Goal: Task Accomplishment & Management: Manage account settings

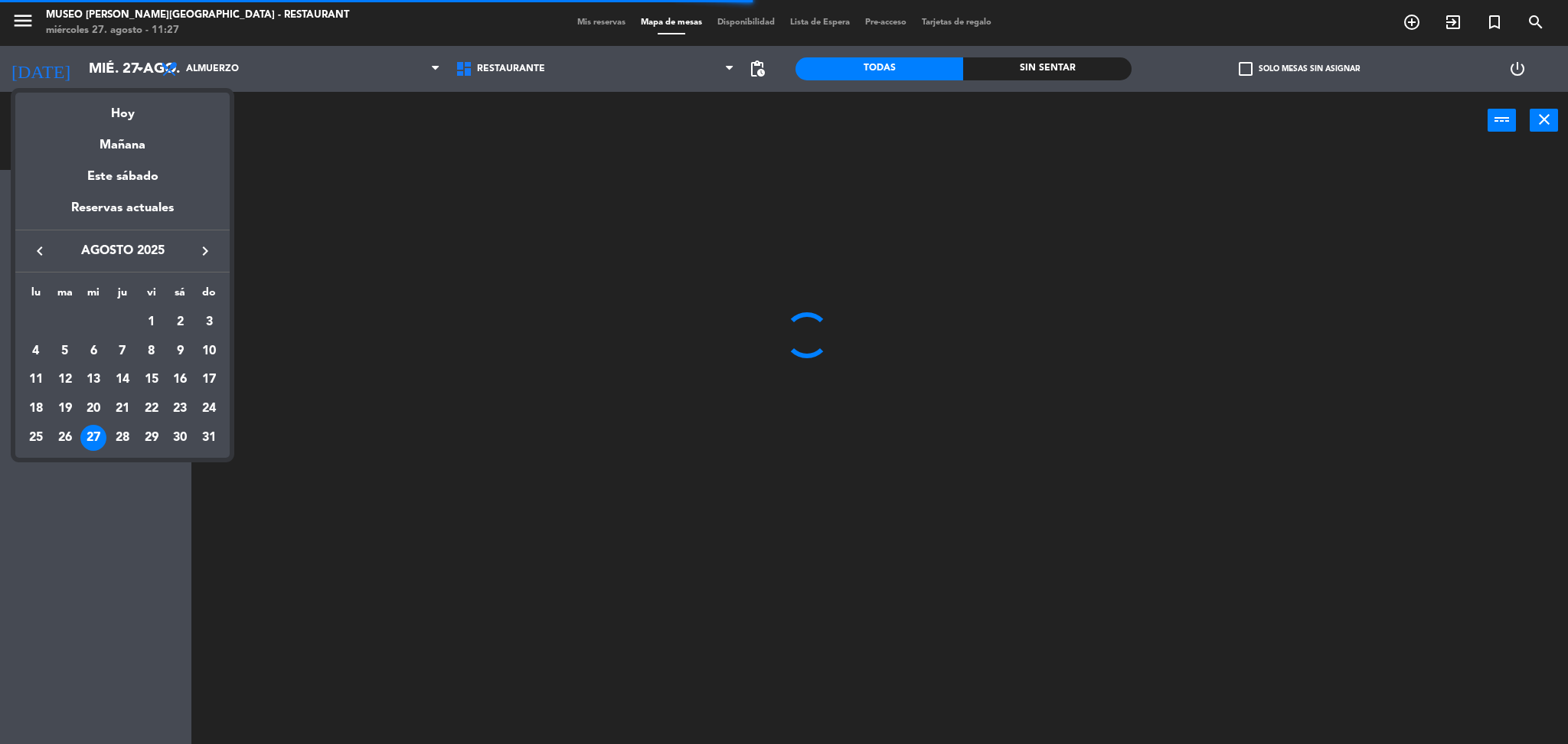
click at [249, 75] on div at bounding box center [784, 372] width 1568 height 744
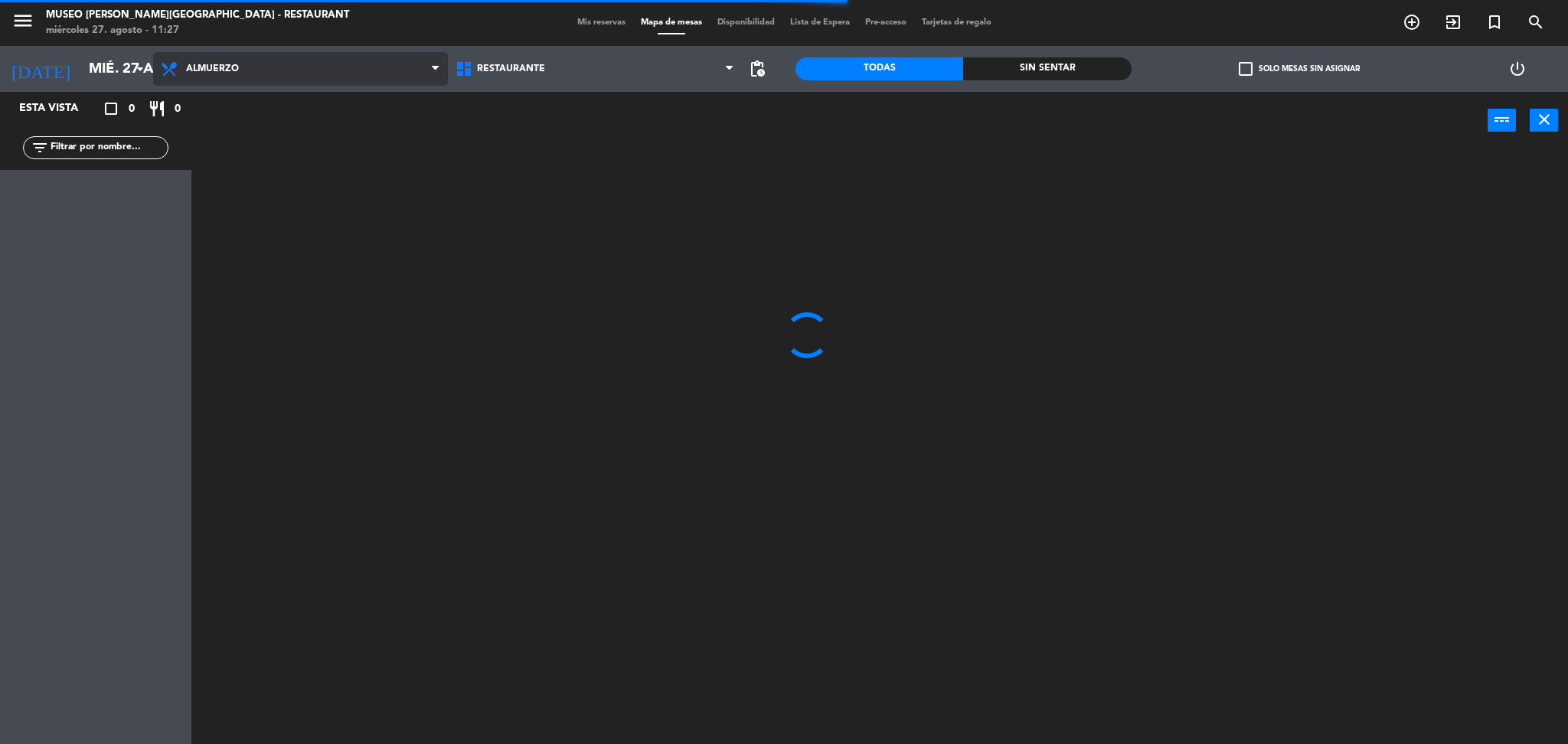
click at [254, 71] on span "Almuerzo" at bounding box center [300, 68] width 294 height 34
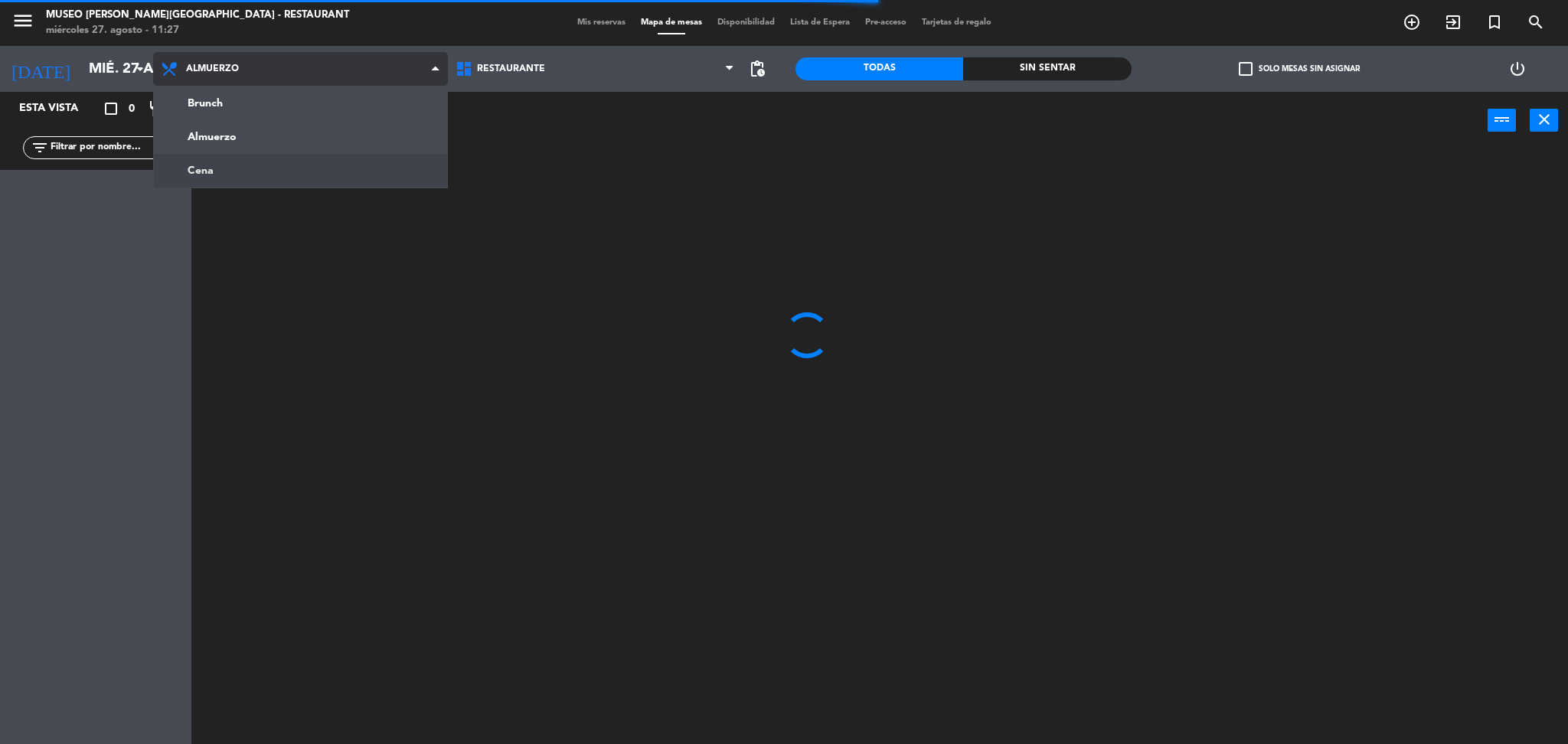
click at [249, 175] on ng-component "menu Museo Larco Café - Restaurant miércoles 27. agosto - 11:27 Mis reservas Ma…" at bounding box center [784, 374] width 1568 height 749
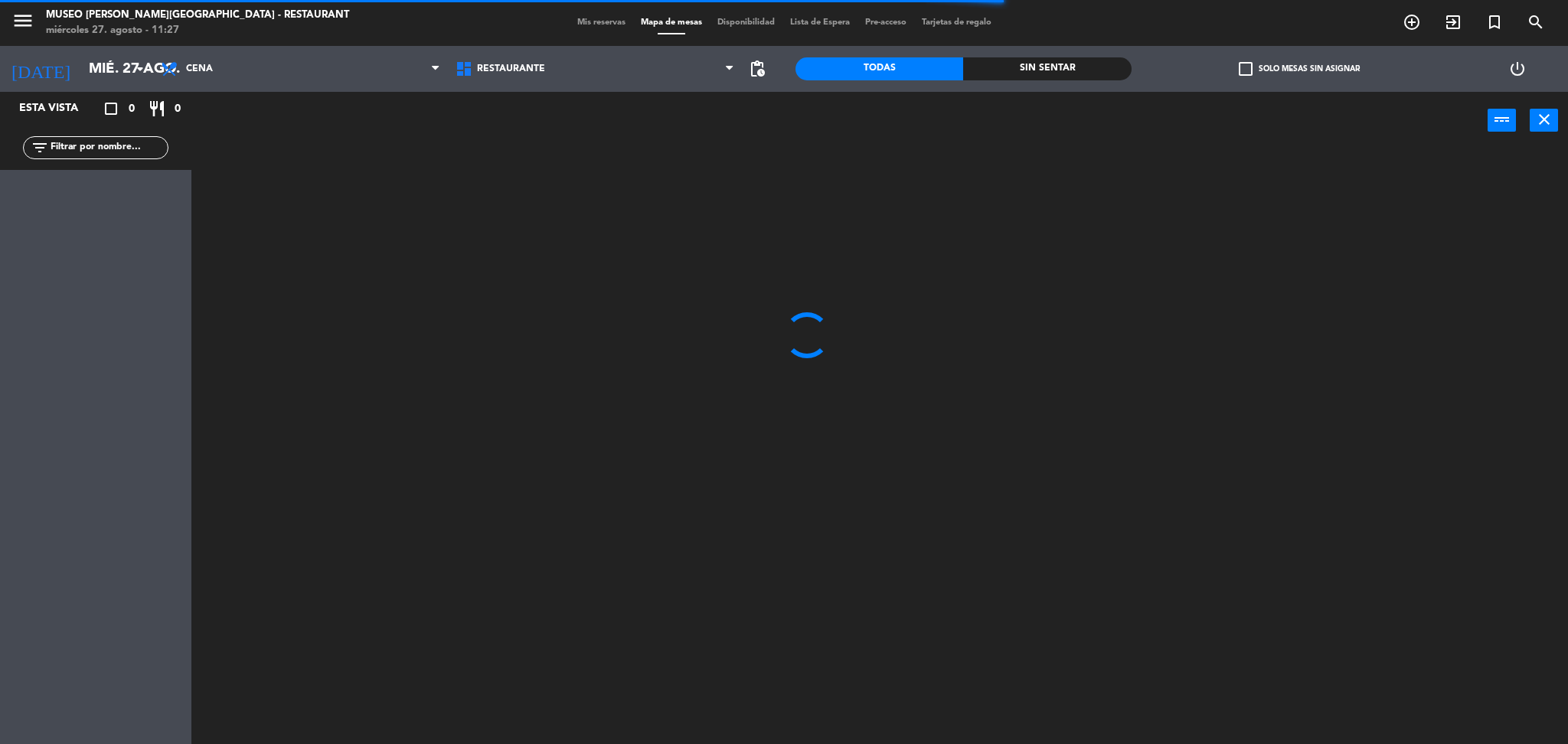
click at [573, 22] on span "Mis reservas" at bounding box center [601, 22] width 63 height 9
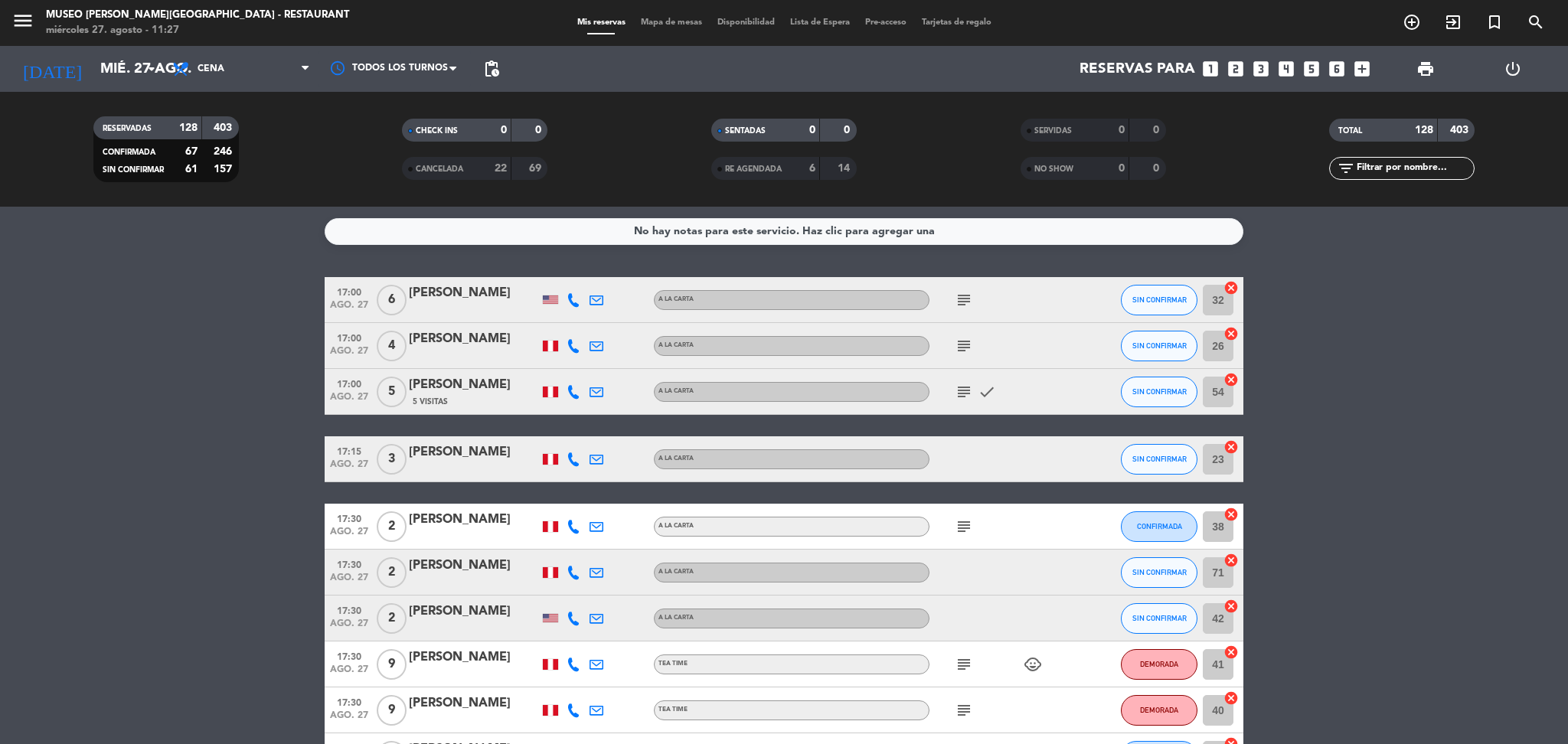
click at [962, 300] on icon "subject" at bounding box center [963, 299] width 18 height 18
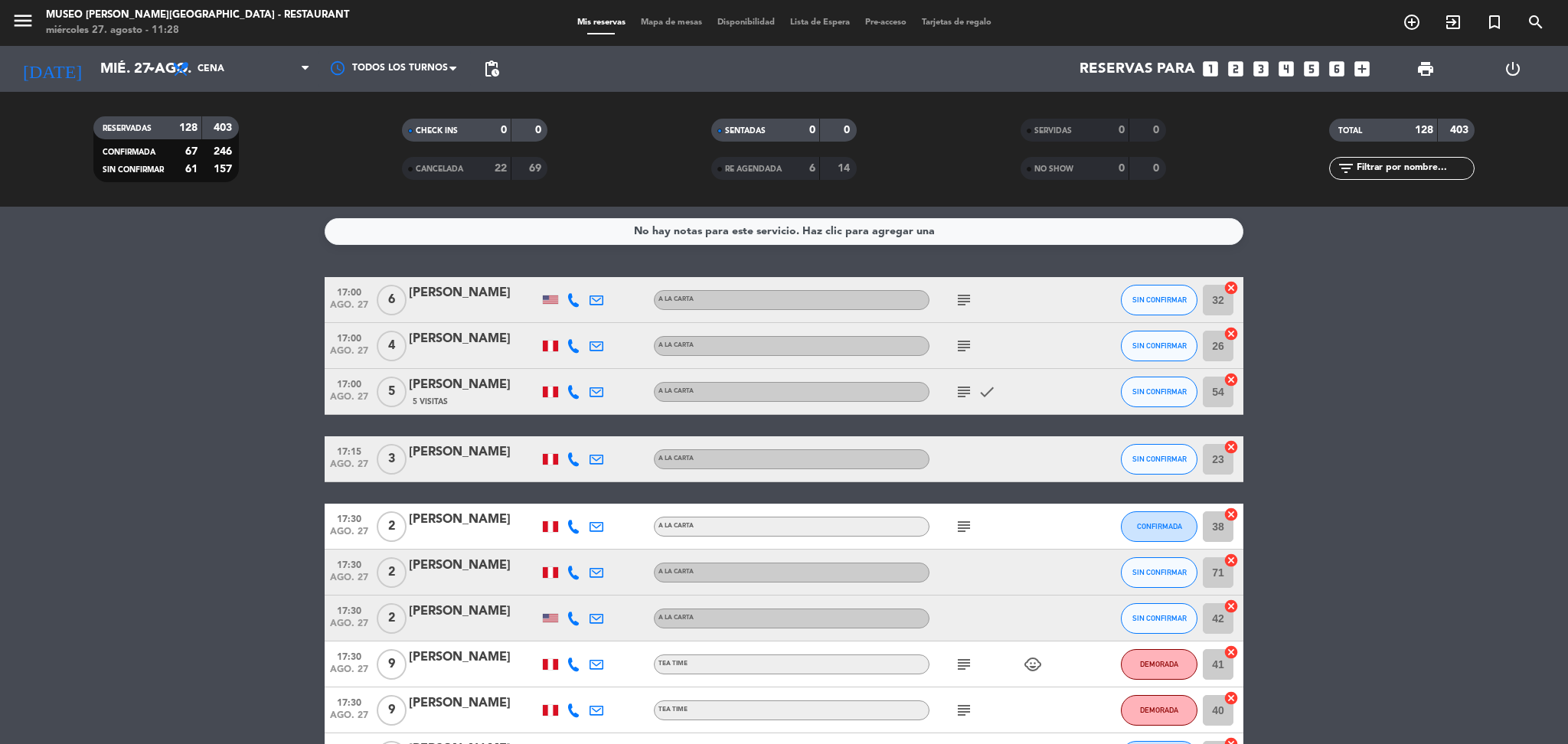
click at [959, 346] on icon "subject" at bounding box center [963, 345] width 18 height 18
click at [962, 395] on icon "subject" at bounding box center [963, 392] width 18 height 18
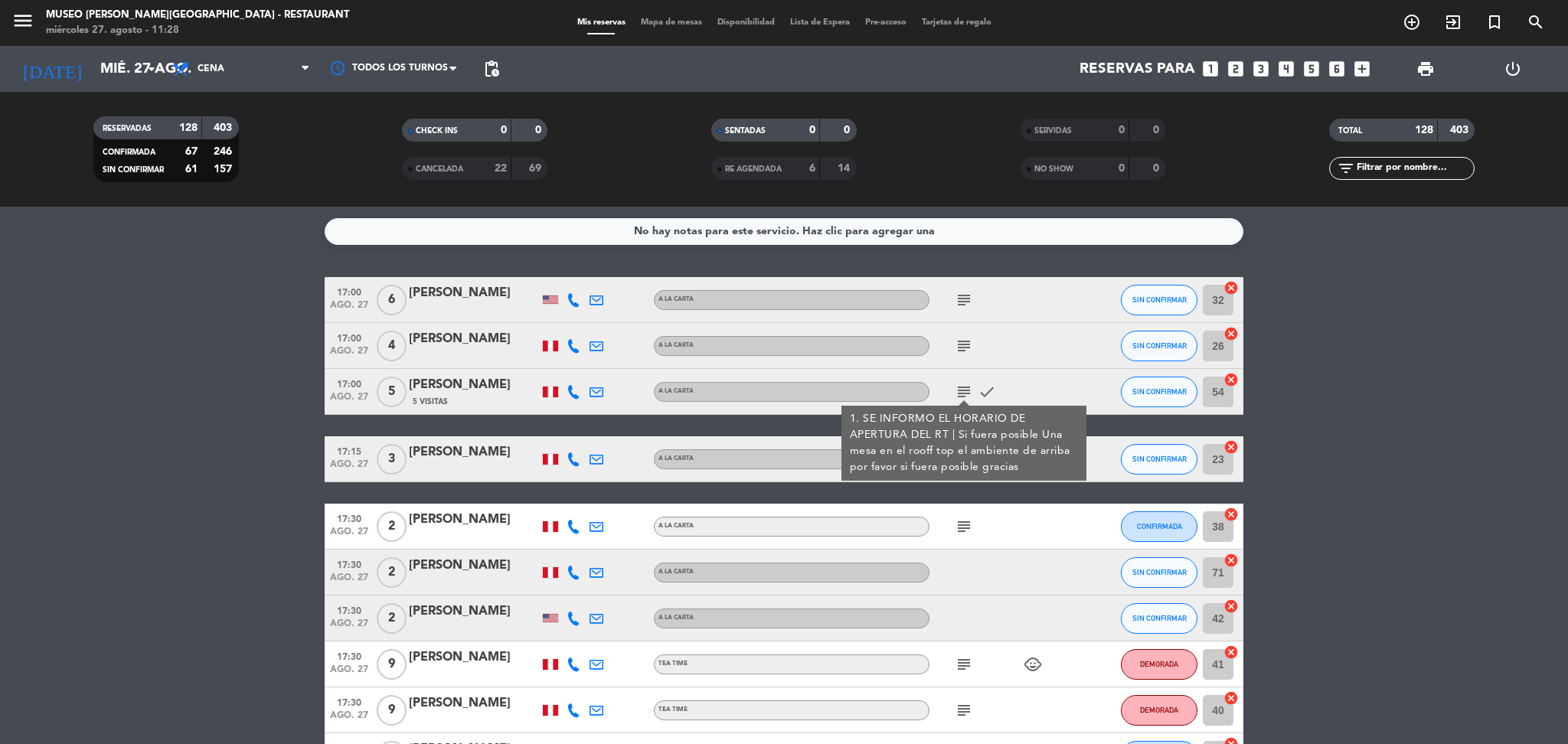
click at [1006, 525] on div "subject" at bounding box center [999, 526] width 138 height 45
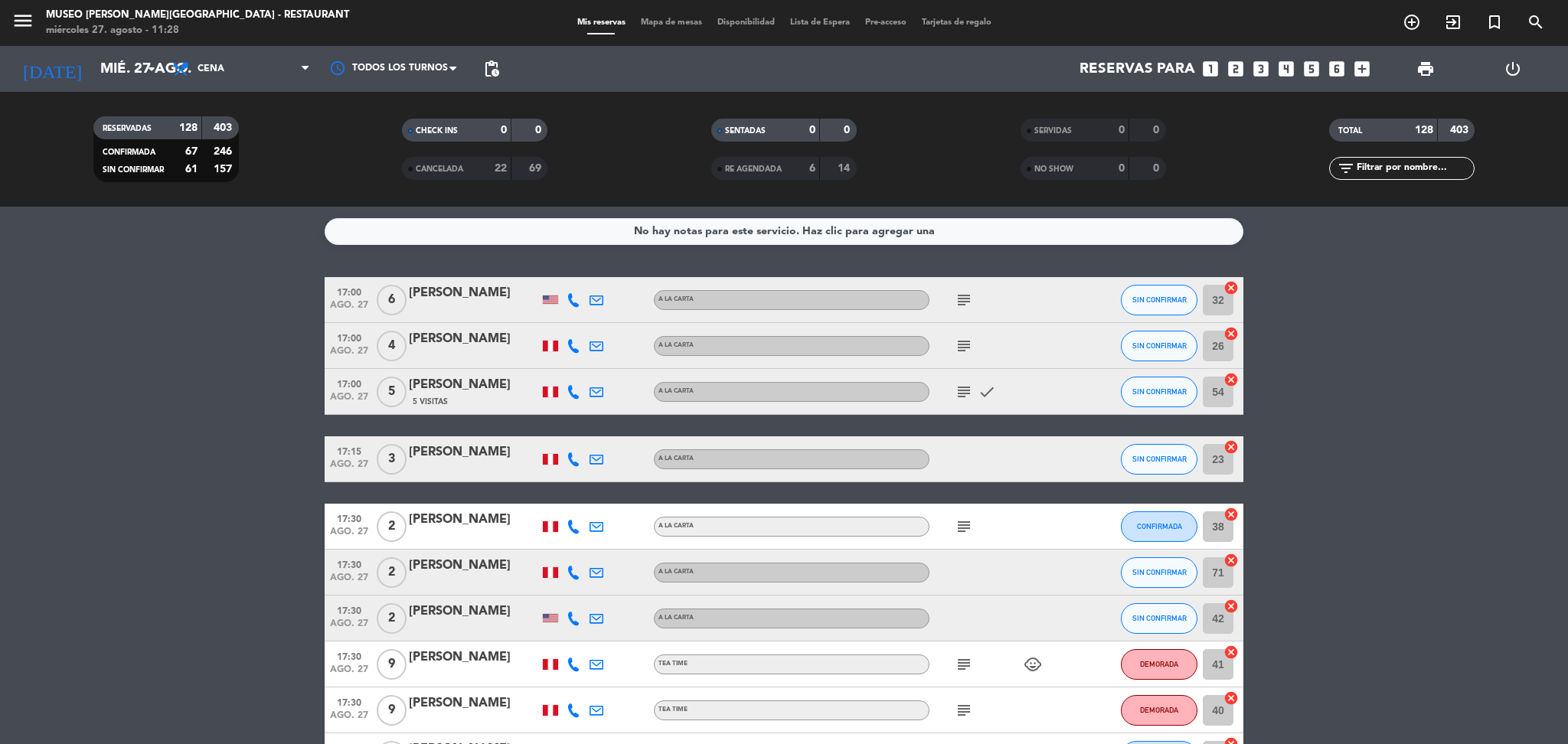
click at [962, 526] on icon "subject" at bounding box center [963, 526] width 18 height 18
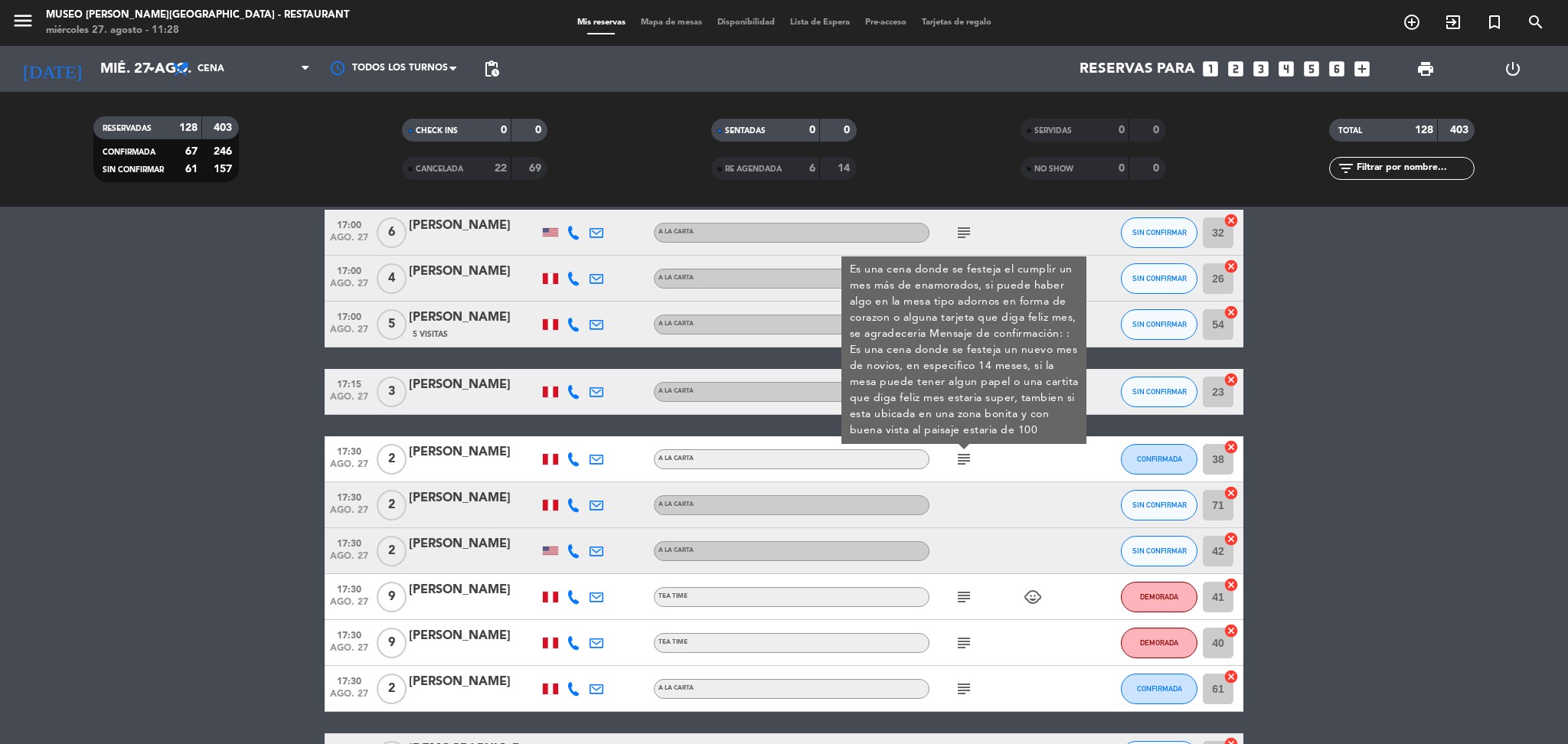
scroll to position [68, 0]
click at [969, 598] on icon "subject" at bounding box center [963, 596] width 18 height 18
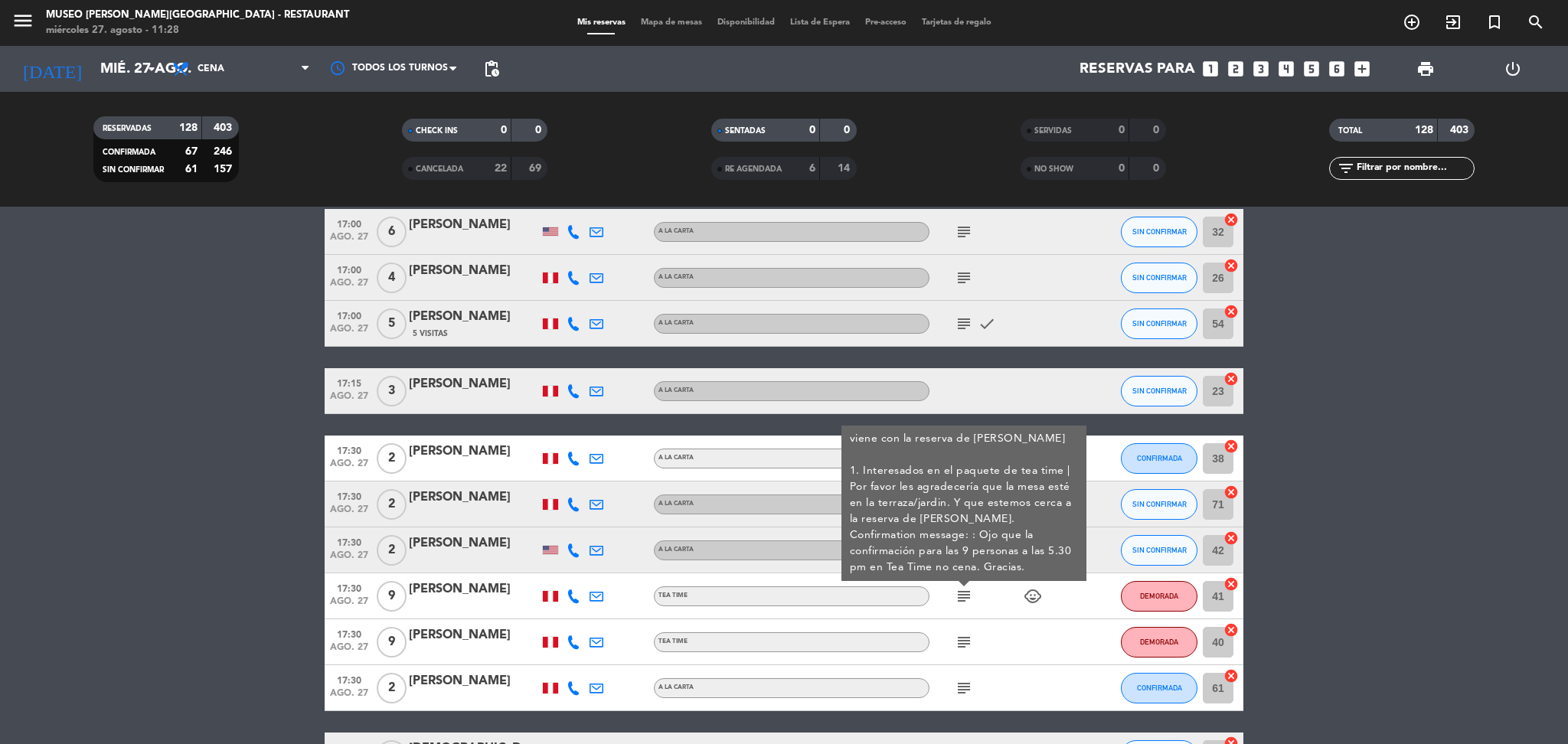
click at [965, 647] on icon "subject" at bounding box center [963, 641] width 18 height 18
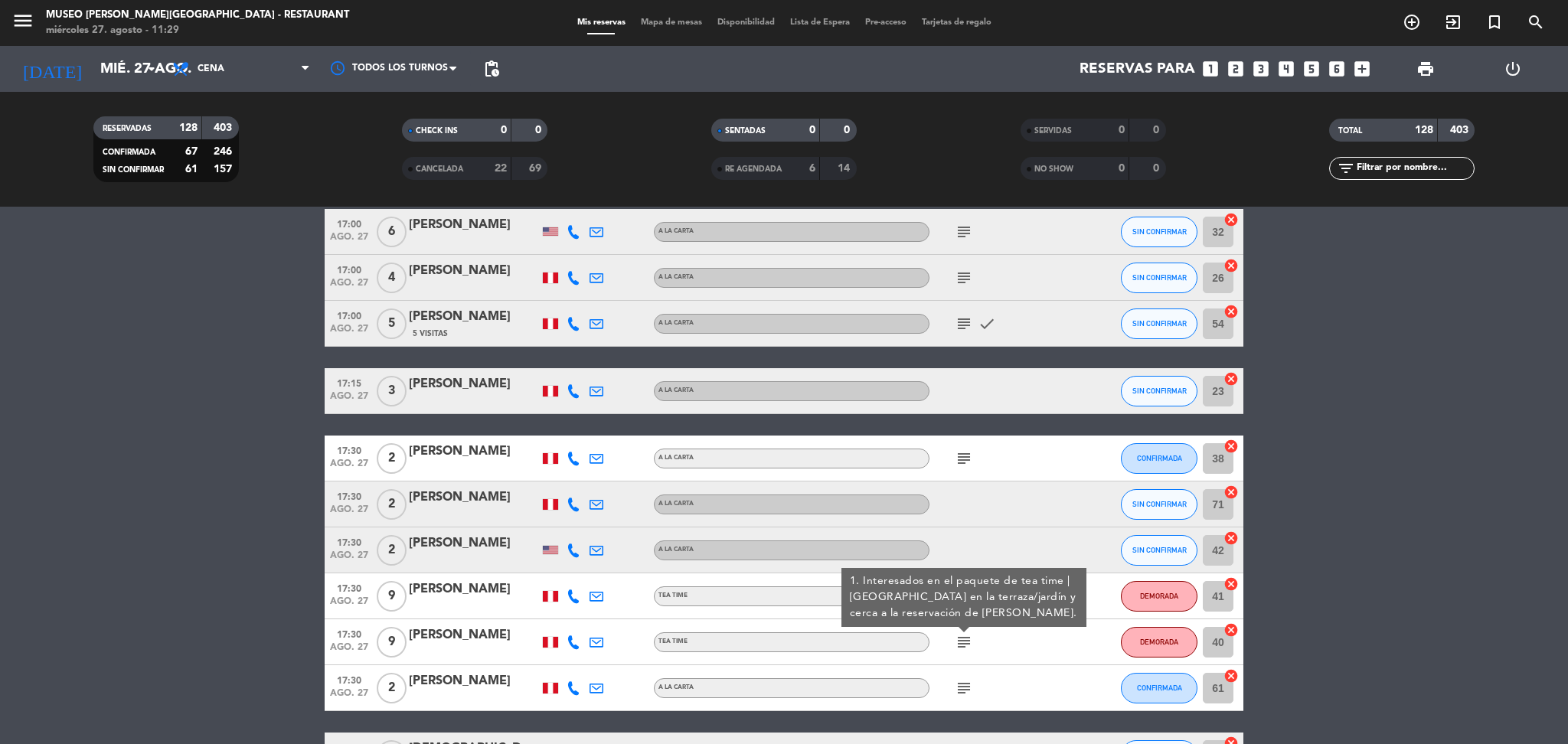
click at [966, 679] on icon "subject" at bounding box center [963, 688] width 18 height 18
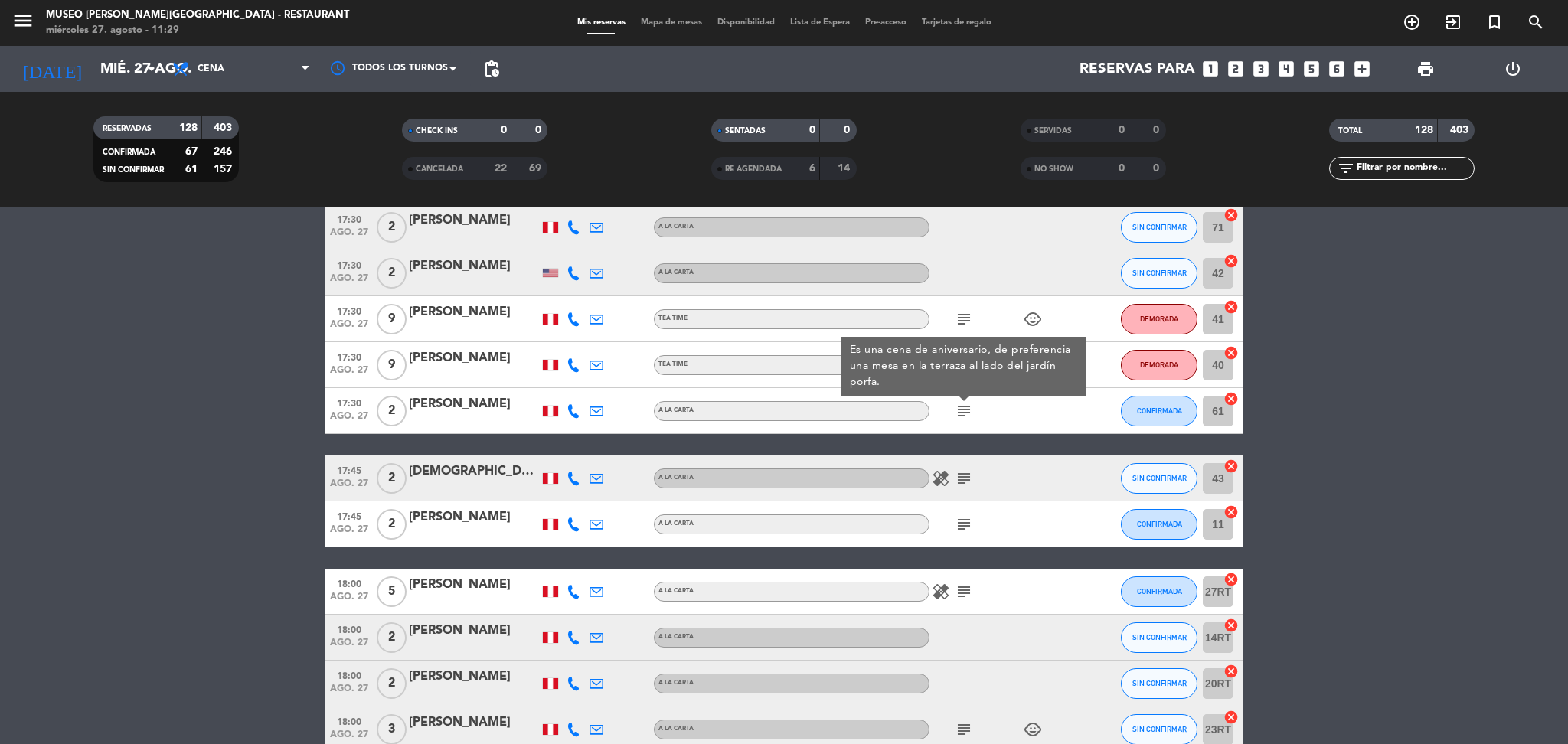
scroll to position [354, 0]
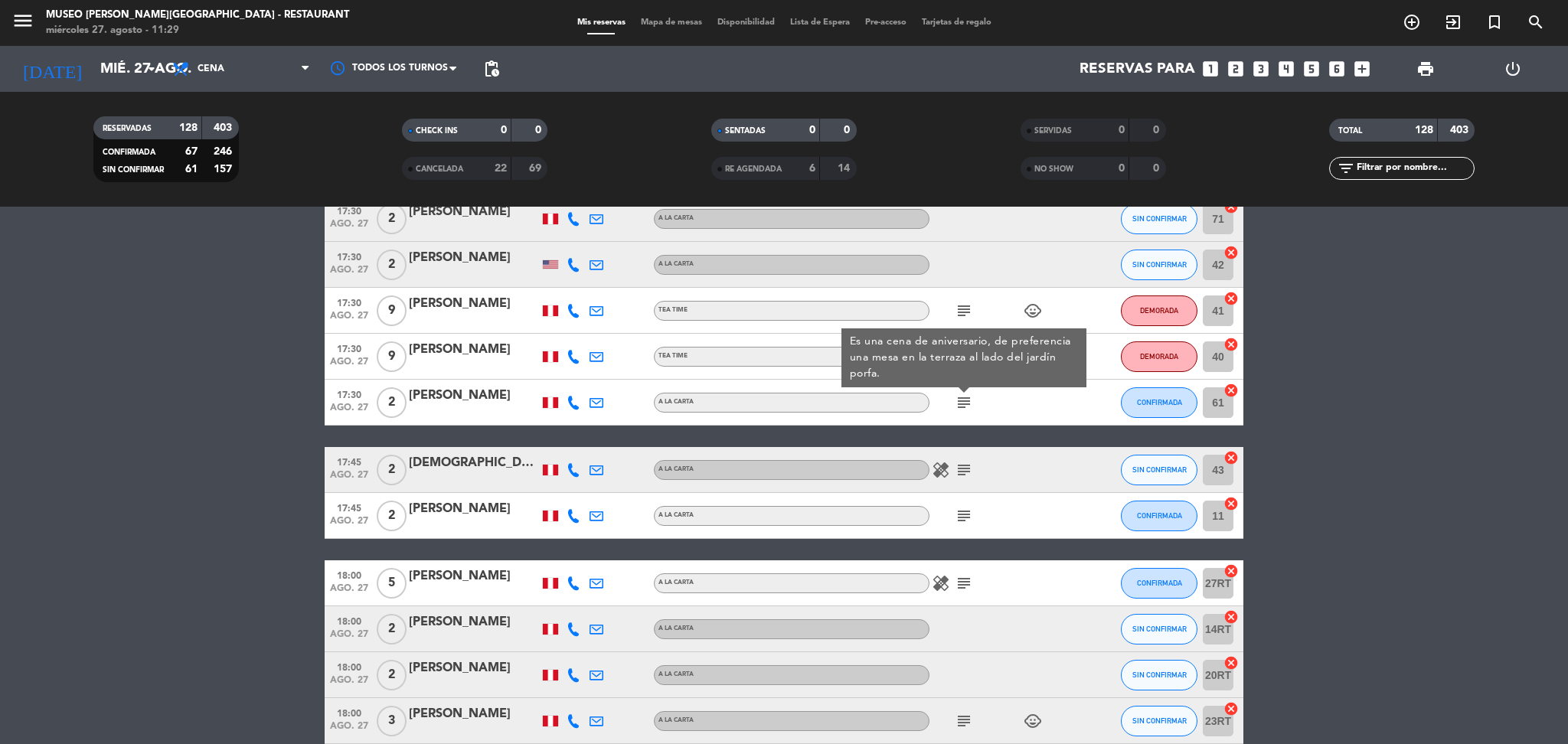
click at [953, 464] on span "subject" at bounding box center [963, 469] width 23 height 18
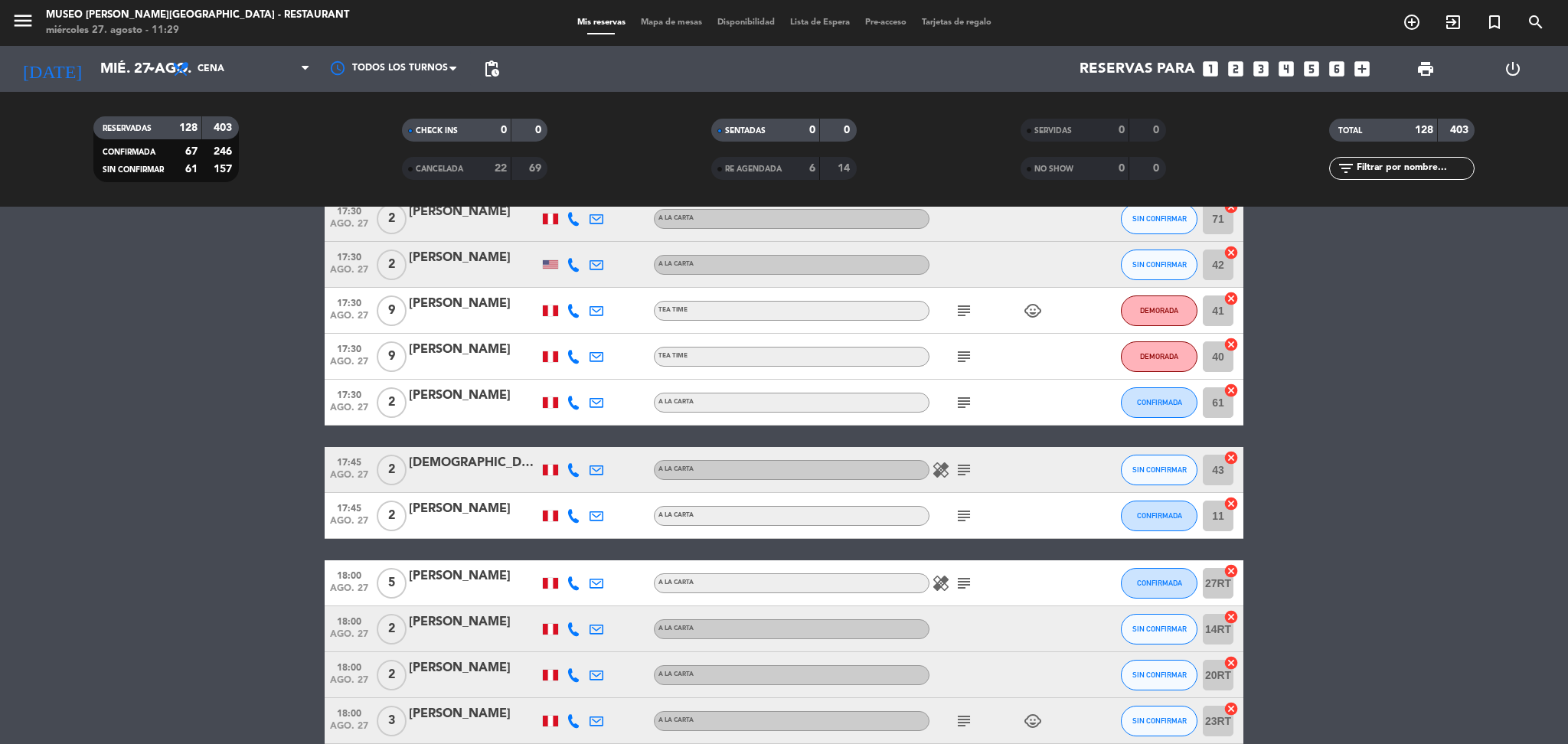
click at [959, 464] on icon "subject" at bounding box center [963, 469] width 18 height 18
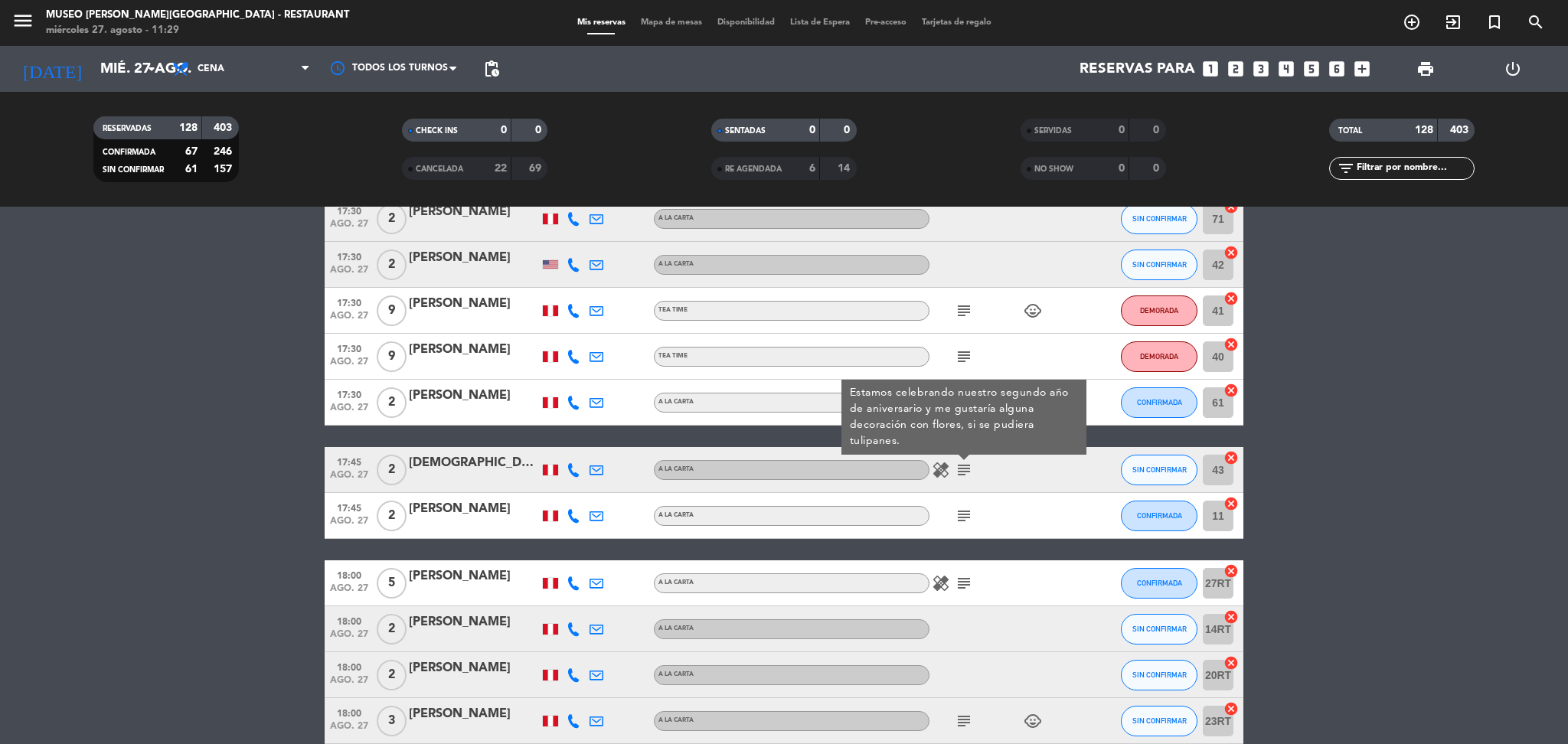
click at [964, 519] on icon "subject" at bounding box center [963, 515] width 18 height 18
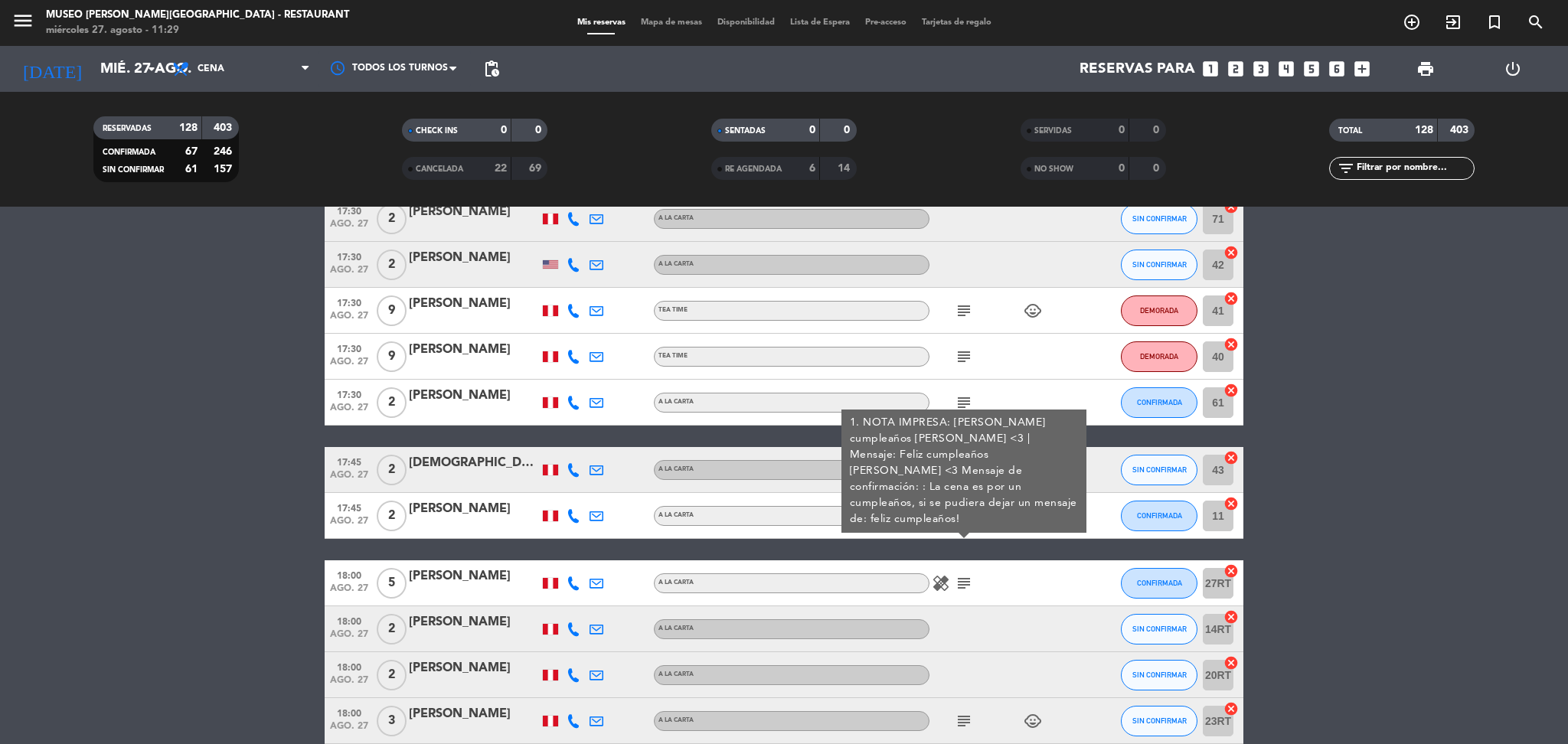
scroll to position [374, 0]
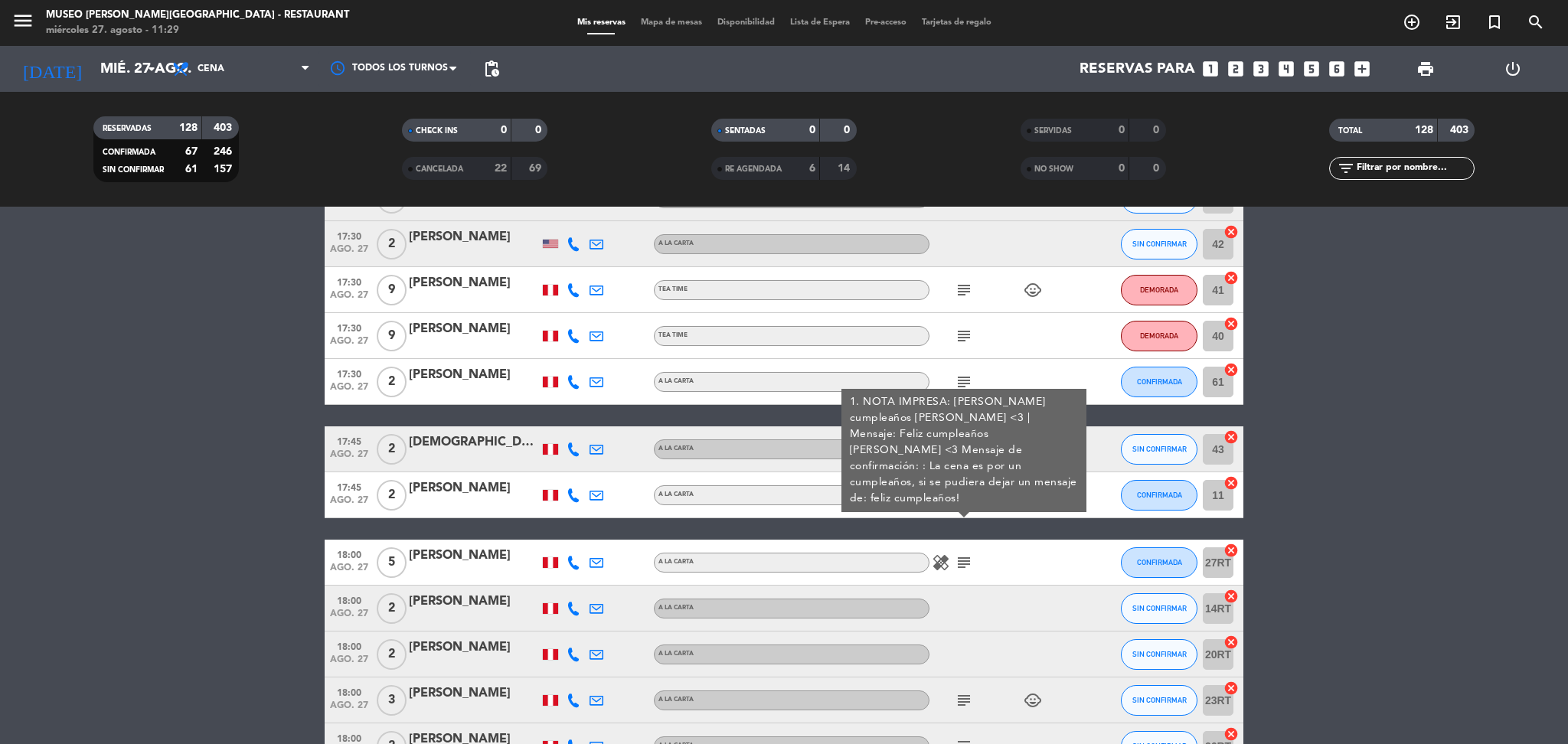
click at [962, 562] on icon "subject" at bounding box center [963, 562] width 18 height 18
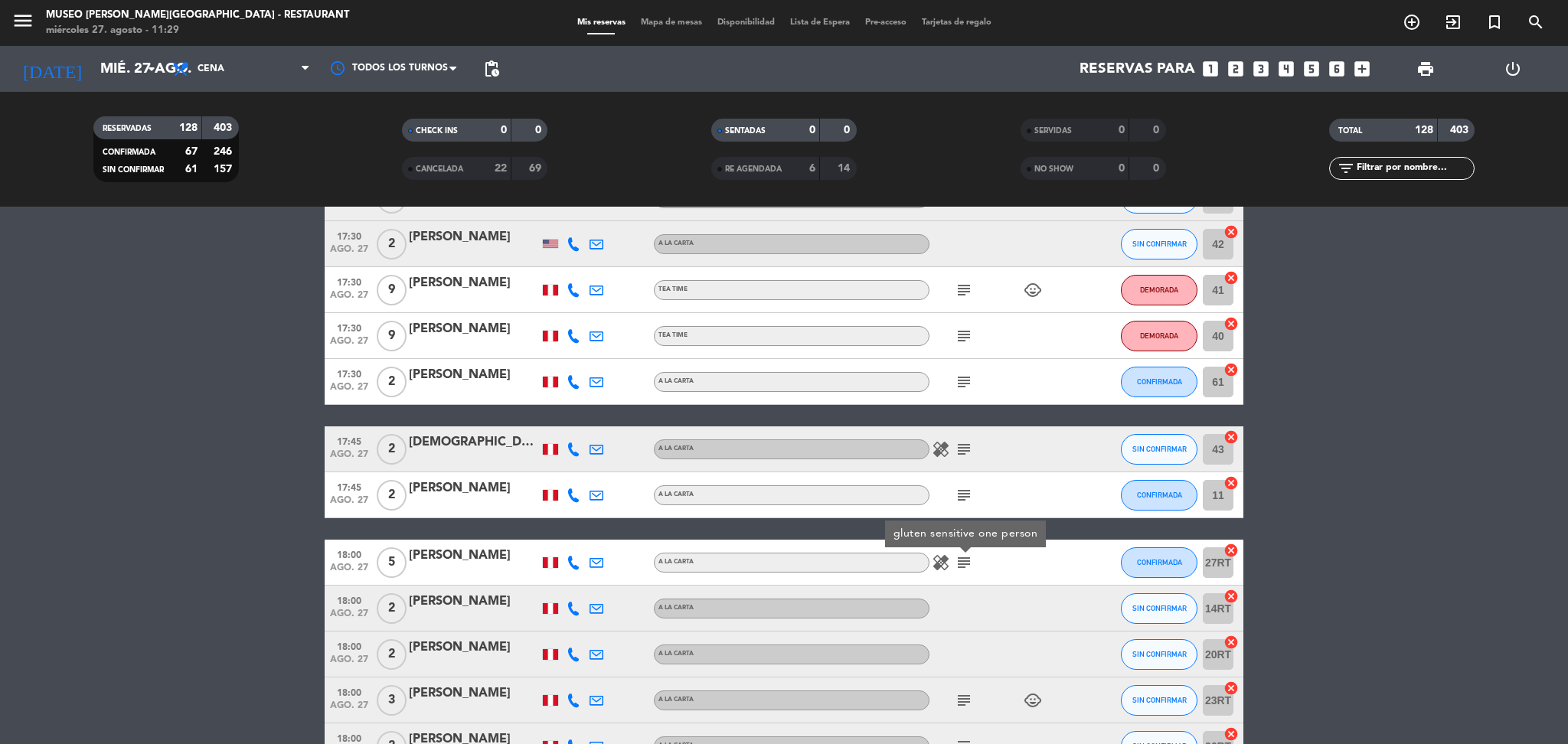
scroll to position [482, 0]
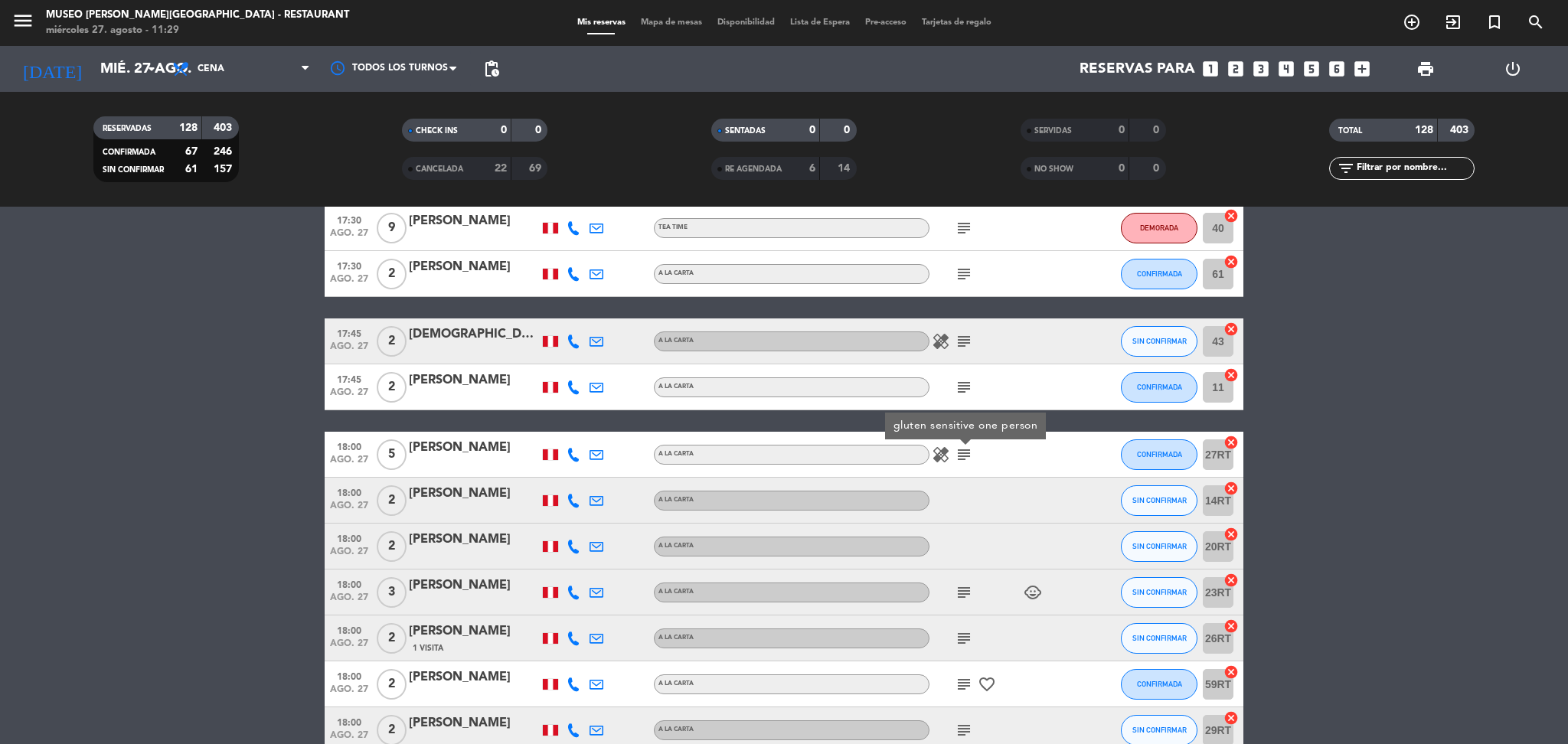
click at [960, 591] on icon "subject" at bounding box center [963, 592] width 18 height 18
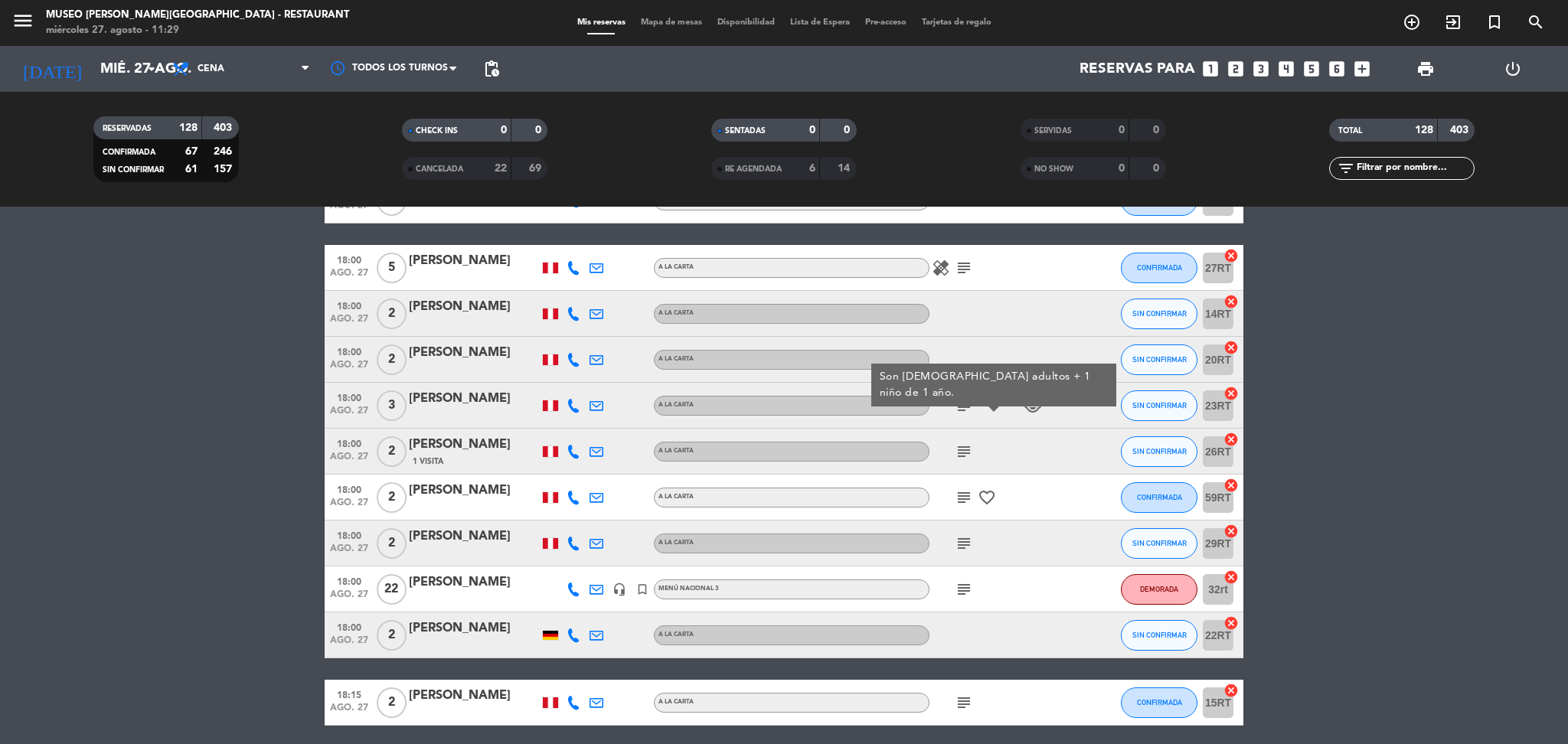
scroll to position [670, 0]
click at [953, 457] on span "subject" at bounding box center [963, 450] width 23 height 18
click at [958, 453] on icon "subject" at bounding box center [963, 450] width 18 height 18
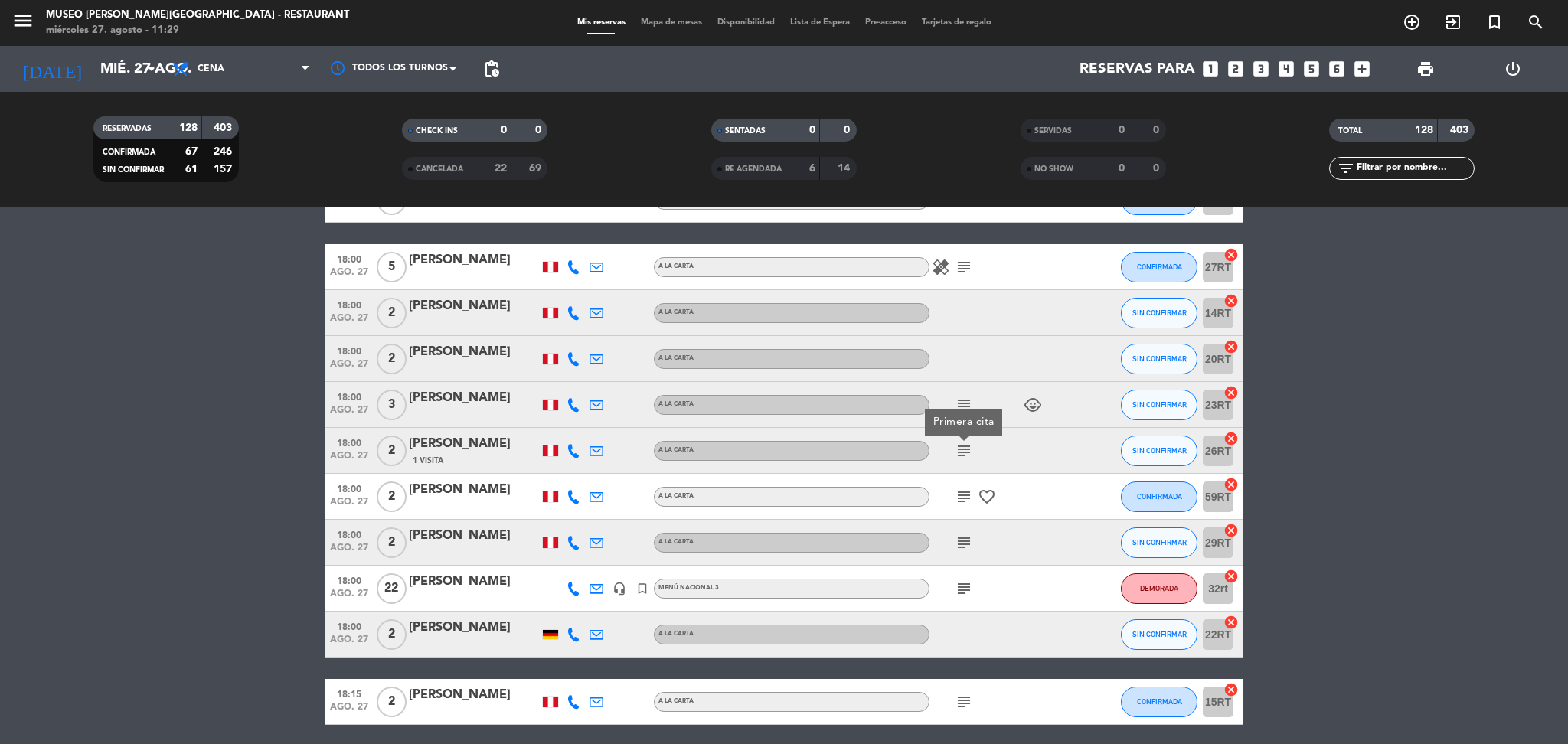
click at [960, 494] on icon "subject" at bounding box center [963, 497] width 18 height 18
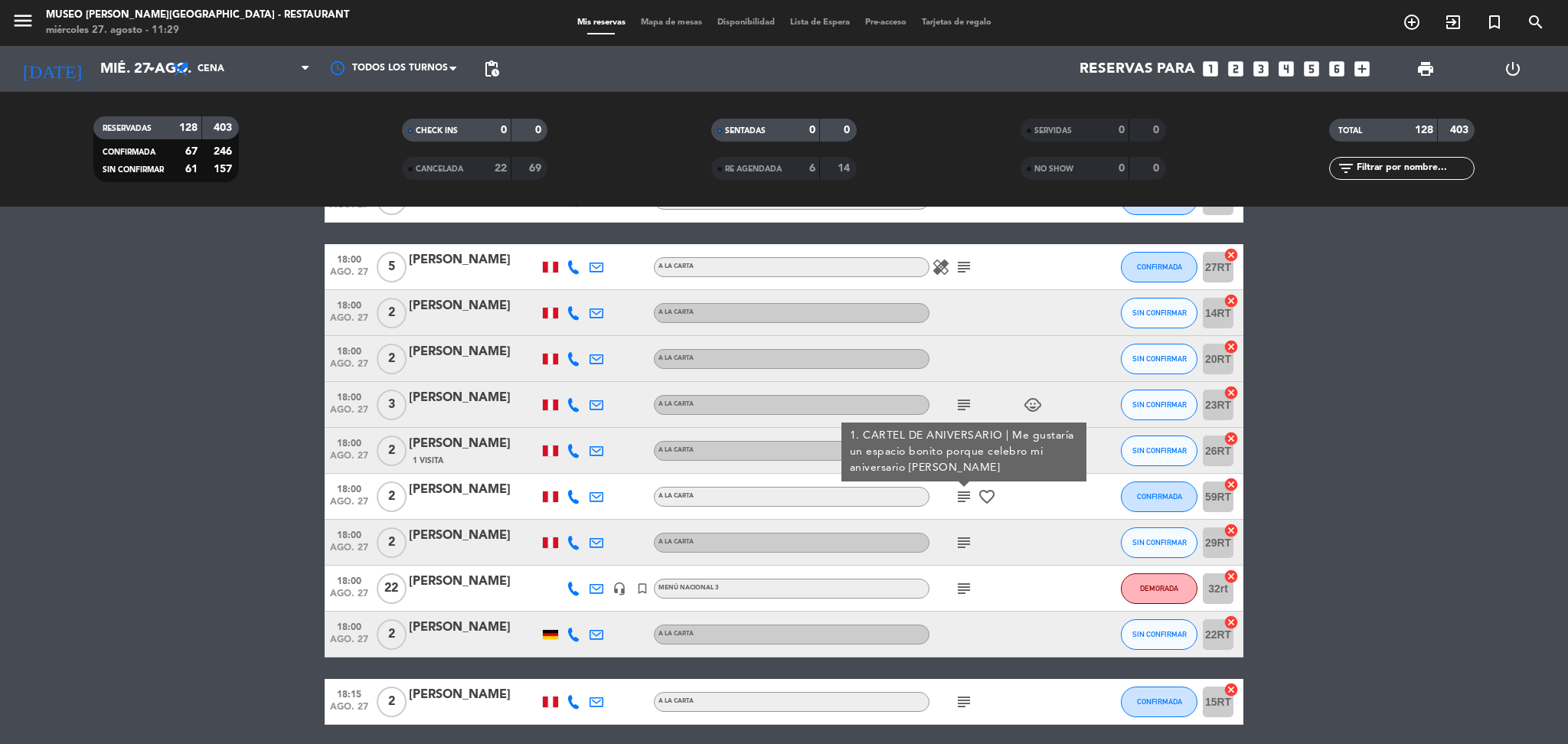
click at [964, 536] on icon "subject" at bounding box center [963, 542] width 18 height 18
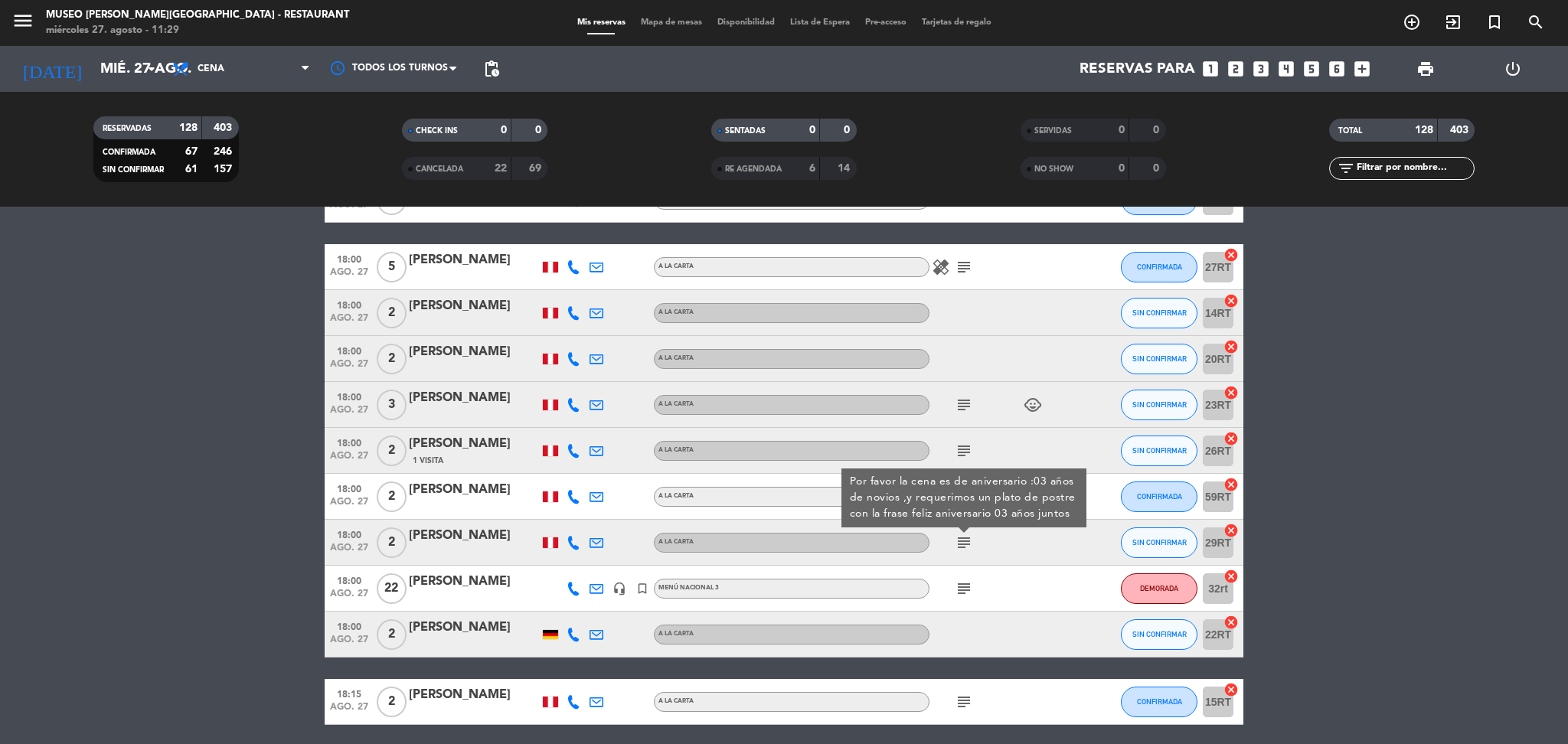
click at [966, 585] on icon "subject" at bounding box center [963, 588] width 18 height 18
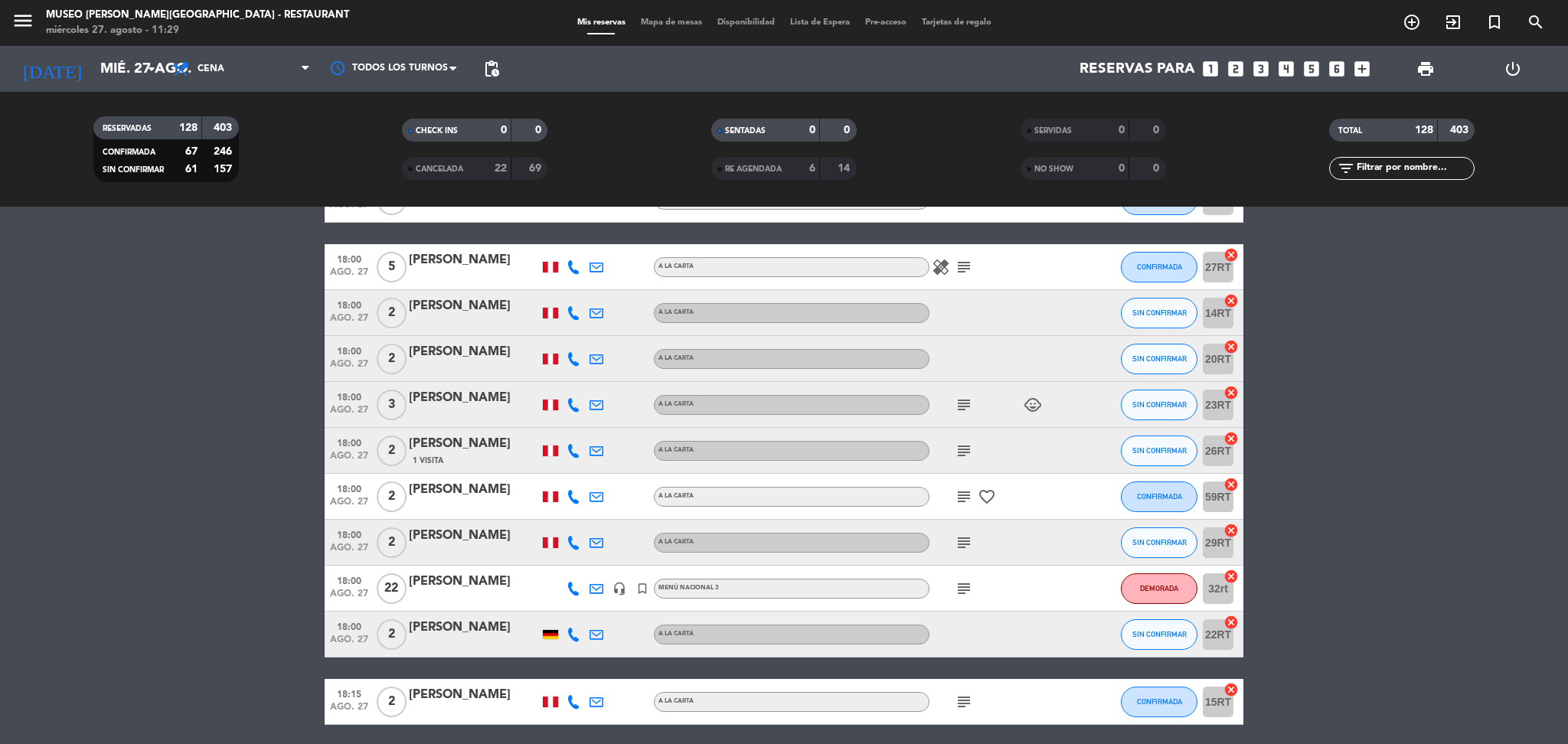
click at [1369, 167] on input "text" at bounding box center [1414, 168] width 118 height 17
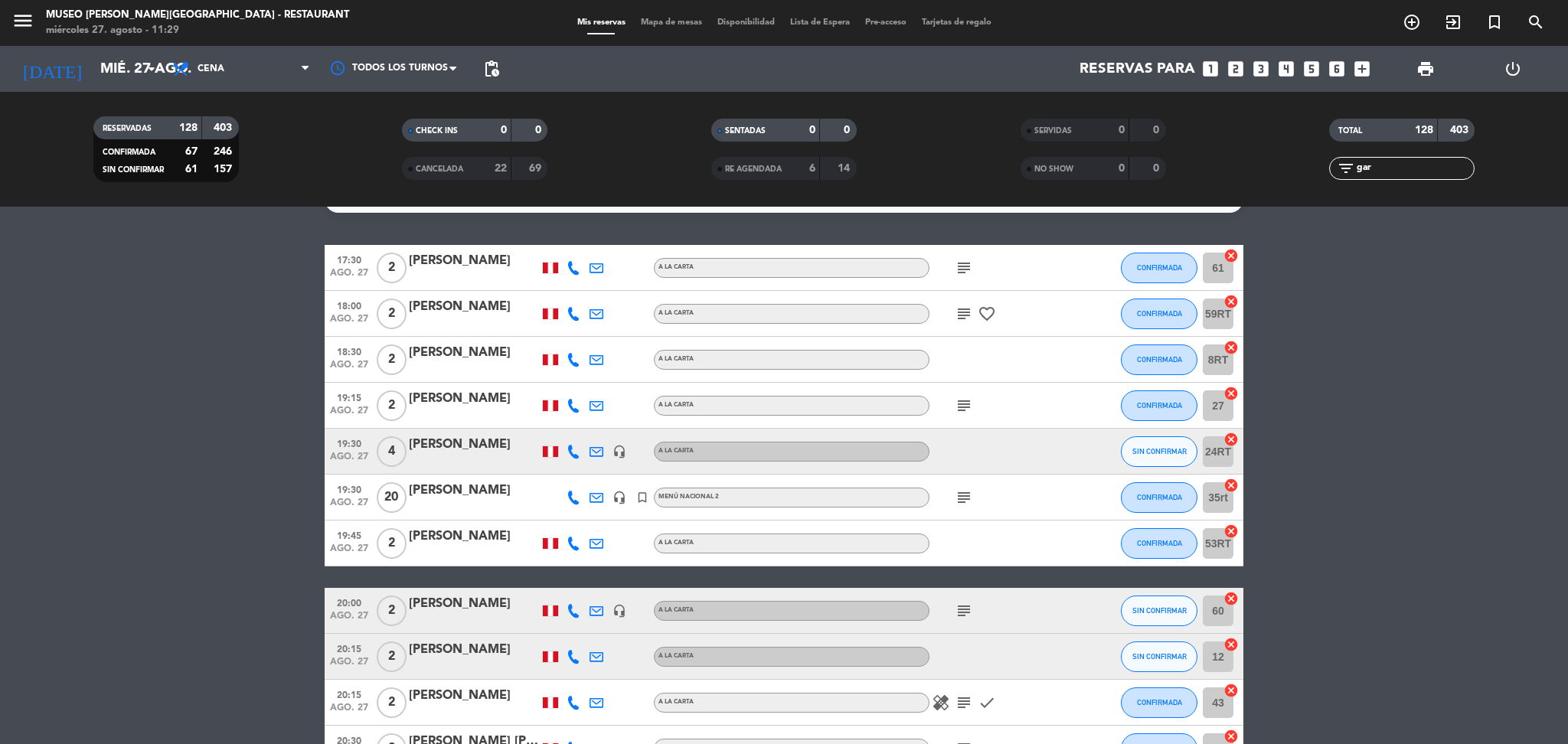
scroll to position [0, 0]
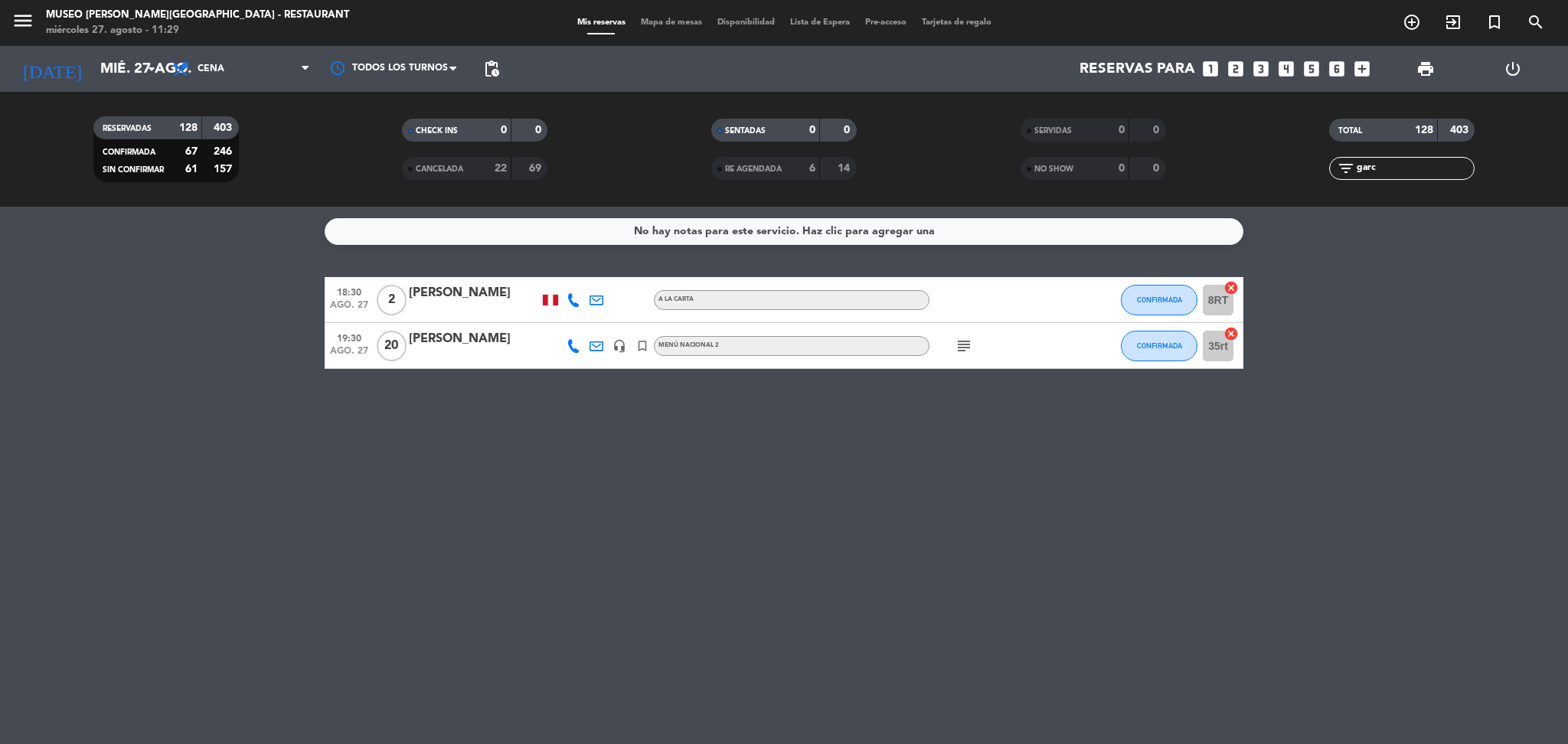
type input "garc"
click at [966, 352] on icon "subject" at bounding box center [963, 345] width 18 height 18
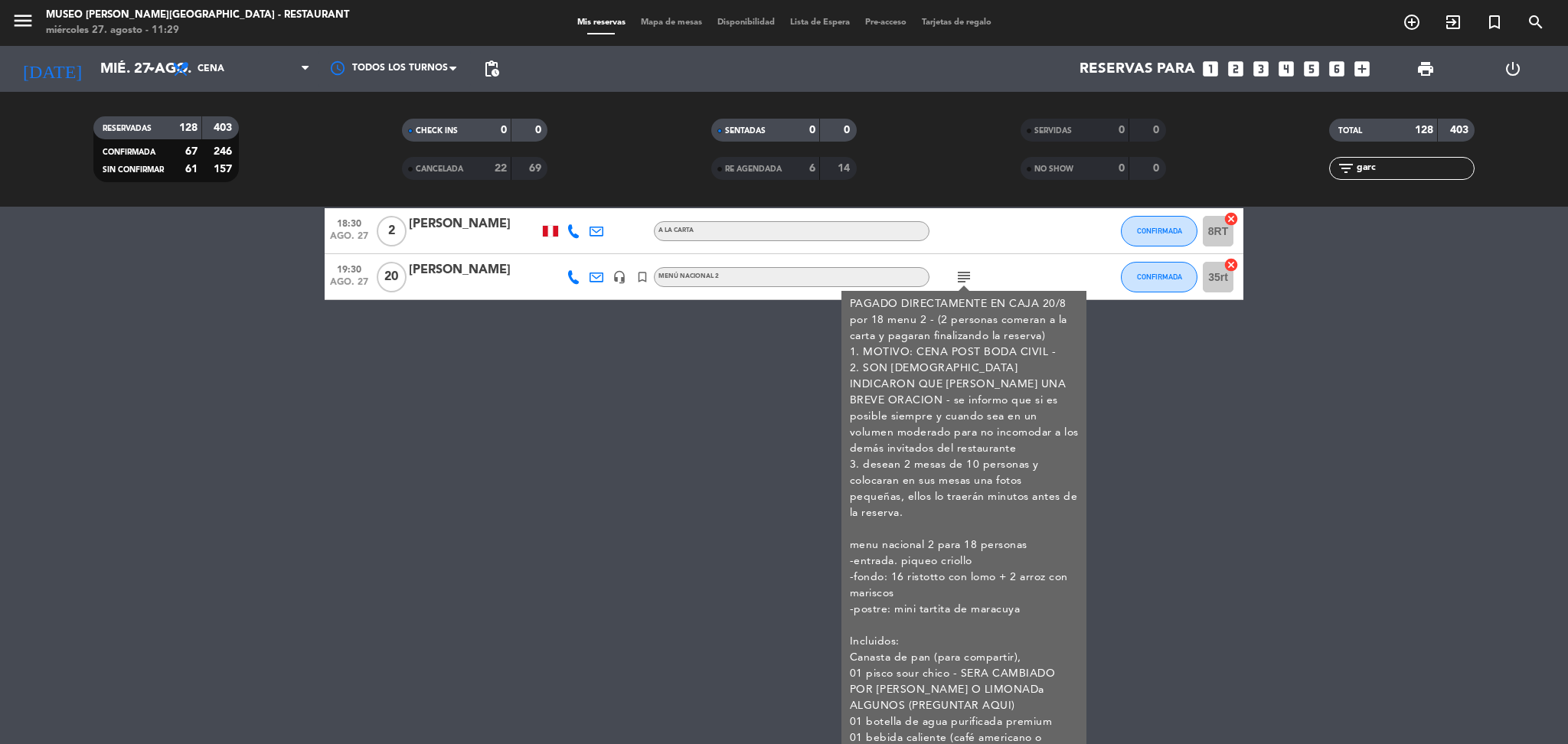
scroll to position [76, 0]
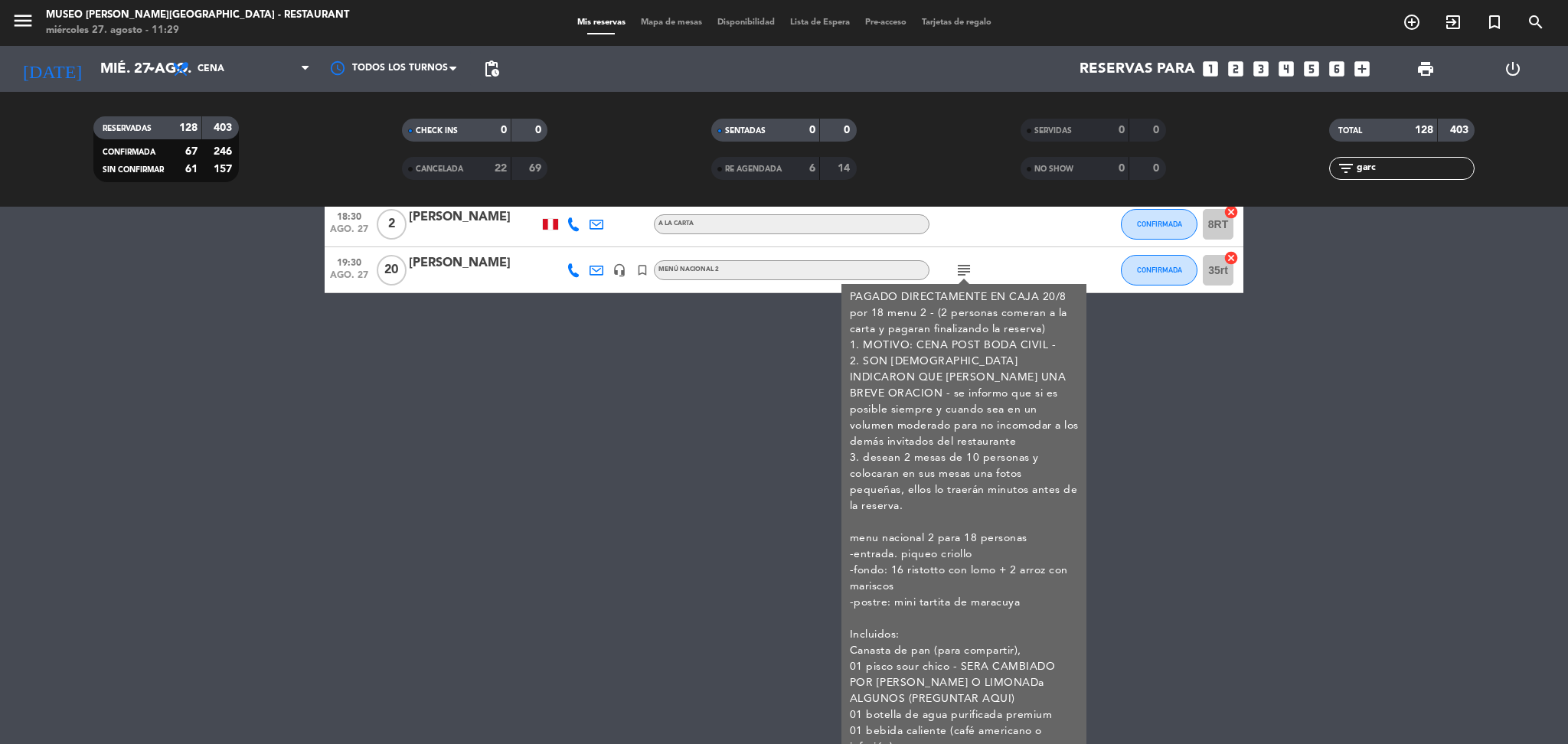
click at [497, 260] on div "[PERSON_NAME]" at bounding box center [474, 263] width 130 height 20
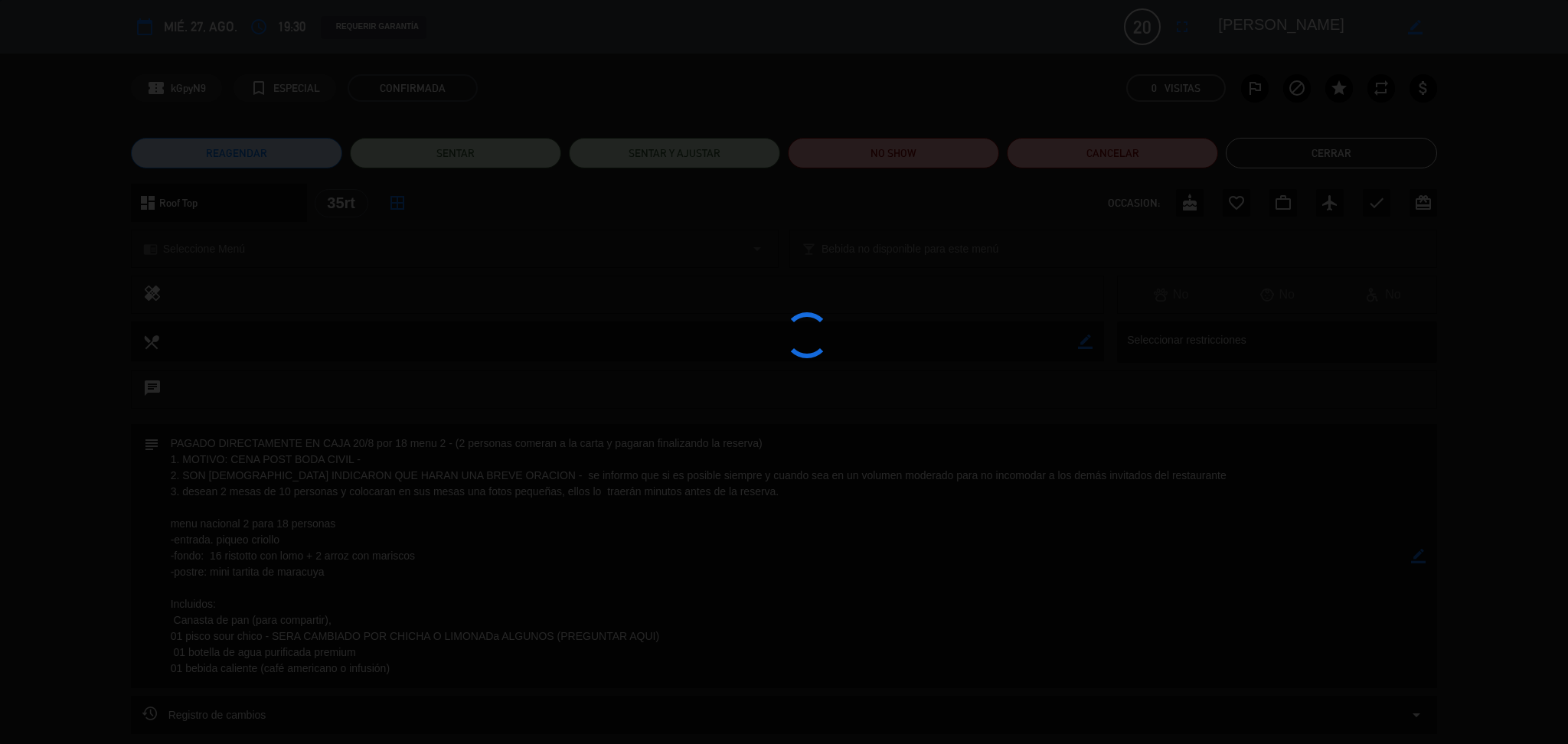
scroll to position [0, 0]
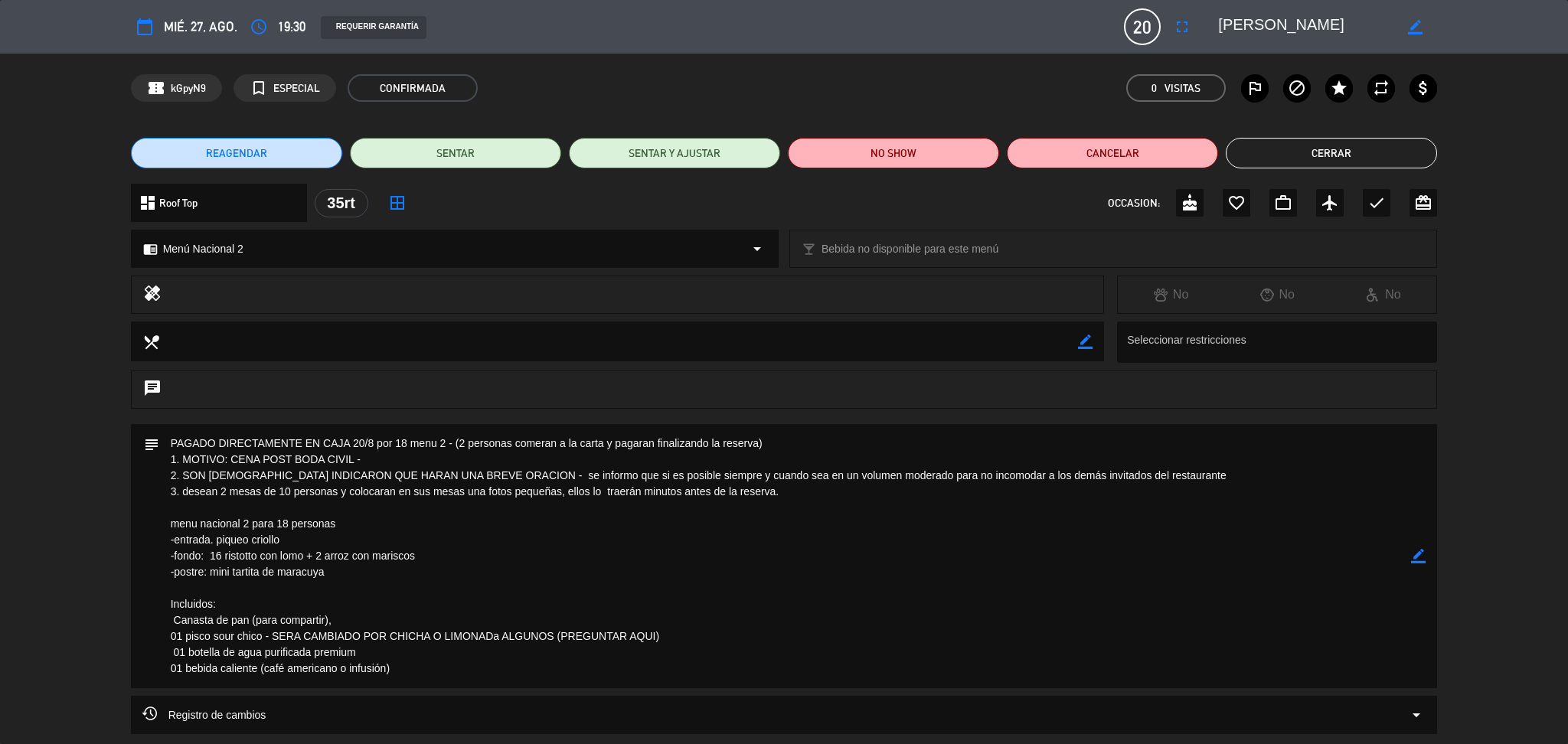
click at [1264, 157] on button "Cerrar" at bounding box center [1331, 153] width 211 height 31
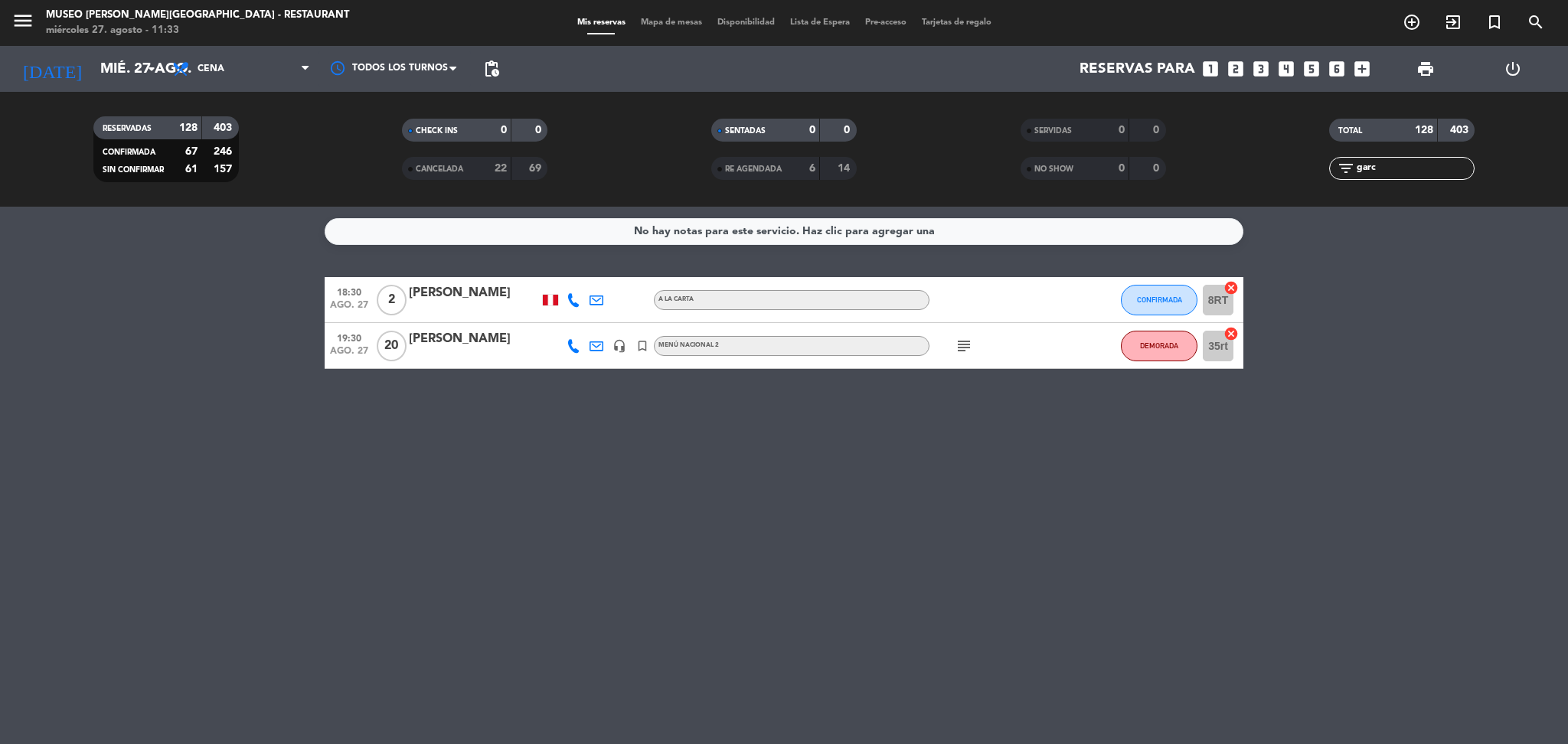
drag, startPoint x: 1378, startPoint y: 167, endPoint x: 1105, endPoint y: 184, distance: 273.5
click at [1105, 184] on div "RESERVADAS 128 403 CONFIRMADA 67 246 SIN CONFIRMAR 61 157 CHECK INS 0 0 CANCELA…" at bounding box center [784, 150] width 1568 height 85
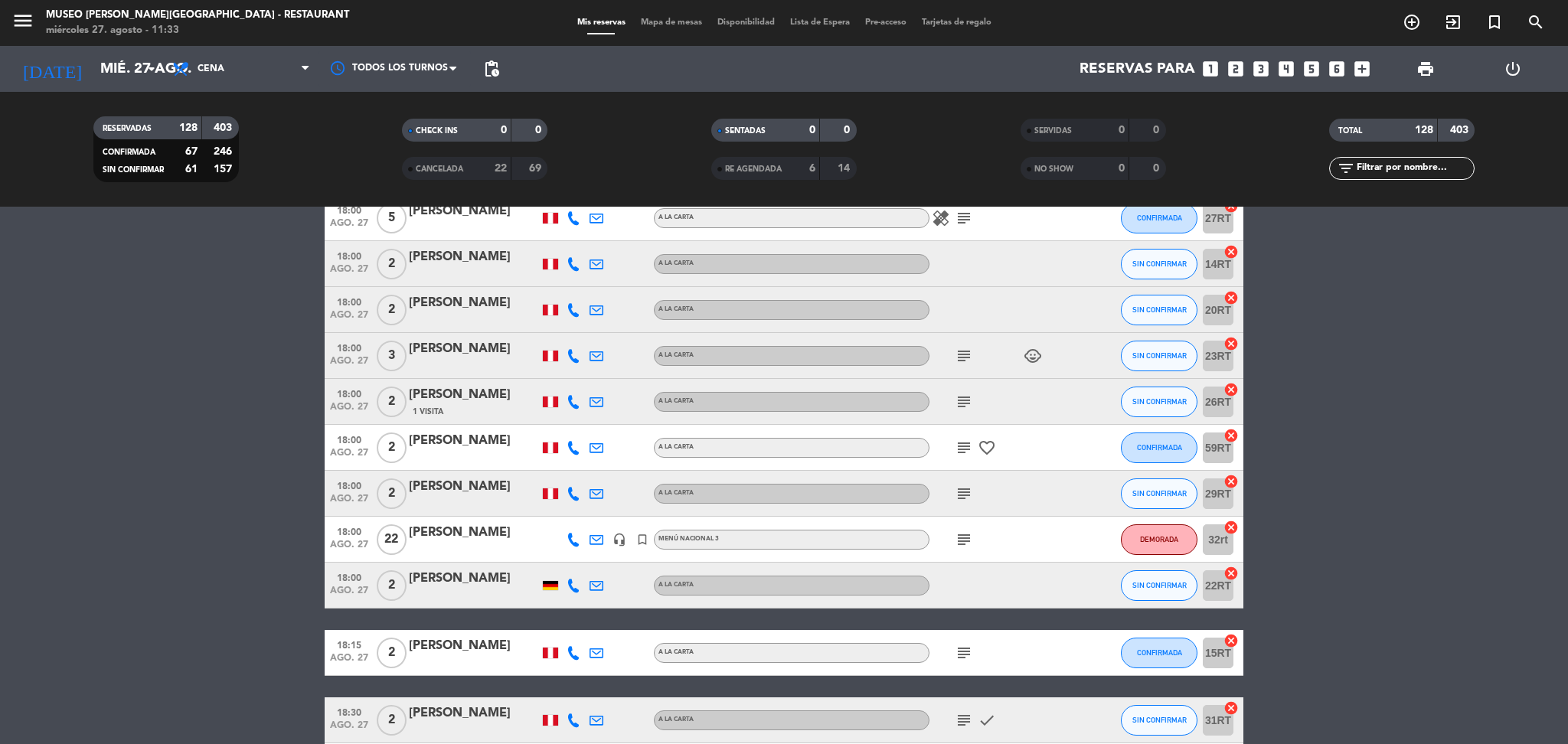
scroll to position [732, 0]
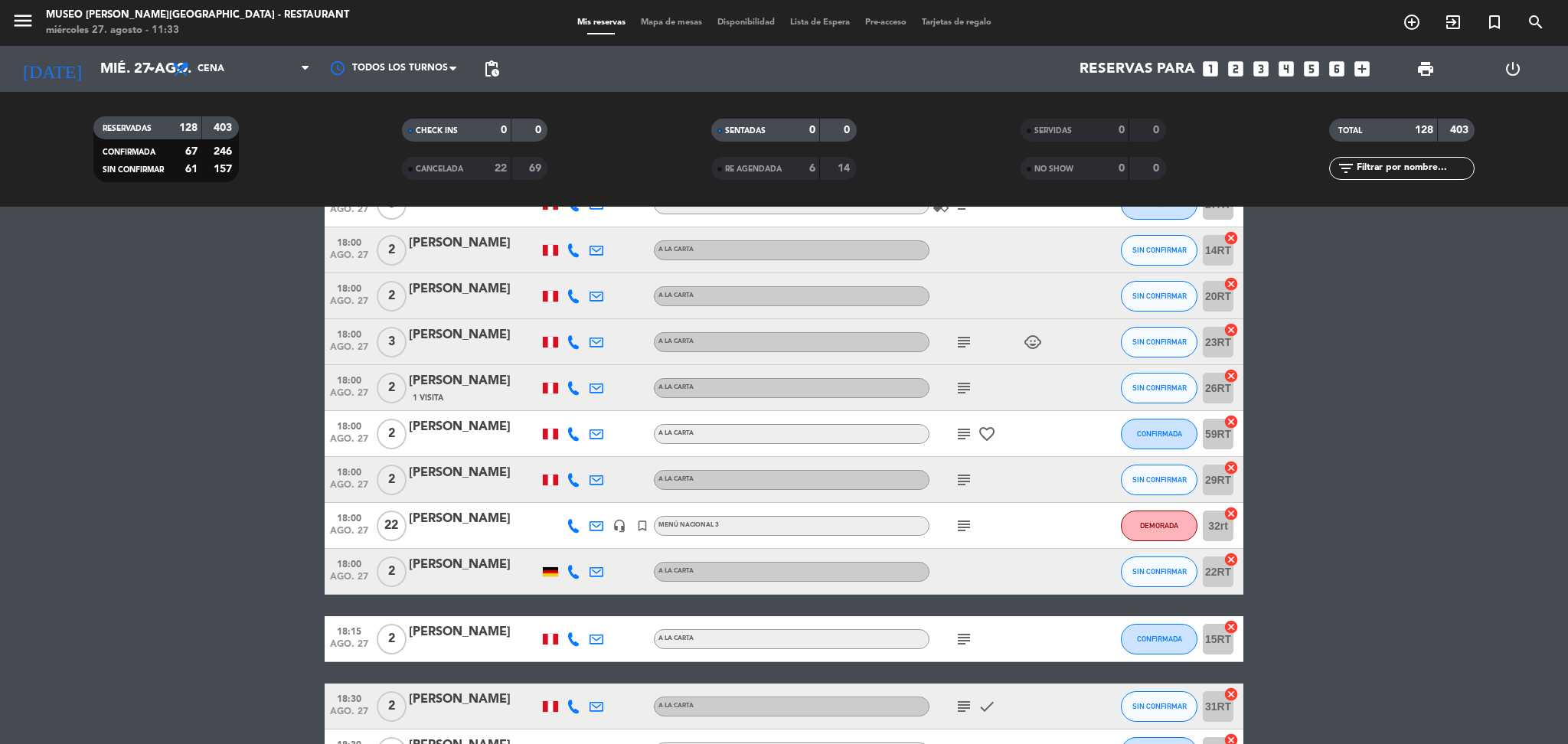
click at [963, 524] on icon "subject" at bounding box center [963, 525] width 18 height 18
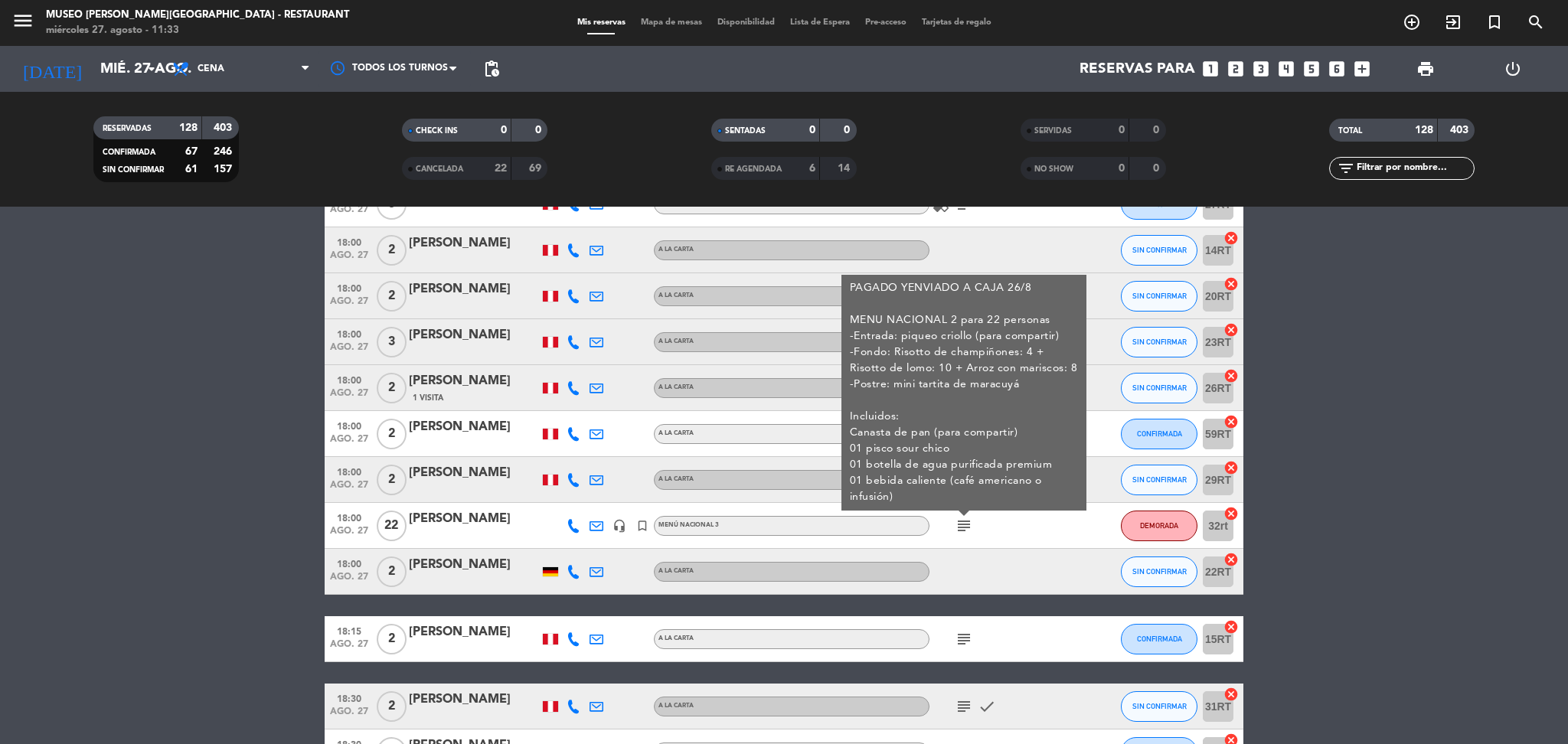
click at [457, 520] on div "[PERSON_NAME]" at bounding box center [474, 518] width 130 height 20
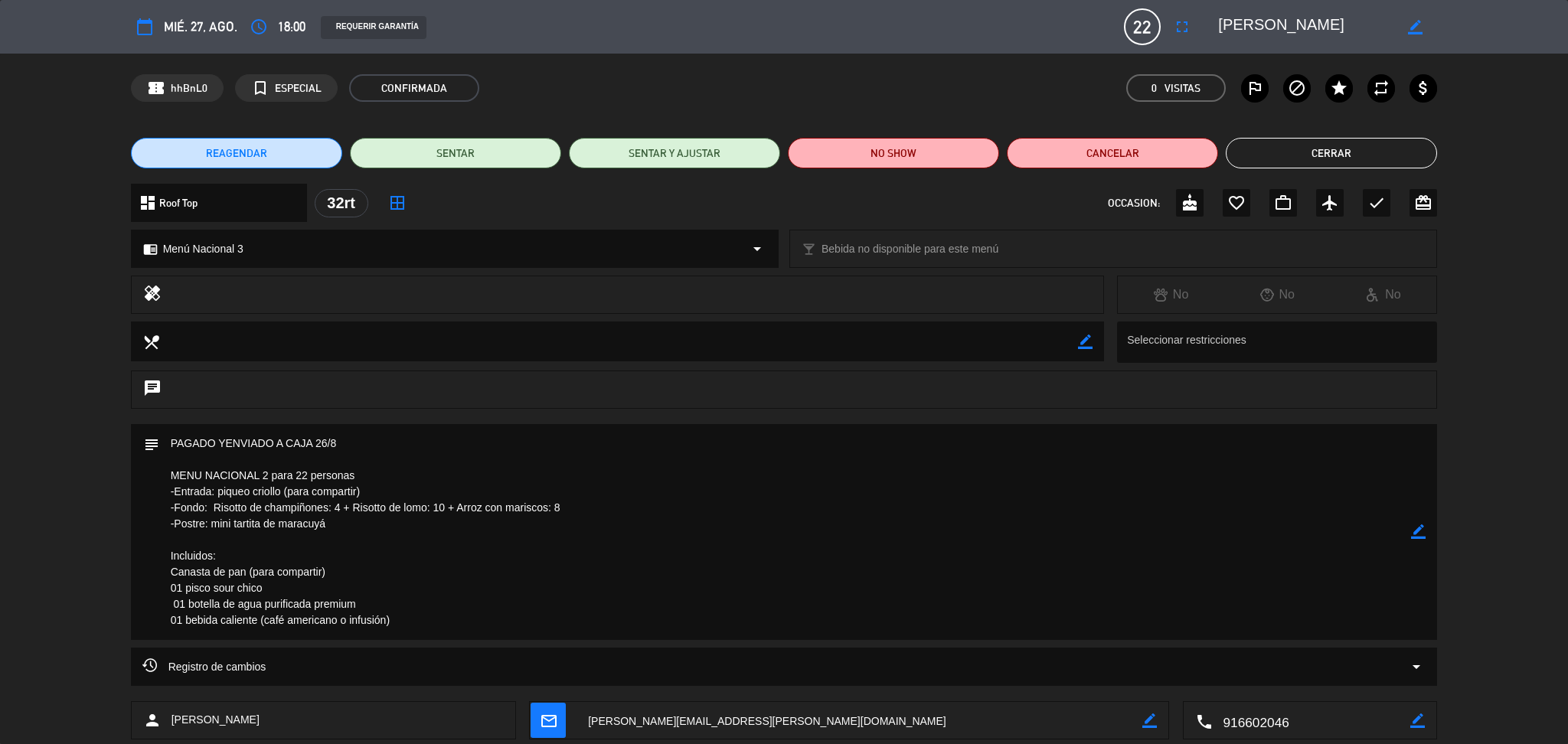
click at [1349, 146] on button "Cerrar" at bounding box center [1331, 153] width 211 height 31
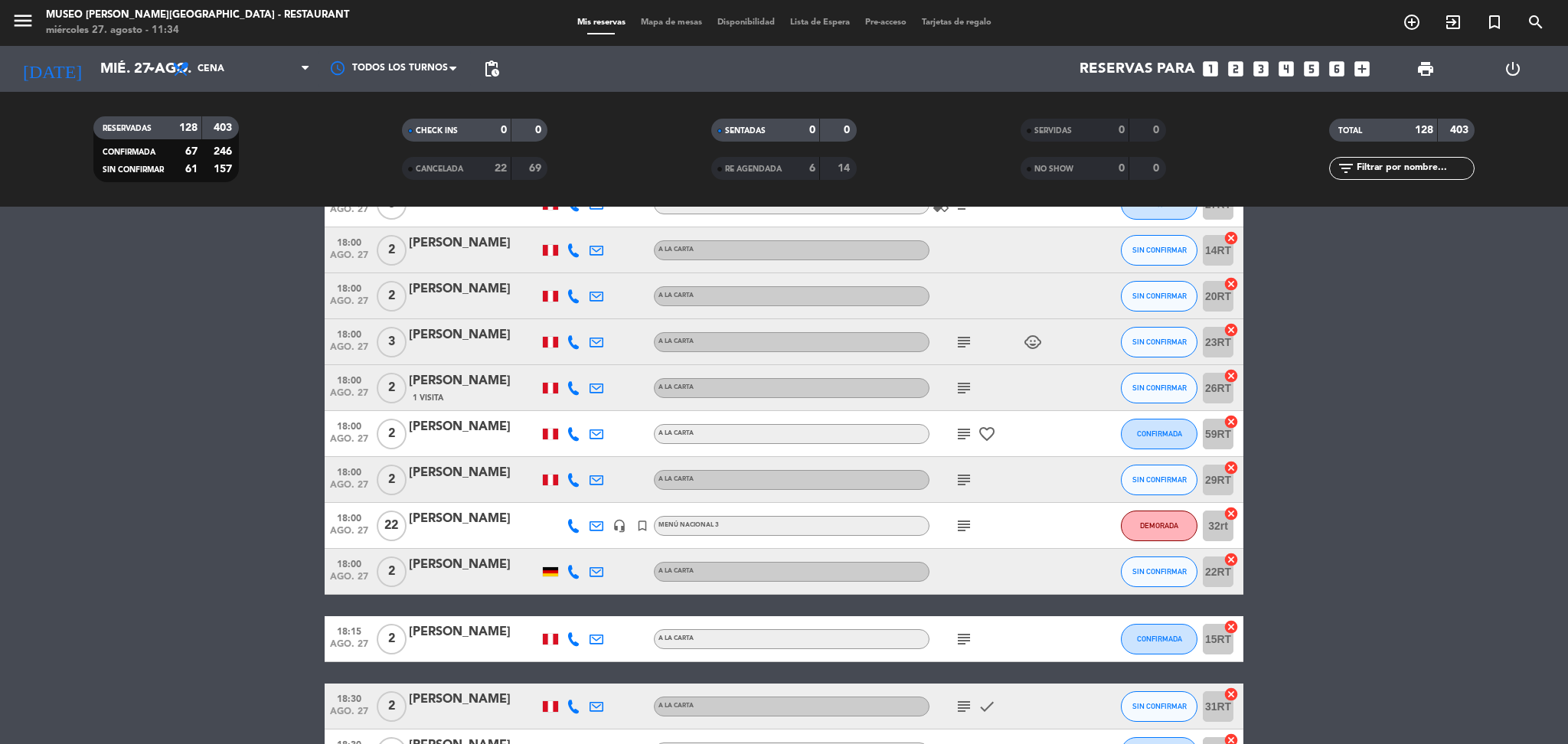
click at [963, 525] on icon "subject" at bounding box center [963, 525] width 18 height 18
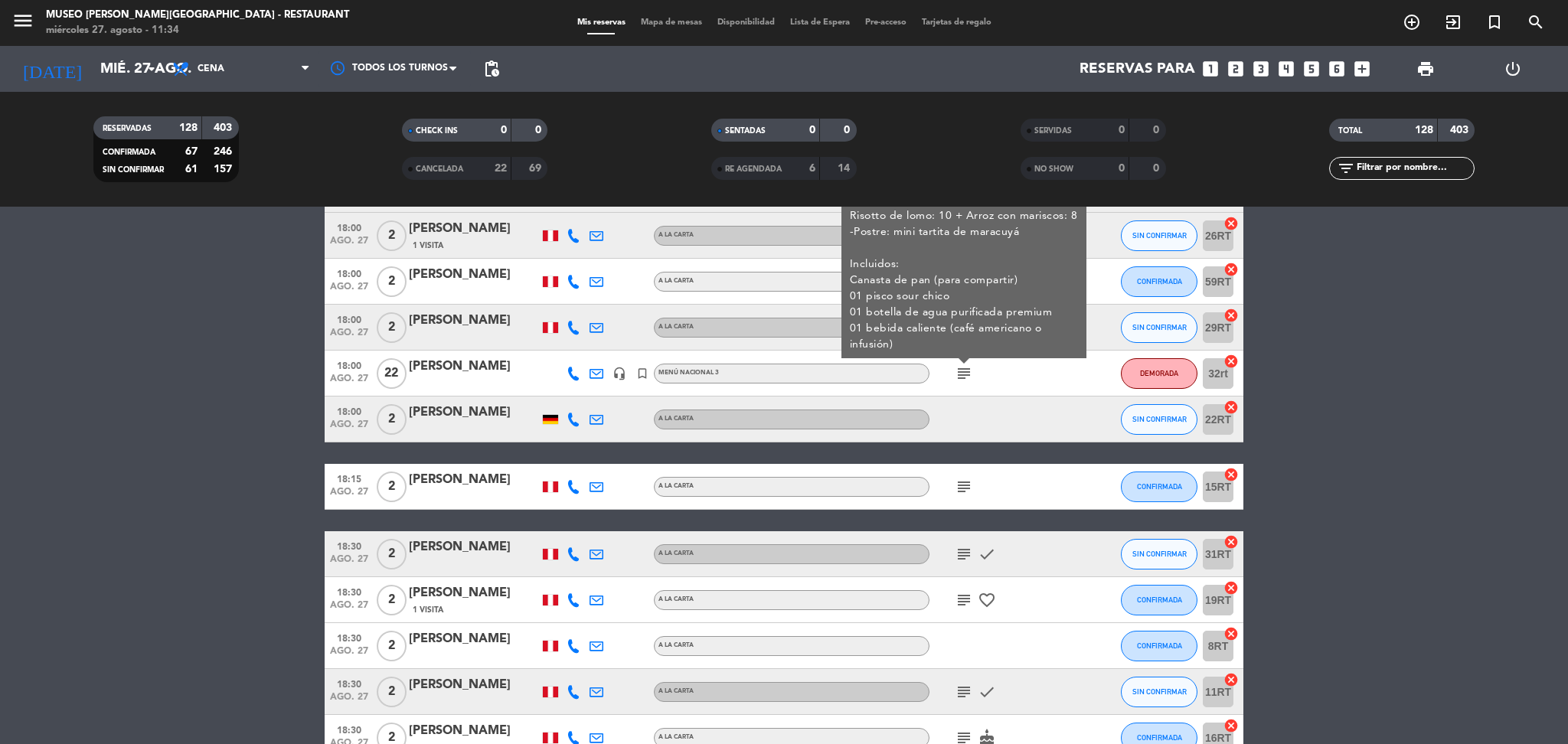
scroll to position [886, 0]
click at [964, 490] on icon "subject" at bounding box center [963, 486] width 18 height 18
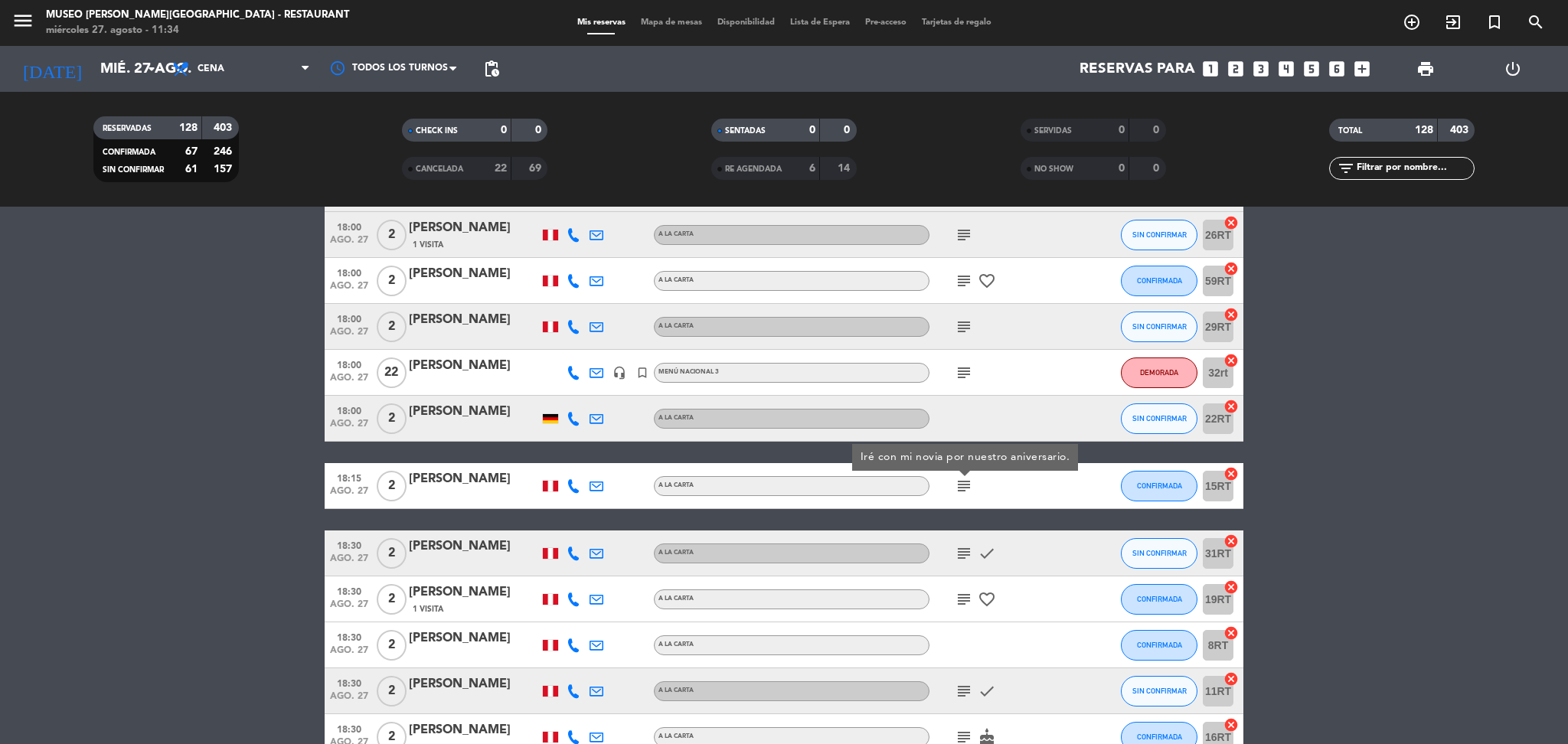
click at [961, 551] on icon "subject" at bounding box center [963, 553] width 18 height 18
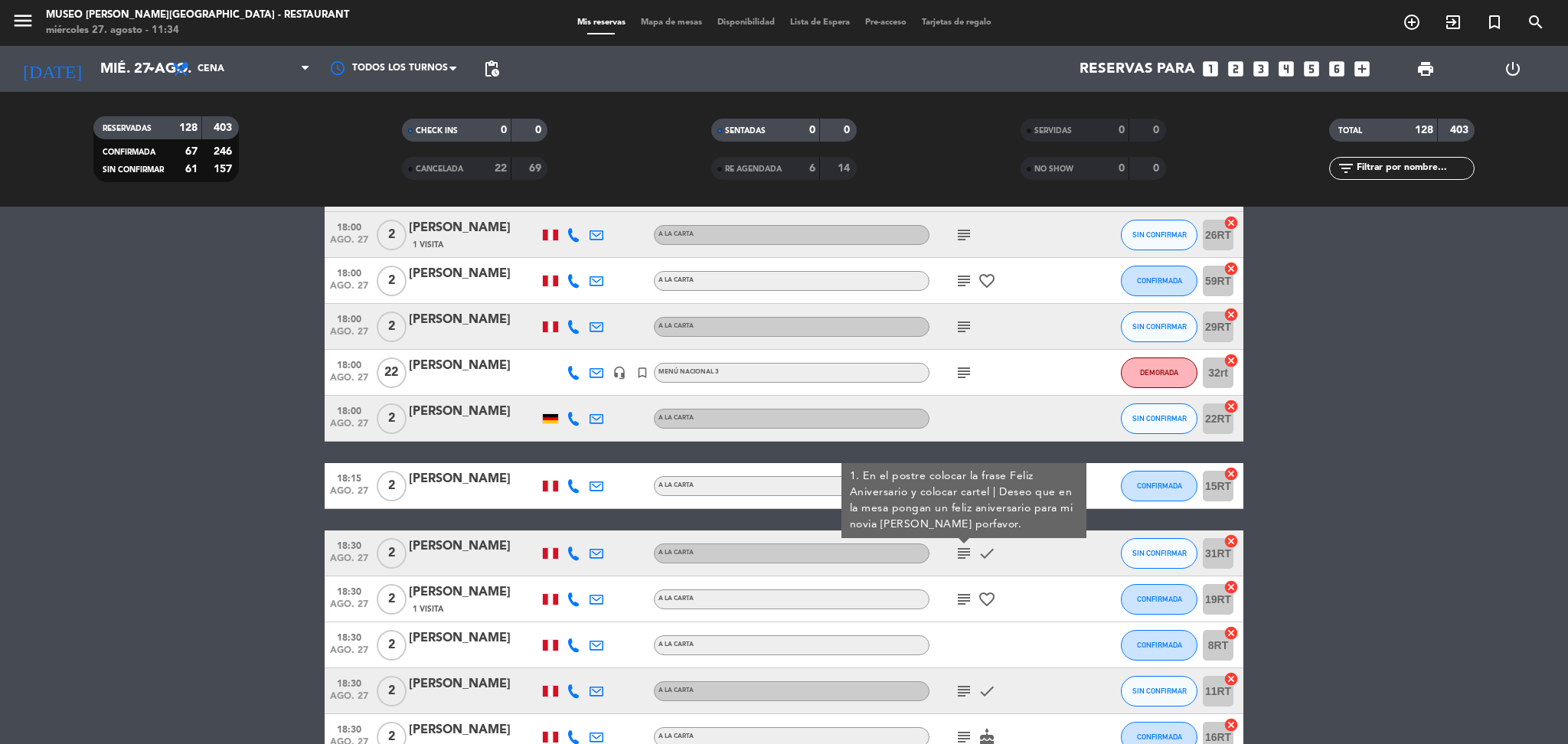
click at [967, 601] on icon "subject" at bounding box center [963, 599] width 18 height 18
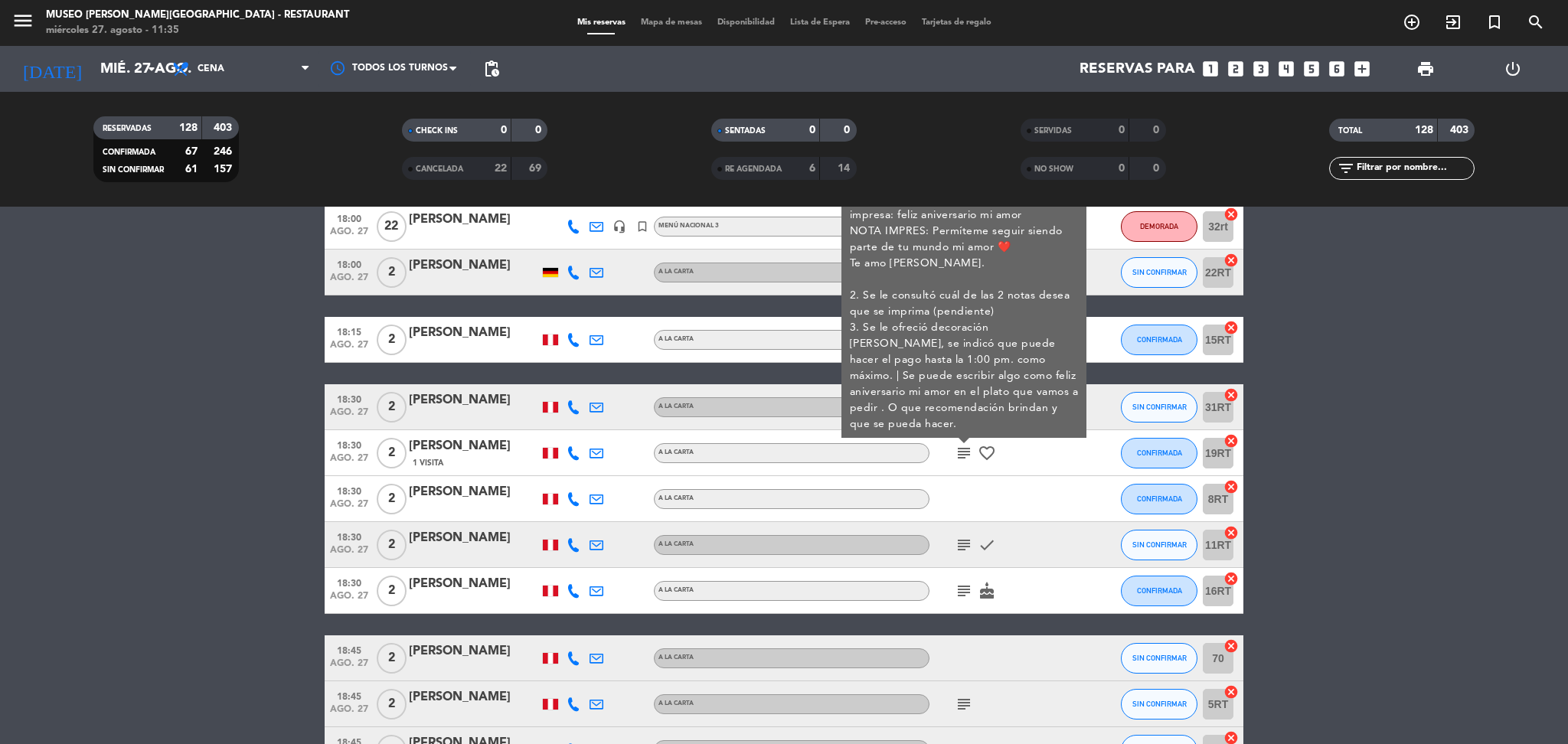
scroll to position [1035, 0]
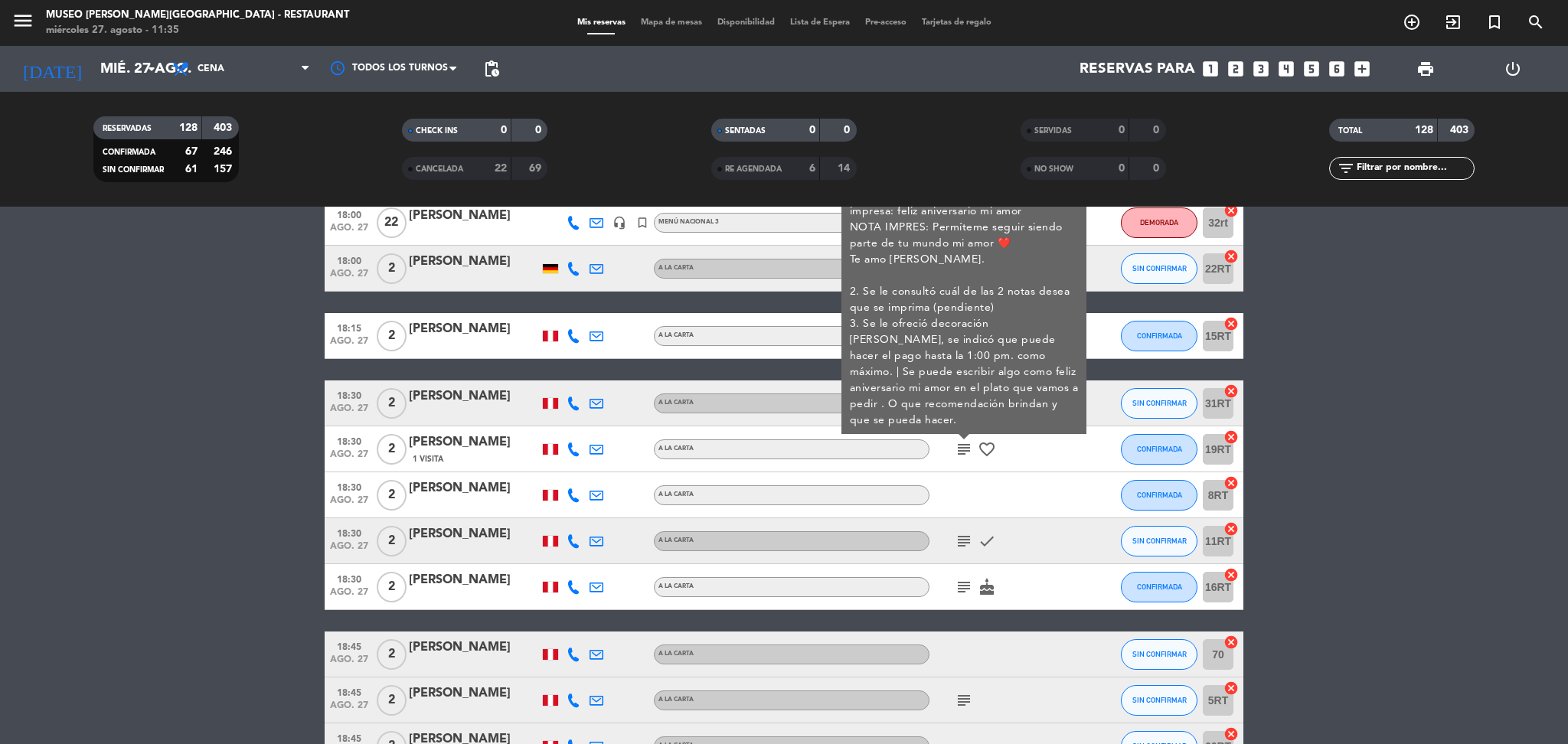
click at [966, 539] on icon "subject" at bounding box center [963, 540] width 18 height 18
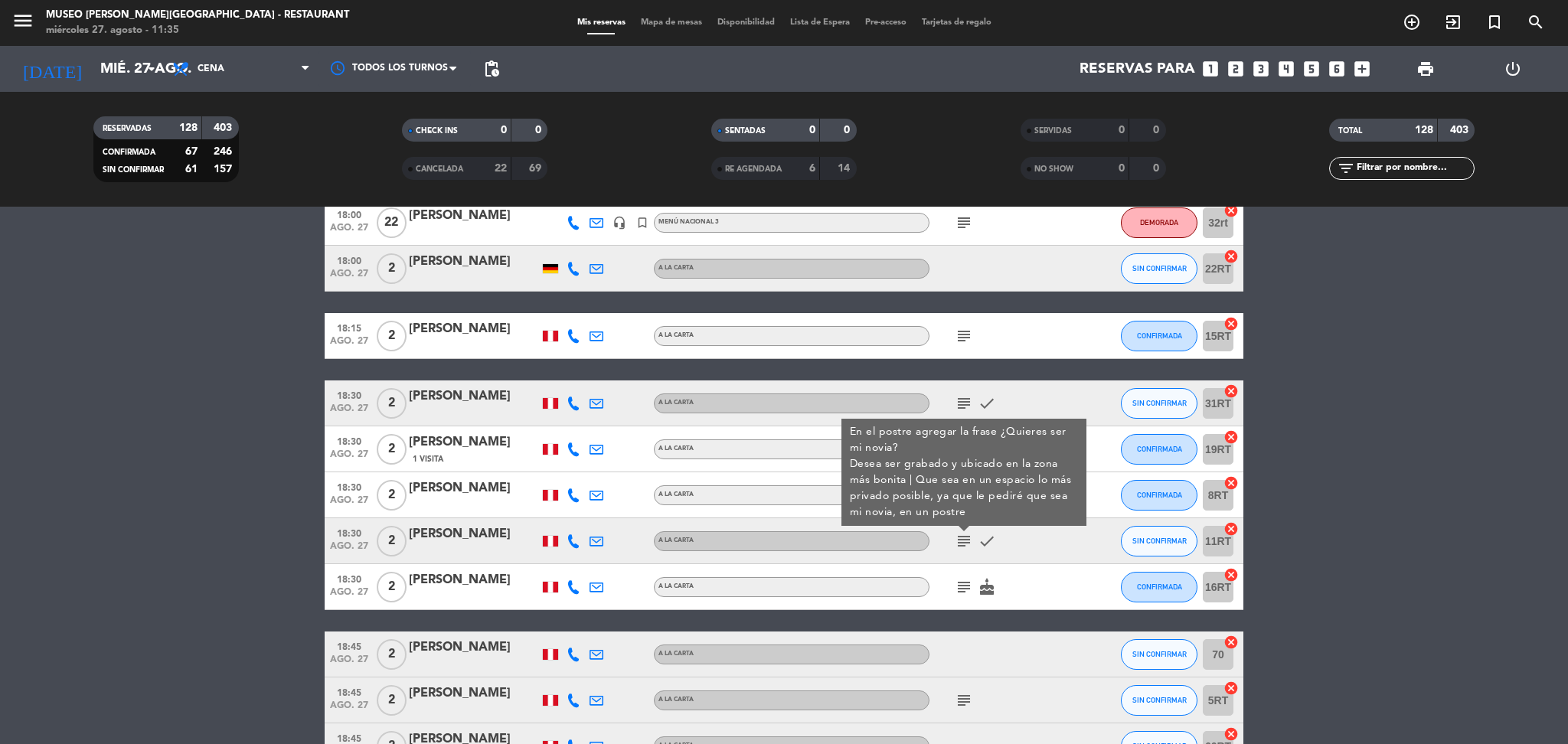
click at [963, 590] on icon "subject" at bounding box center [963, 587] width 18 height 18
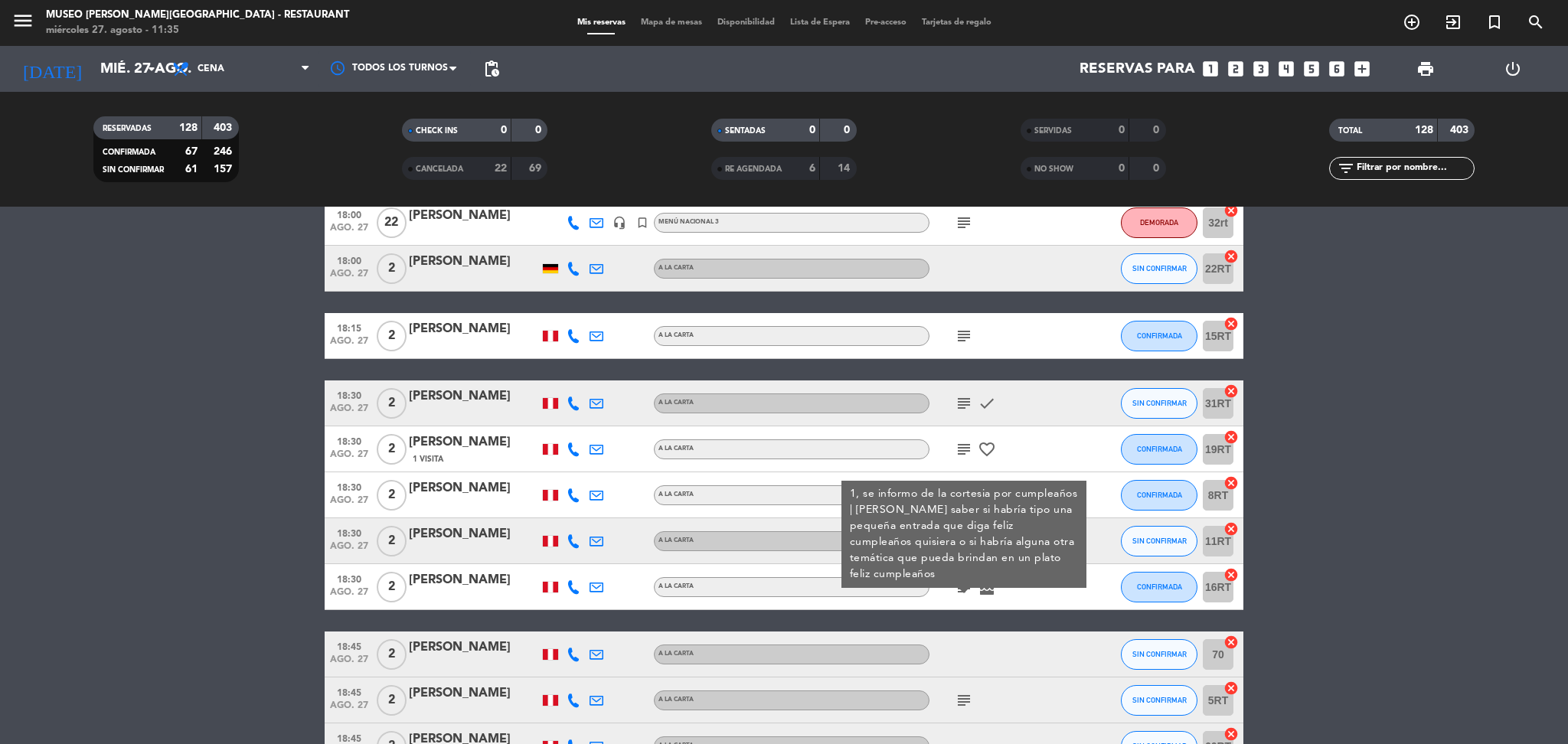
click at [985, 652] on div at bounding box center [999, 654] width 138 height 45
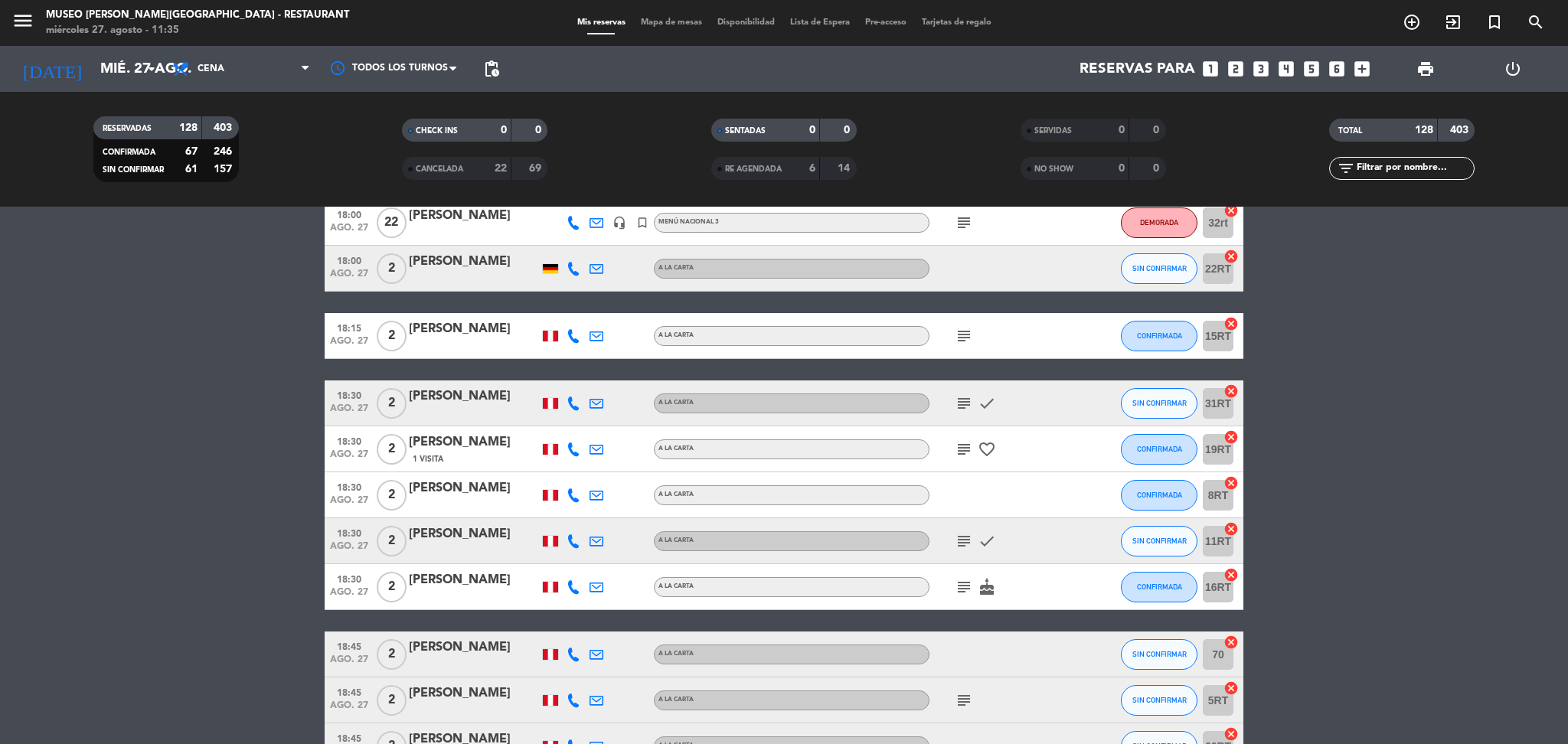
click at [425, 171] on span "CANCELADA" at bounding box center [439, 169] width 48 height 8
click at [762, 160] on div "RE AGENDADA" at bounding box center [750, 168] width 70 height 17
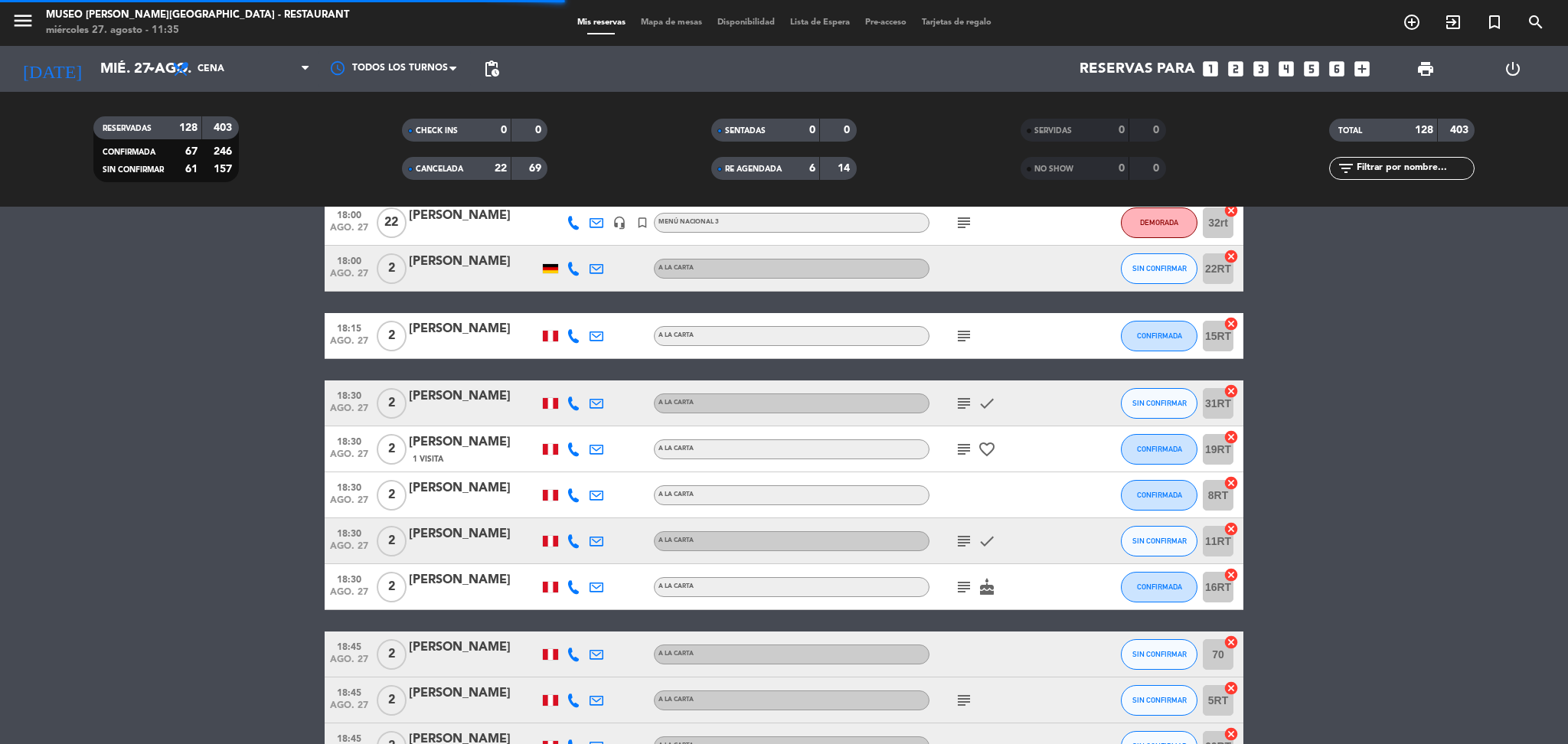
click at [1051, 165] on span "NO SHOW" at bounding box center [1053, 169] width 39 height 8
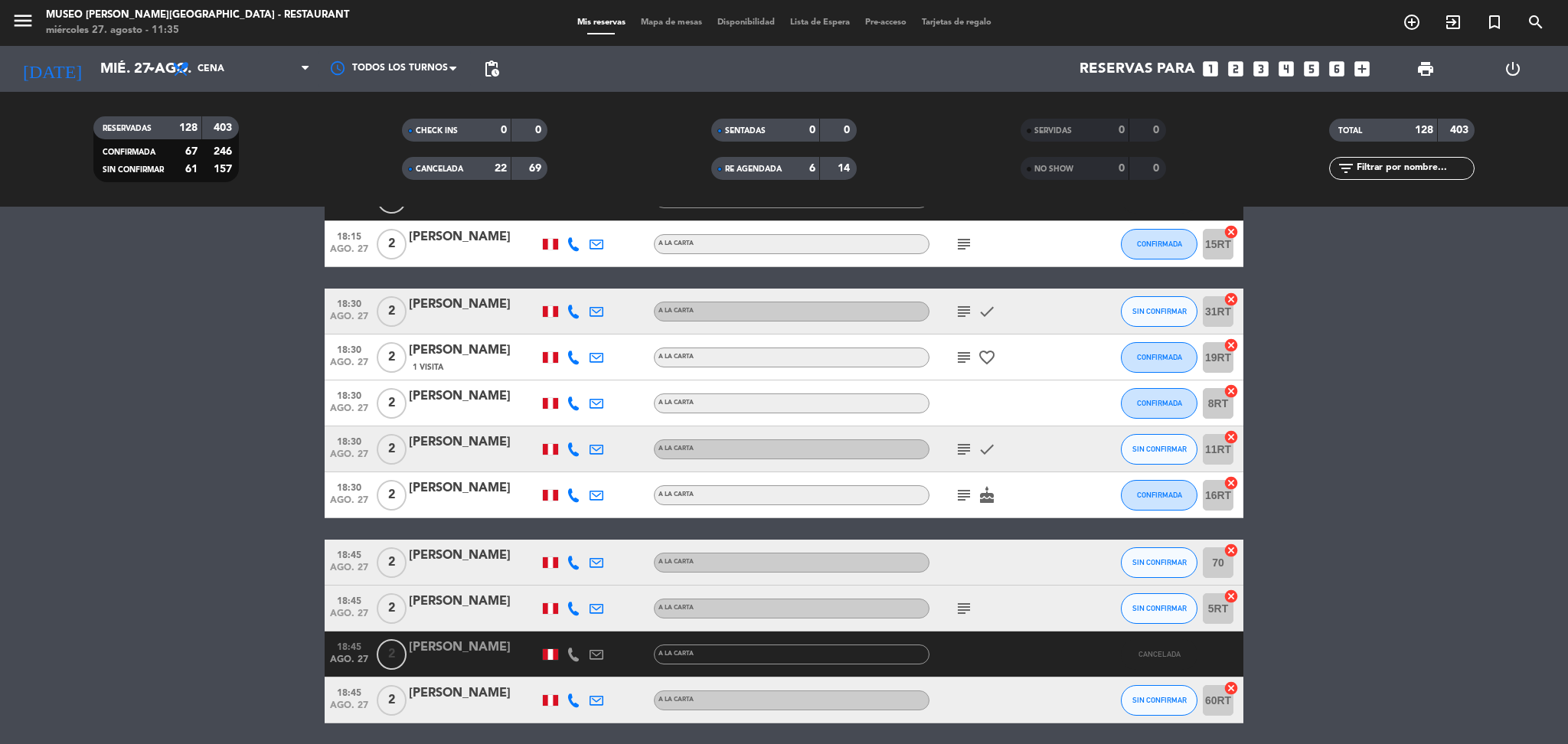
scroll to position [1310, 0]
click at [762, 162] on div "RE AGENDADA" at bounding box center [750, 168] width 70 height 17
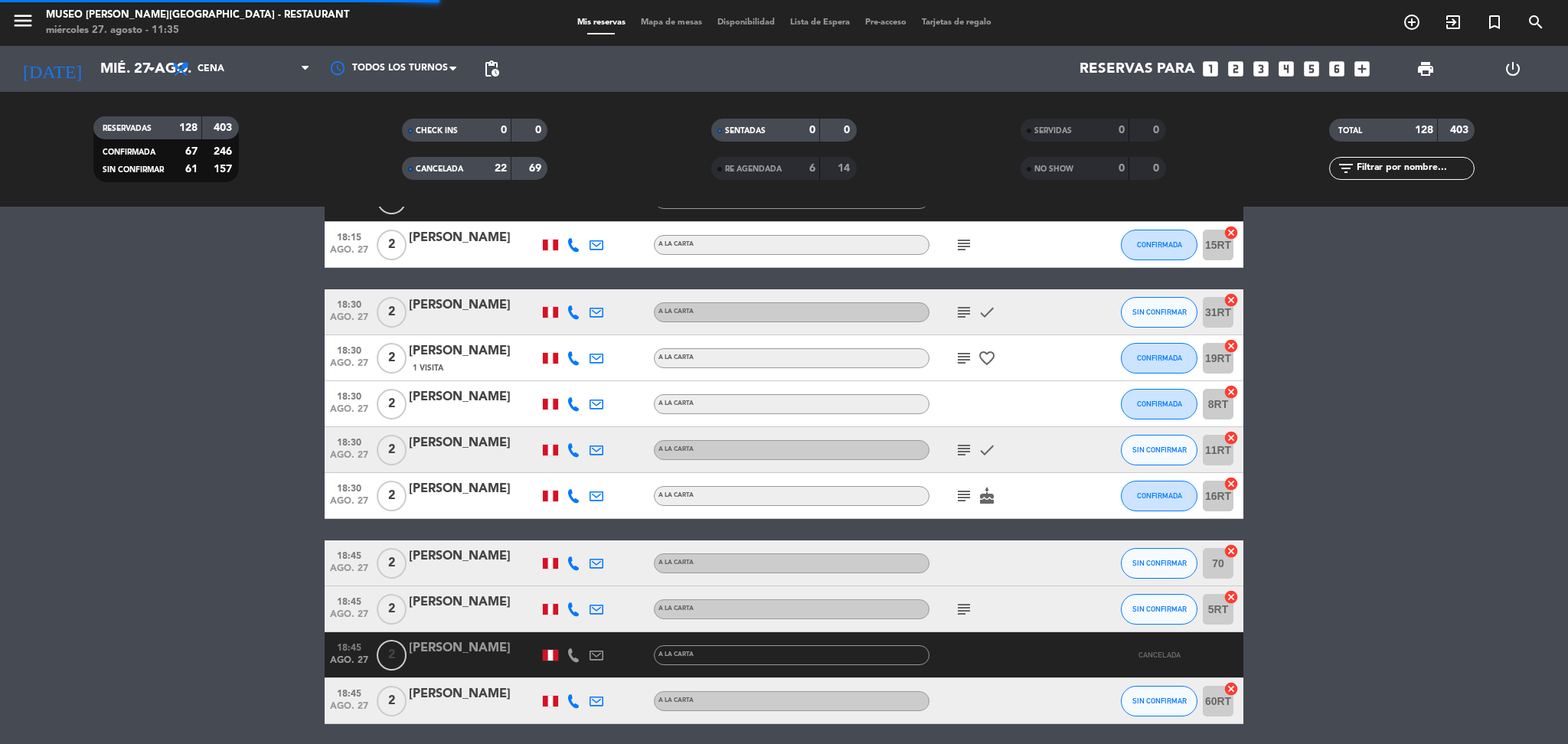
click at [498, 174] on strong "22" at bounding box center [500, 168] width 13 height 11
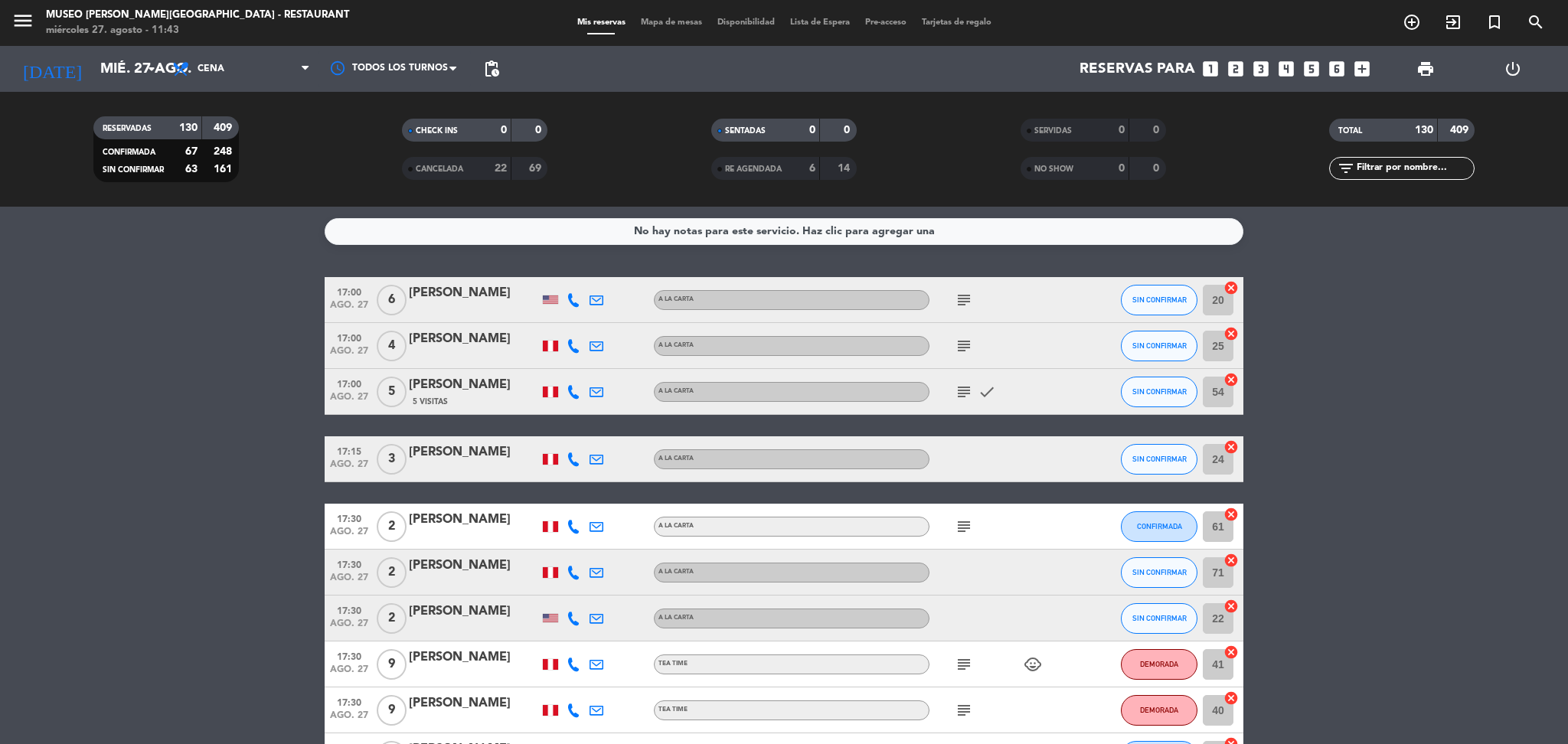
click at [959, 298] on icon "subject" at bounding box center [963, 299] width 18 height 18
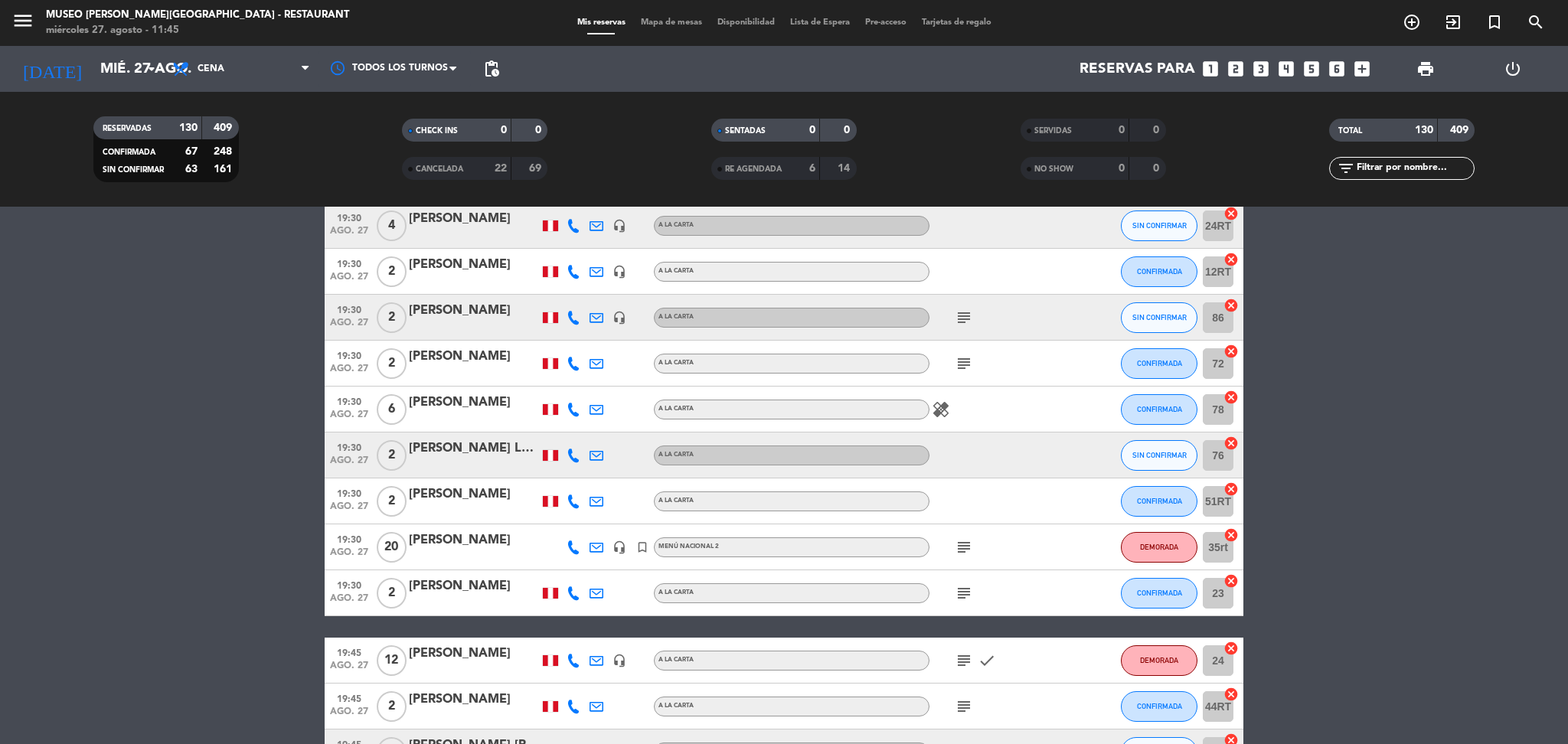
scroll to position [3020, 0]
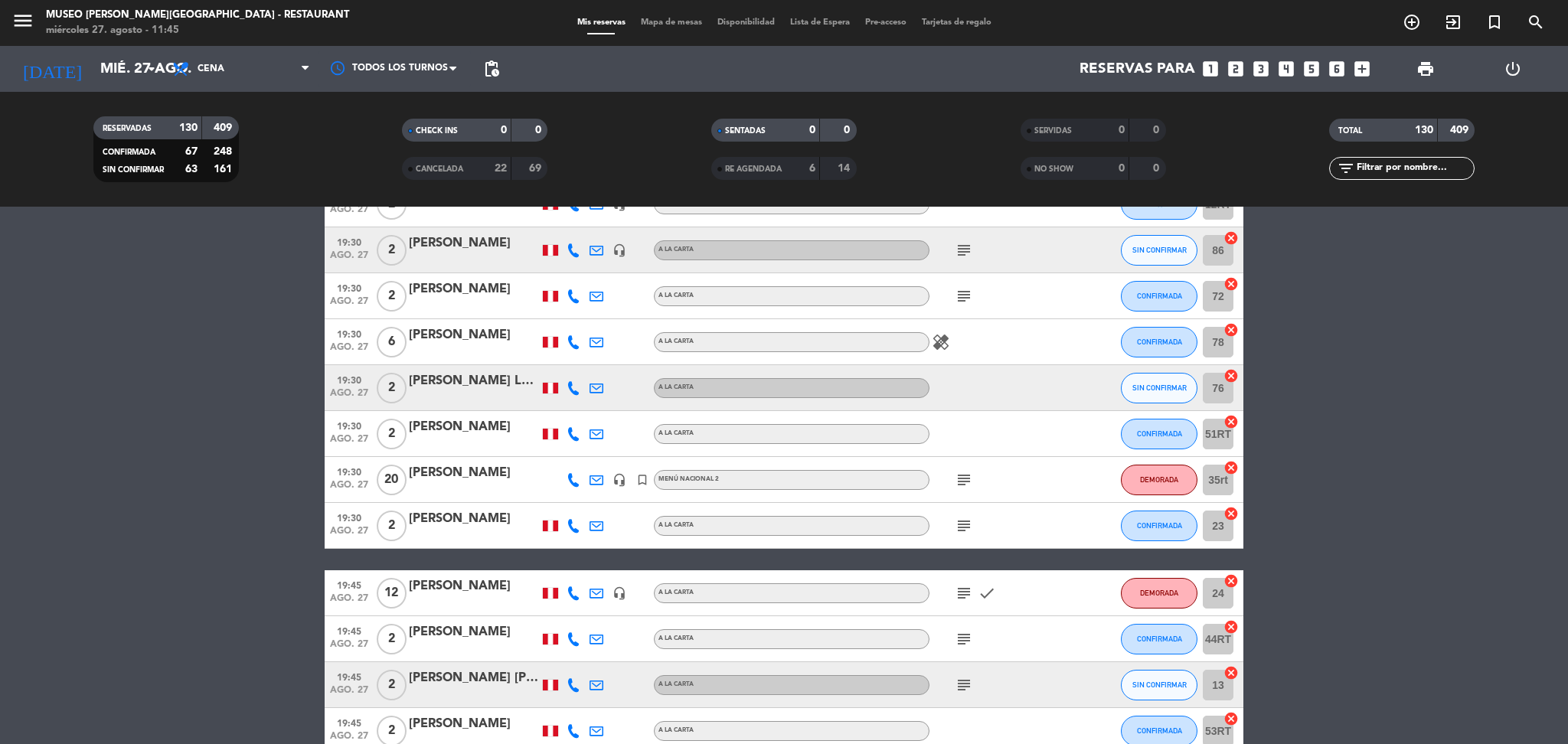
click at [967, 595] on icon "subject" at bounding box center [963, 593] width 18 height 18
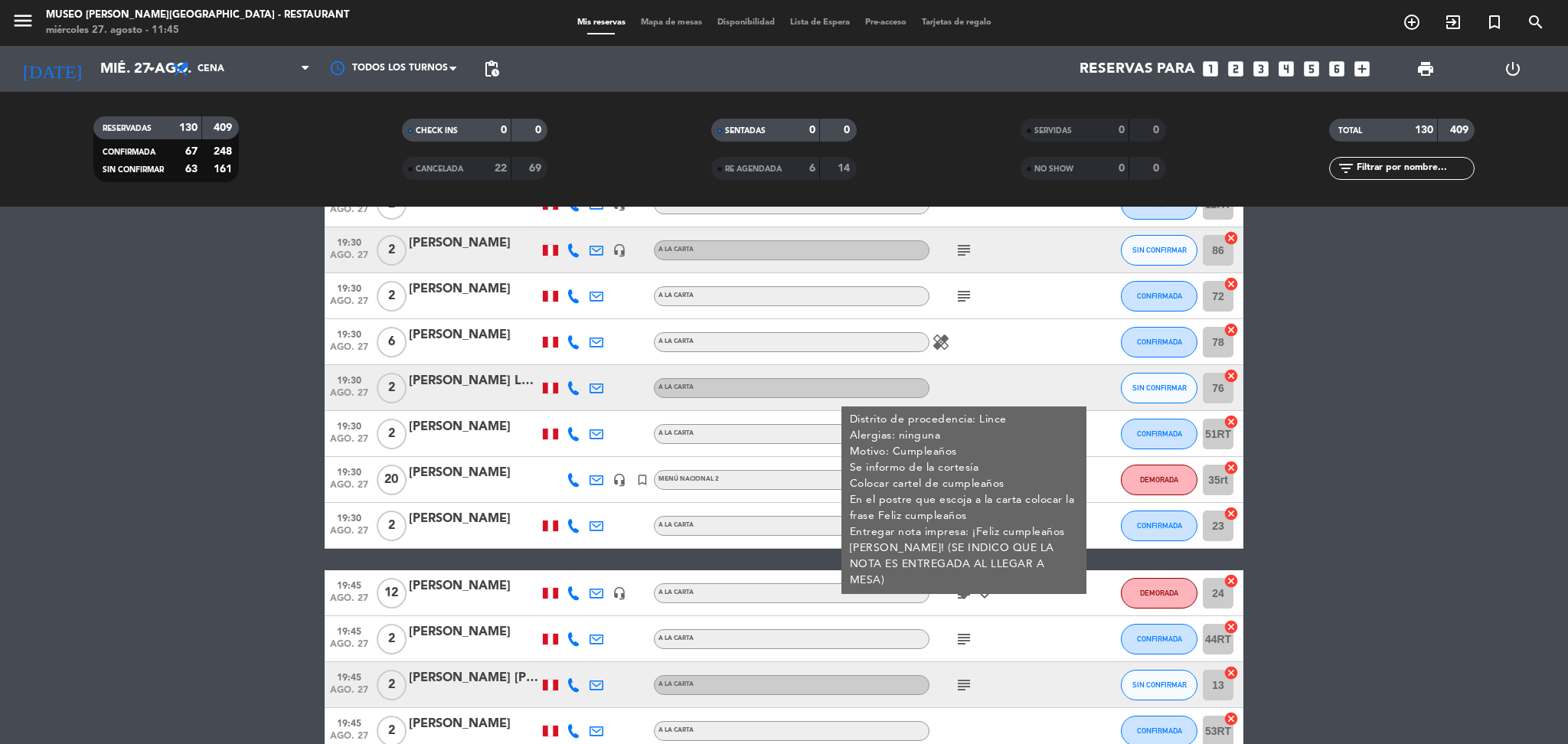
click at [467, 597] on div at bounding box center [474, 603] width 130 height 13
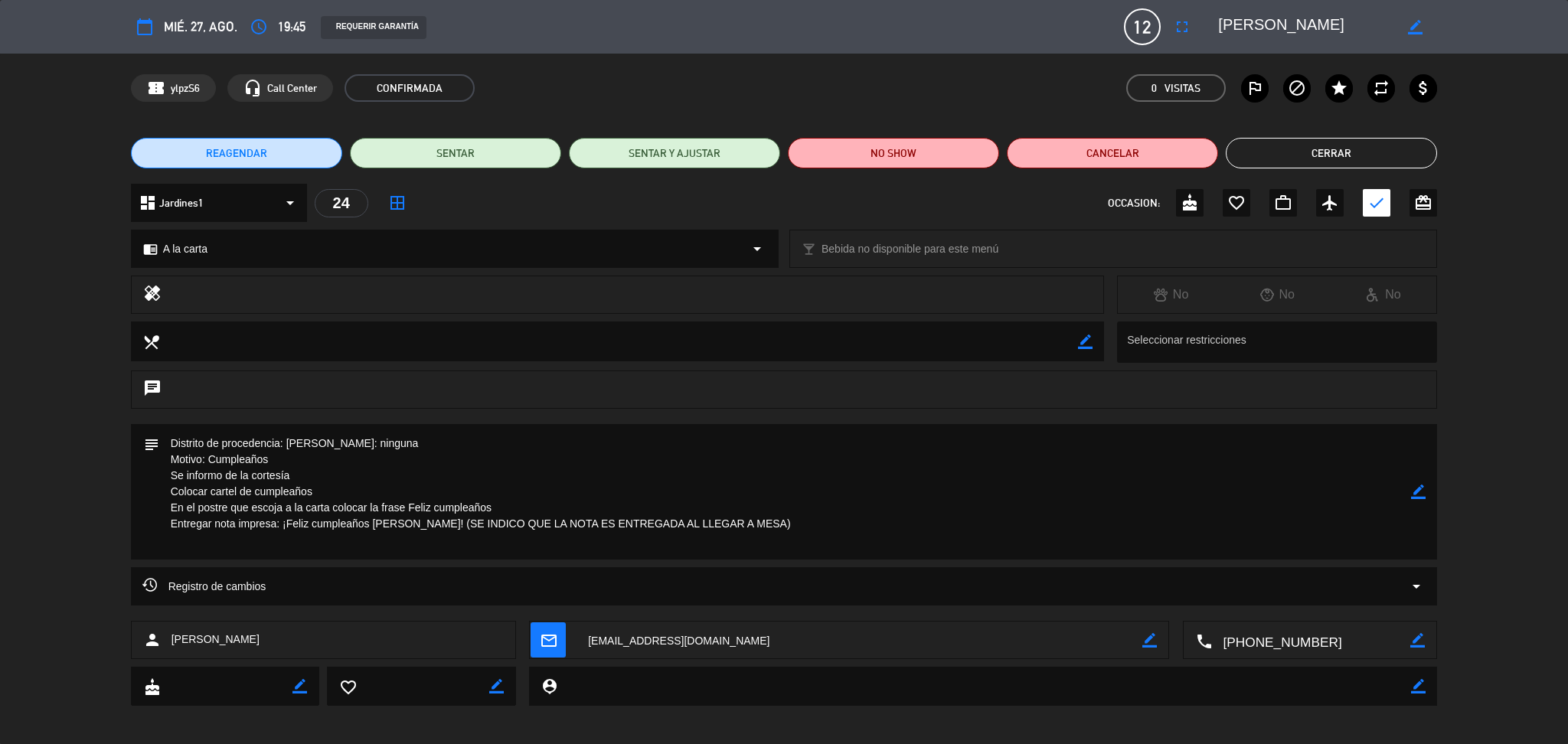
drag, startPoint x: 1331, startPoint y: 17, endPoint x: 1204, endPoint y: 25, distance: 127.3
click at [1204, 25] on editable-input "border_color" at bounding box center [1318, 27] width 237 height 27
click at [928, 54] on div "confirmation_number ylpzS6 headset_mic Call Center CONFIRMADA 0 Visitas outline…" at bounding box center [784, 88] width 1568 height 69
click at [1312, 150] on button "Cerrar" at bounding box center [1331, 153] width 211 height 31
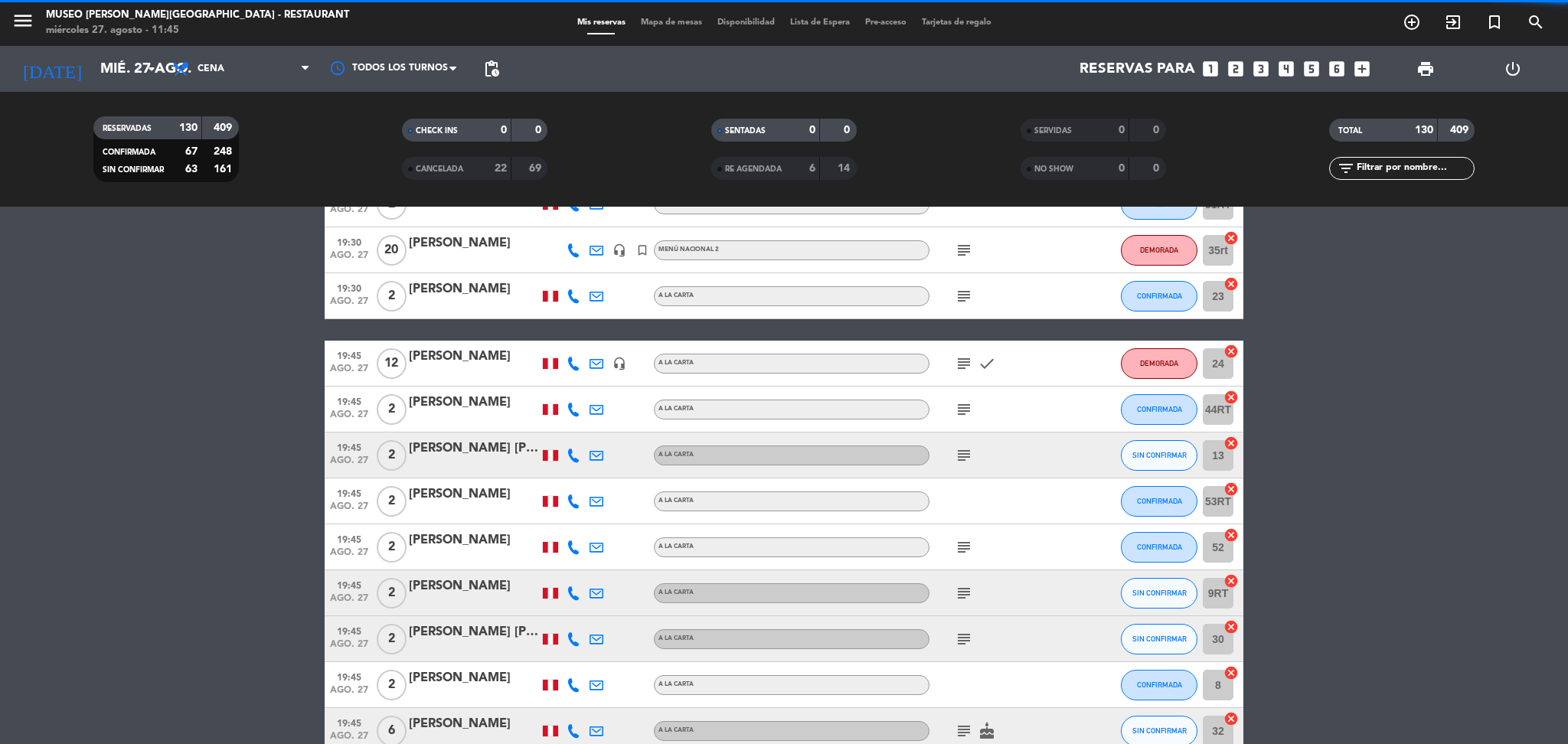
scroll to position [3940, 0]
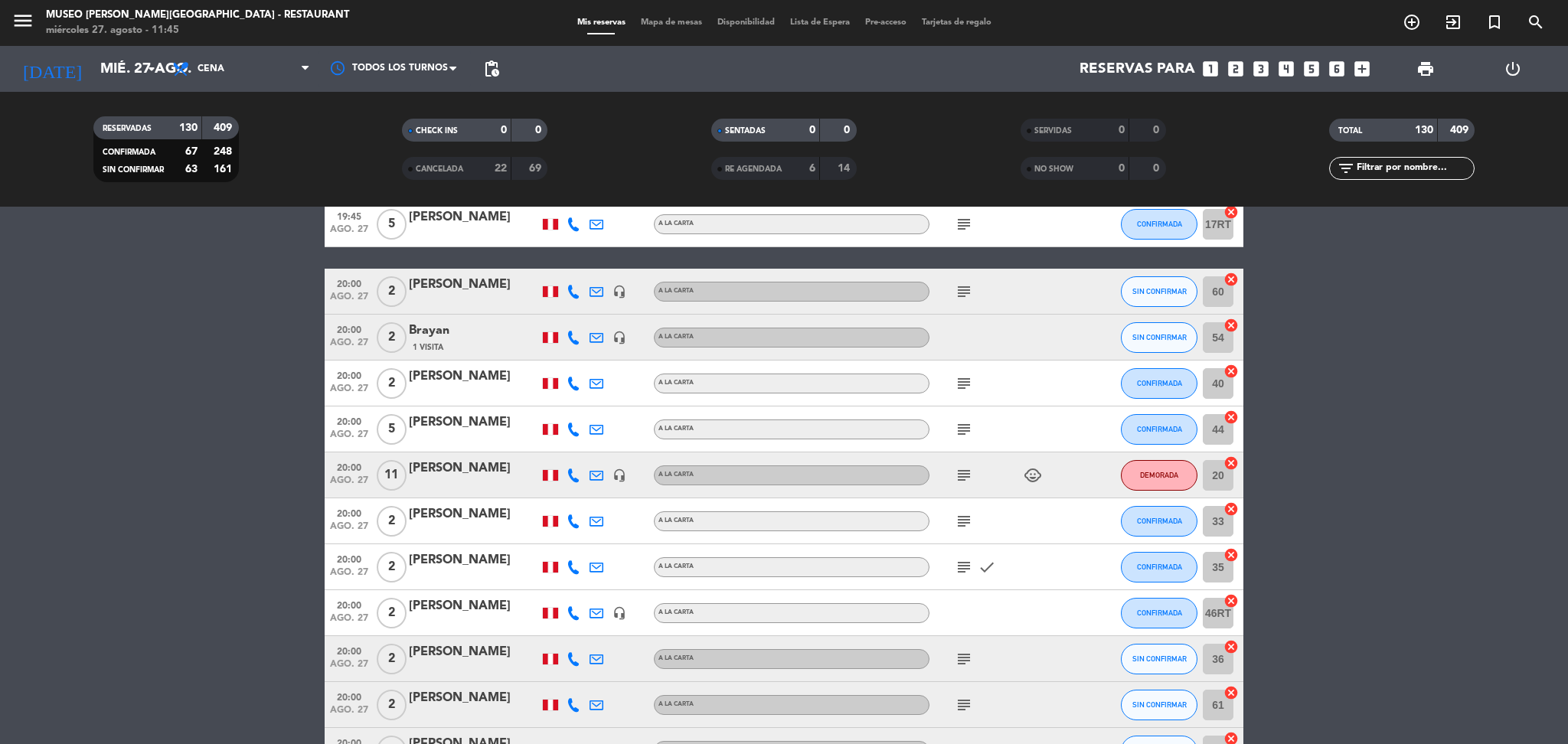
click at [959, 475] on icon "subject" at bounding box center [963, 475] width 18 height 18
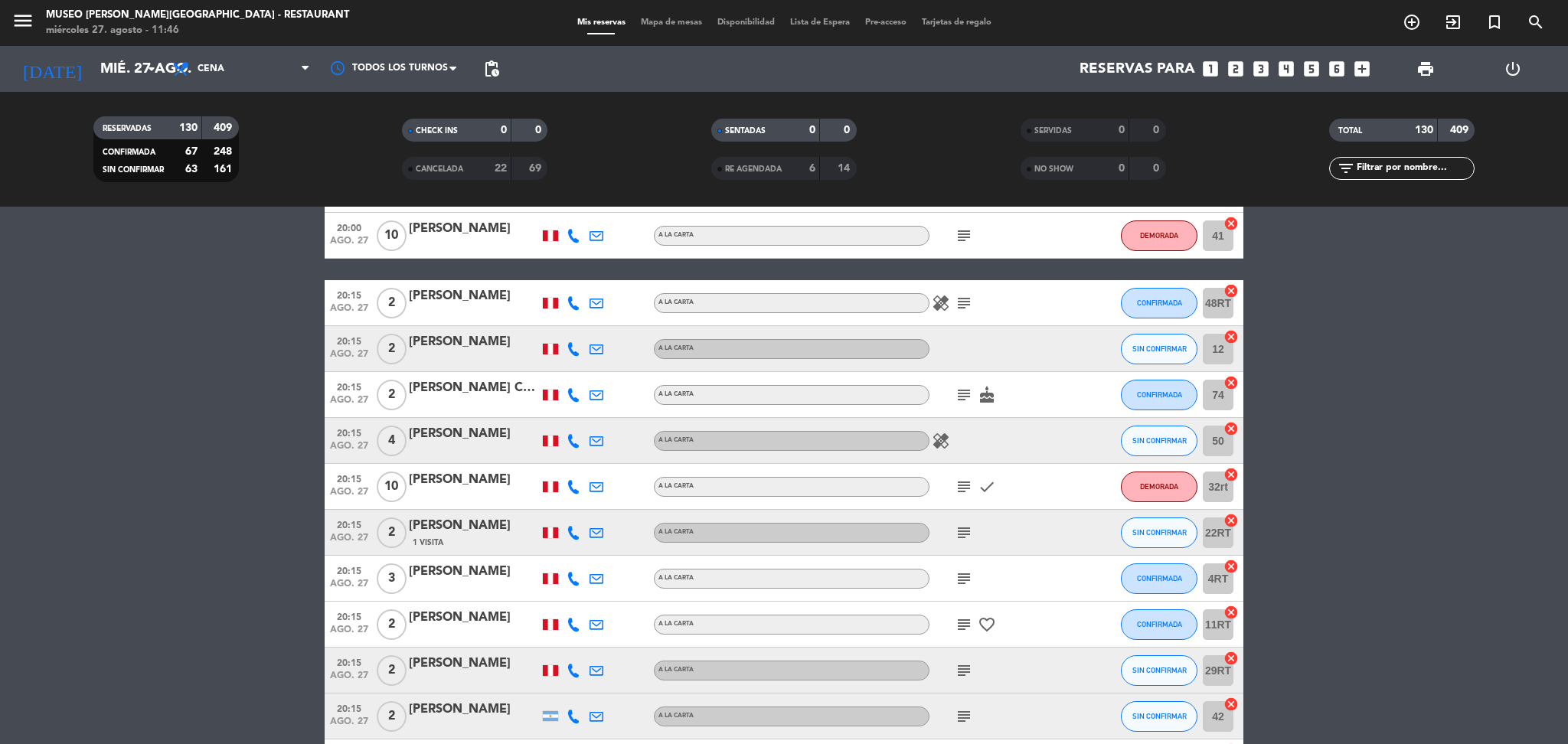
scroll to position [4546, 0]
click at [963, 482] on icon "subject" at bounding box center [963, 487] width 18 height 18
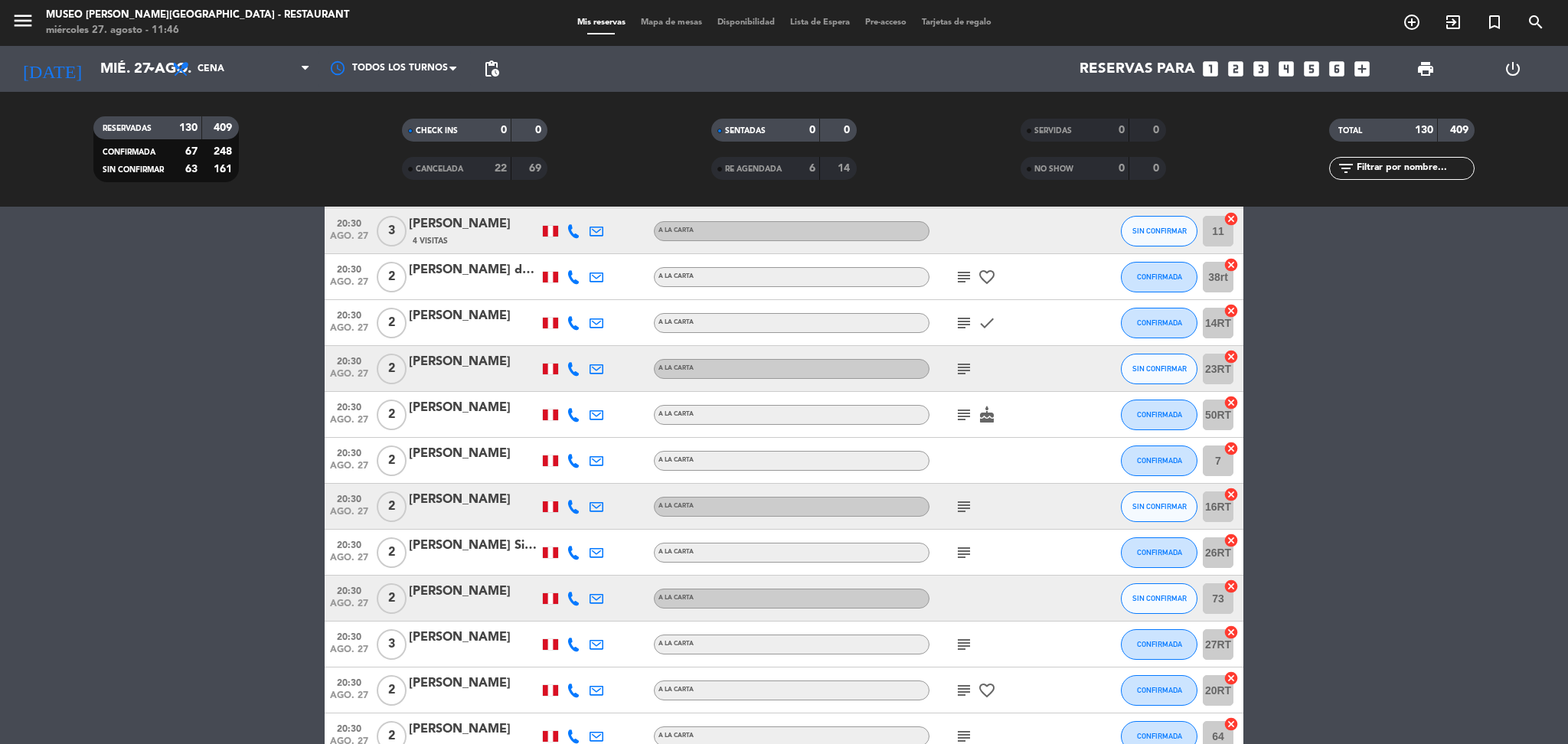
scroll to position [5879, 0]
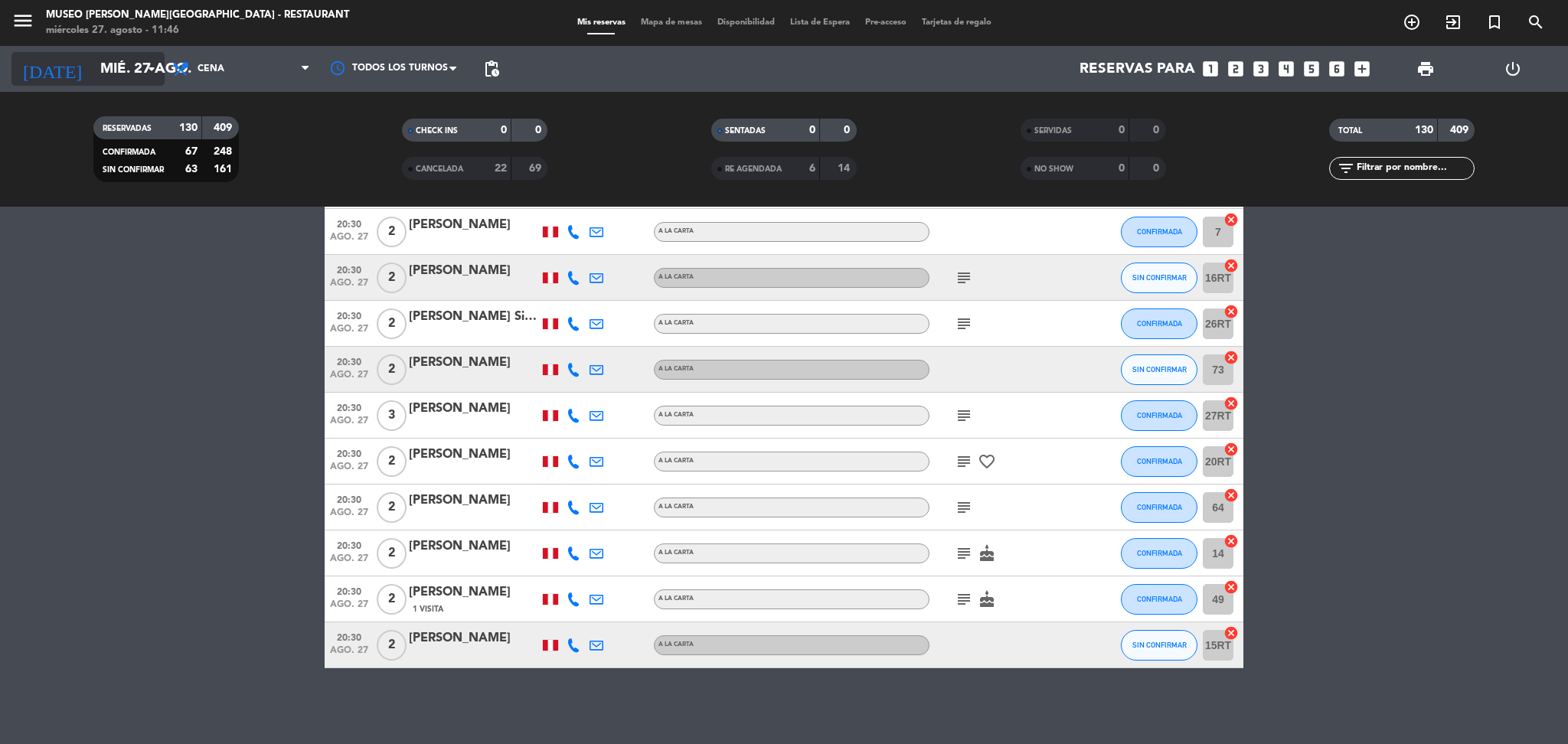
click at [132, 80] on input "mié. 27 ago." at bounding box center [185, 68] width 185 height 32
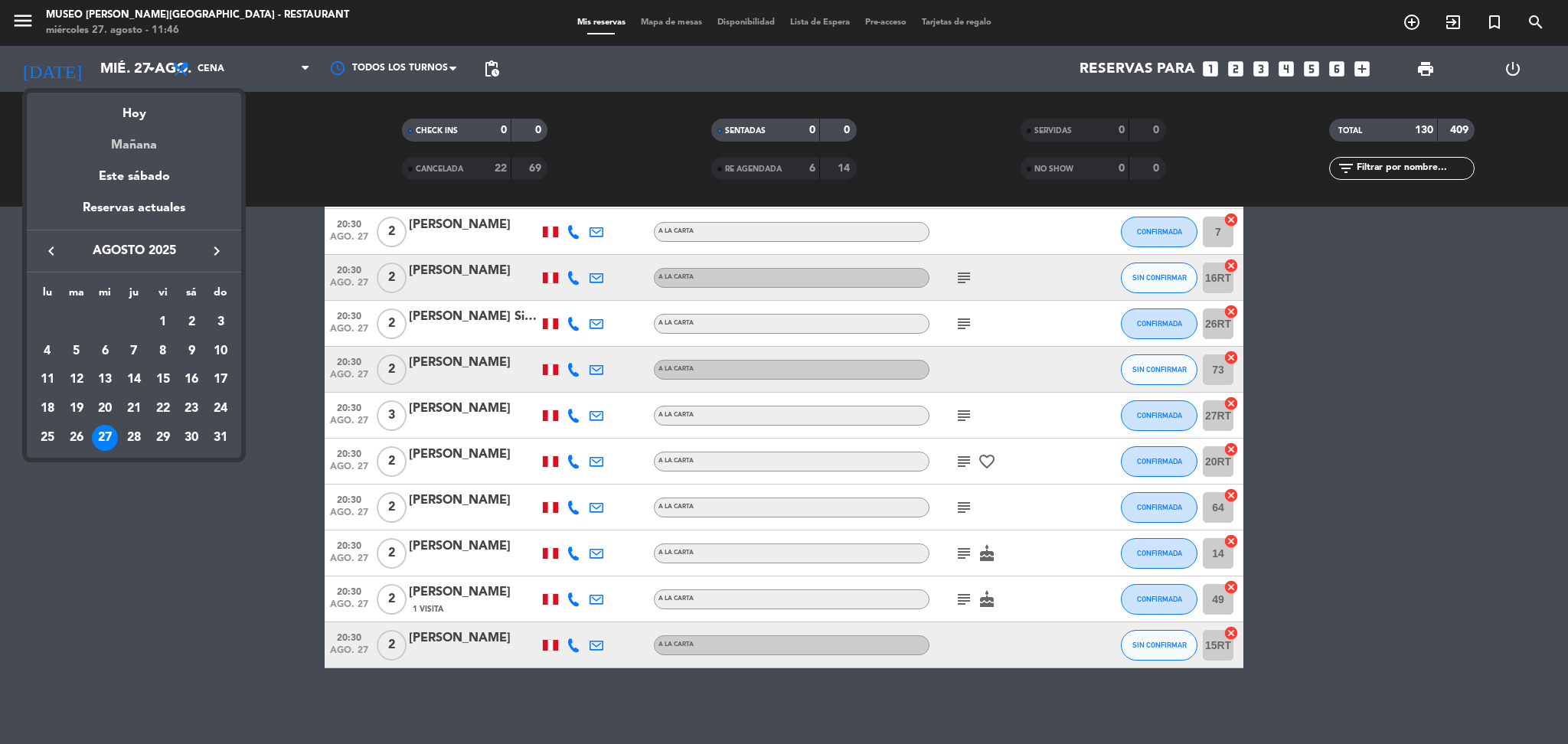
click at [152, 146] on div "Mañana" at bounding box center [134, 139] width 215 height 31
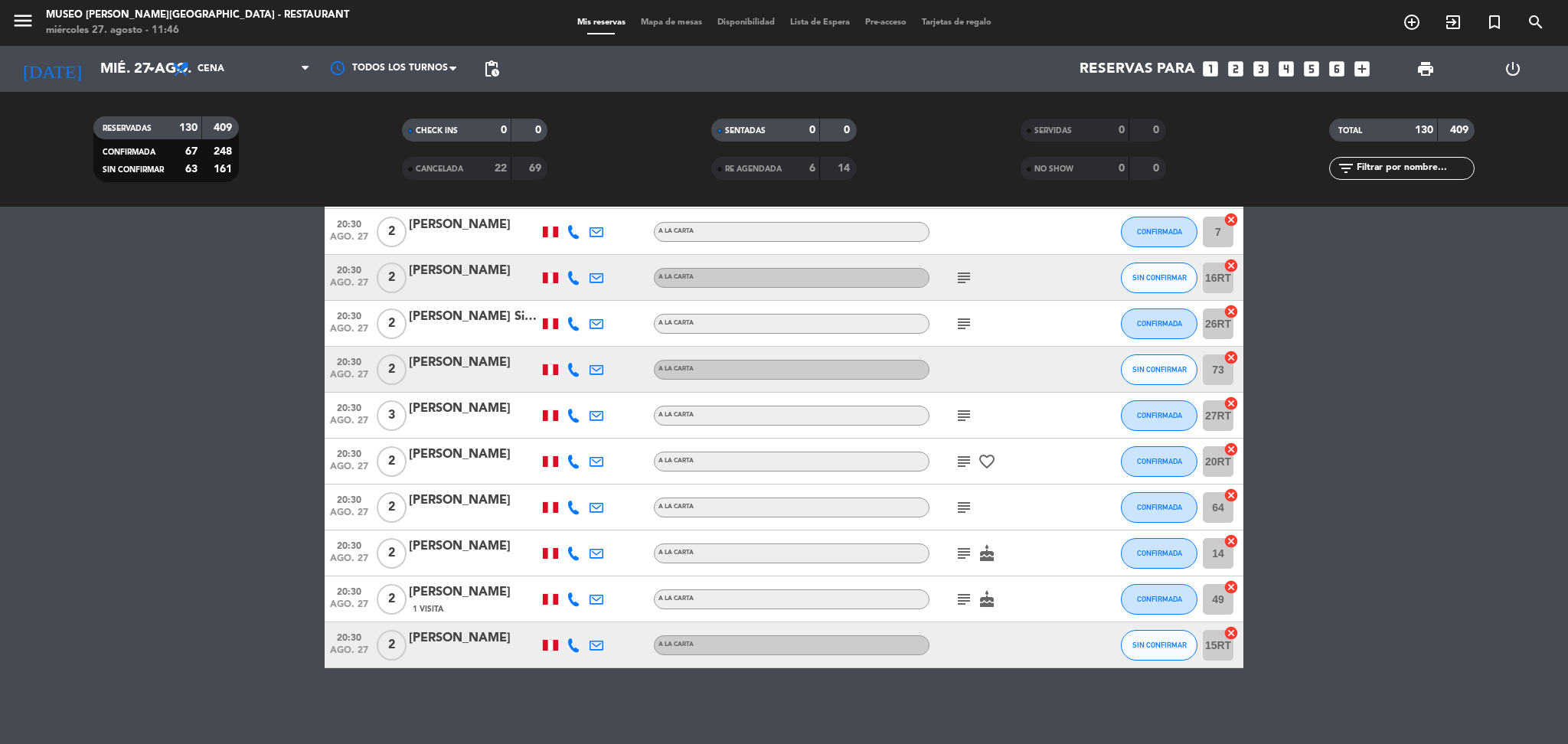
type input "jue. 28 ago."
click at [283, 67] on span "Cena" at bounding box center [240, 68] width 153 height 34
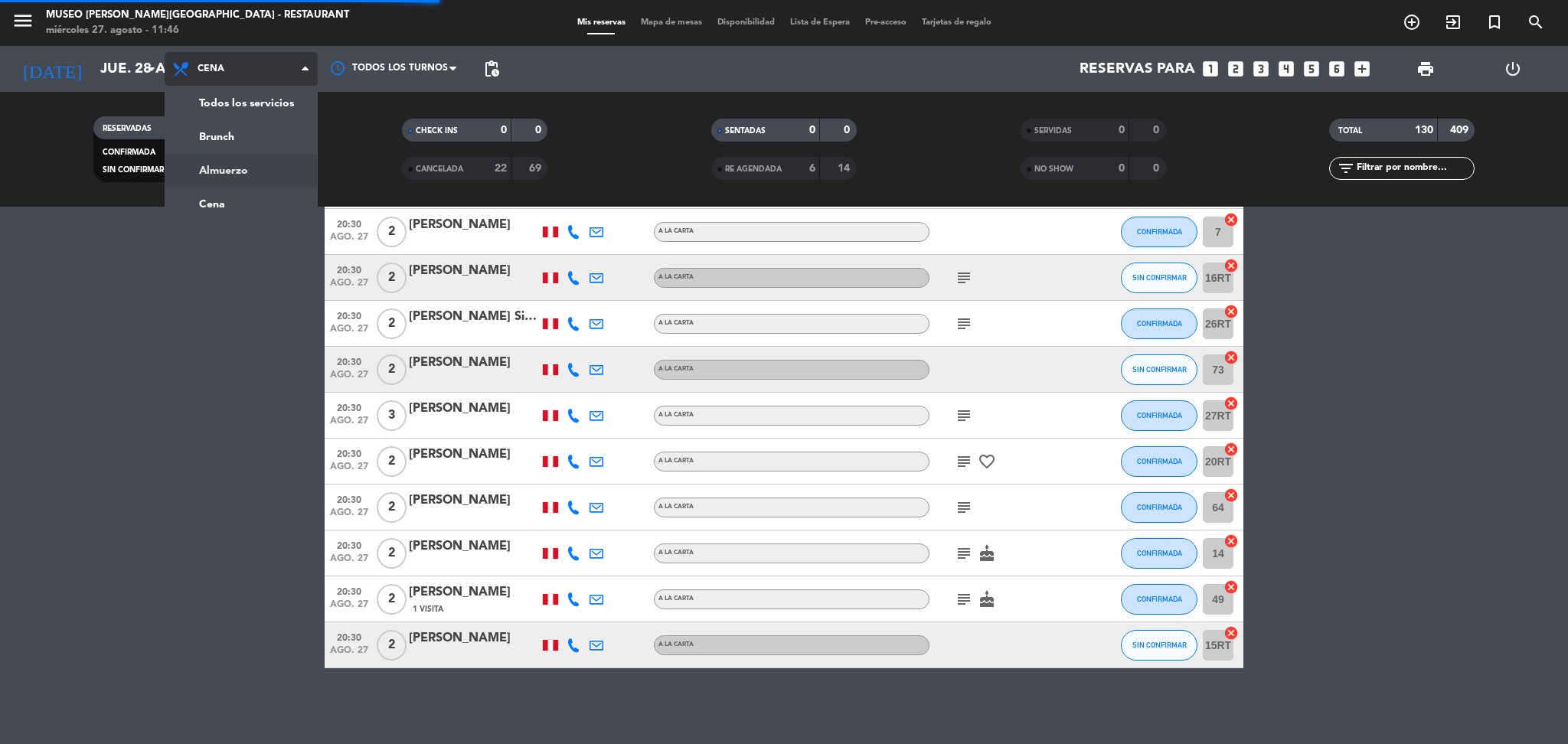
click at [240, 164] on div "menu [GEOGRAPHIC_DATA][PERSON_NAME] - Restaurant [DATE] 27. agosto - 11:46 Mis …" at bounding box center [784, 103] width 1568 height 207
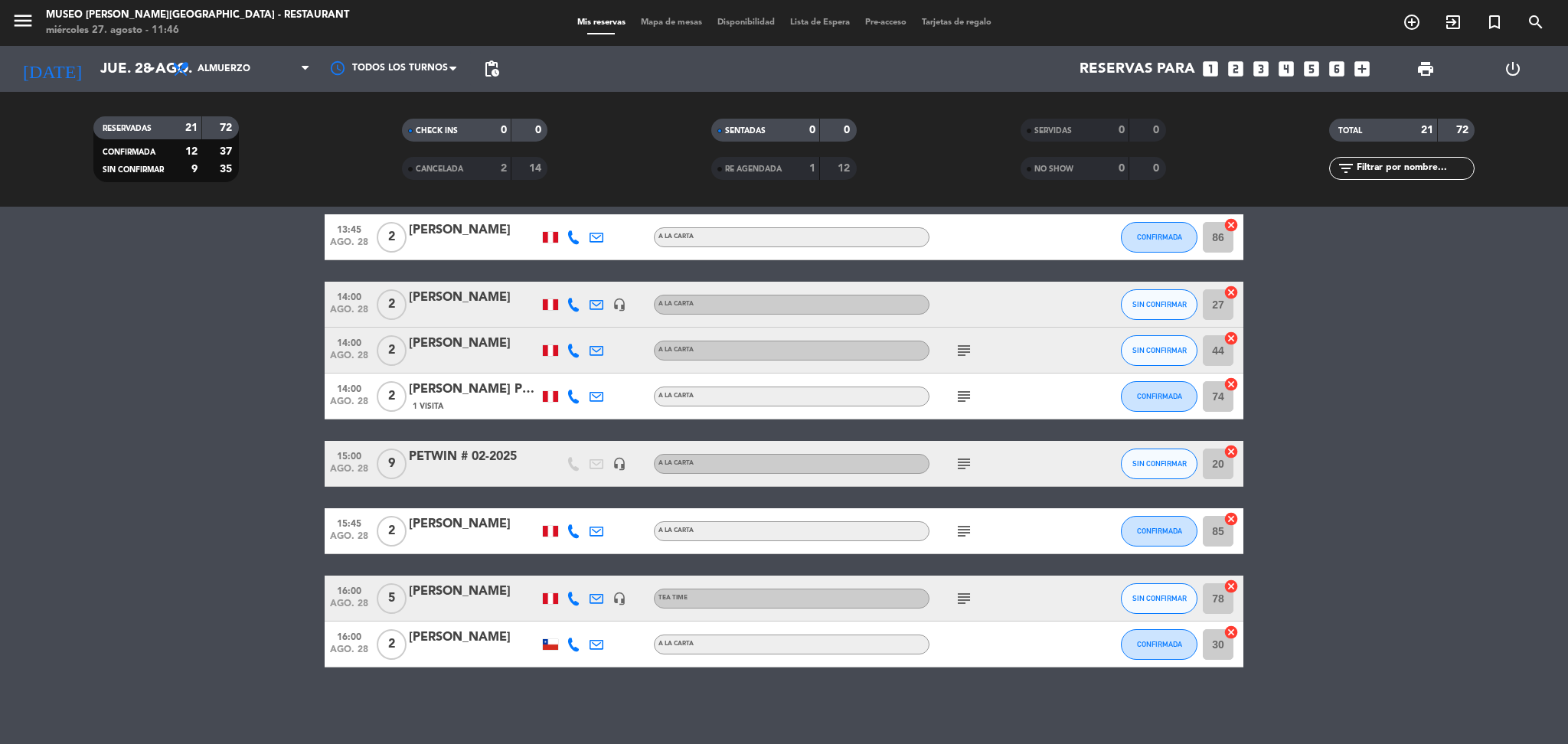
scroll to position [744, 0]
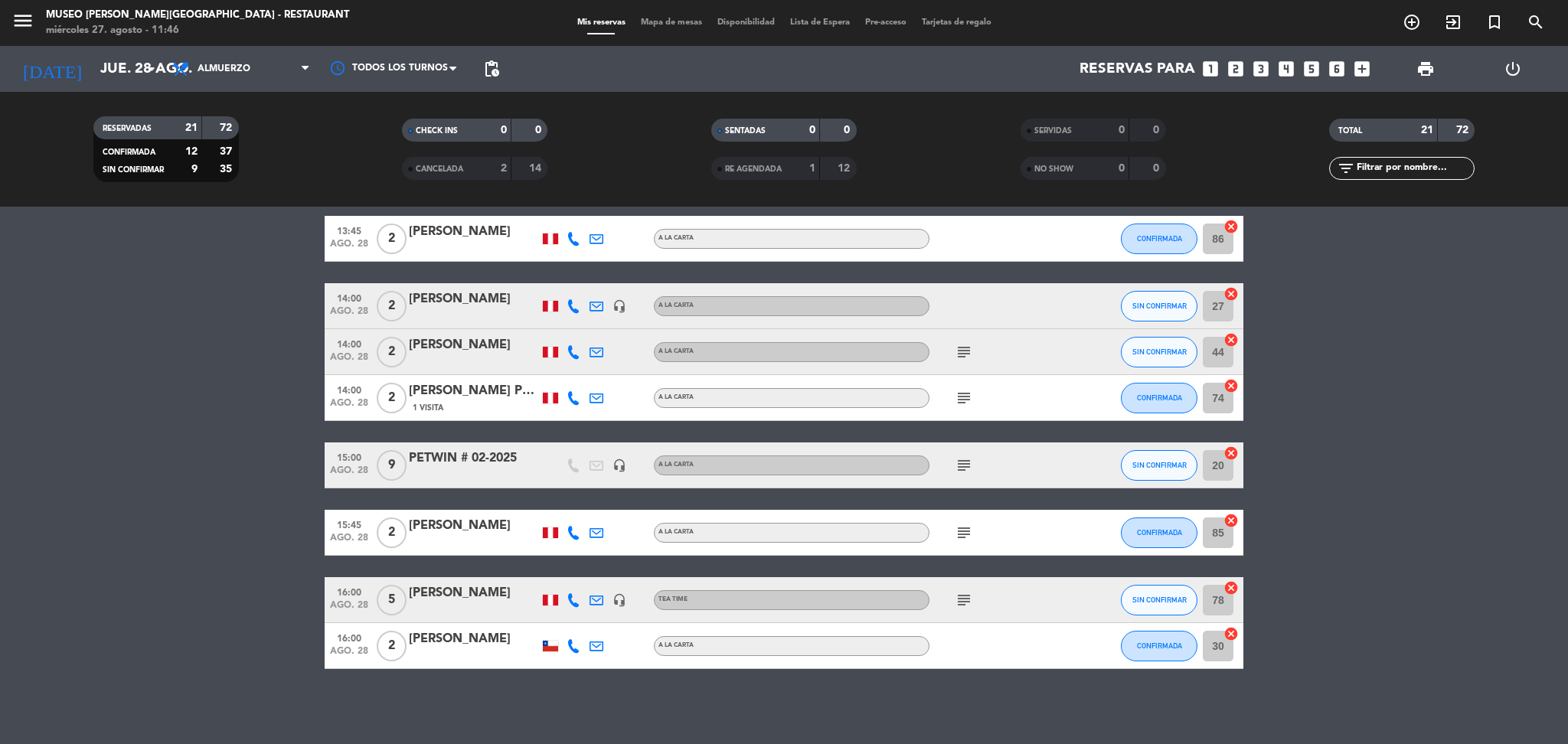
click at [197, 446] on bookings-row "12:30 [DATE] 4 [PERSON_NAME] headset_mic A la Carta subject CONFIRMADA 43 cance…" at bounding box center [784, 101] width 1568 height 1136
